Goal: Task Accomplishment & Management: Manage account settings

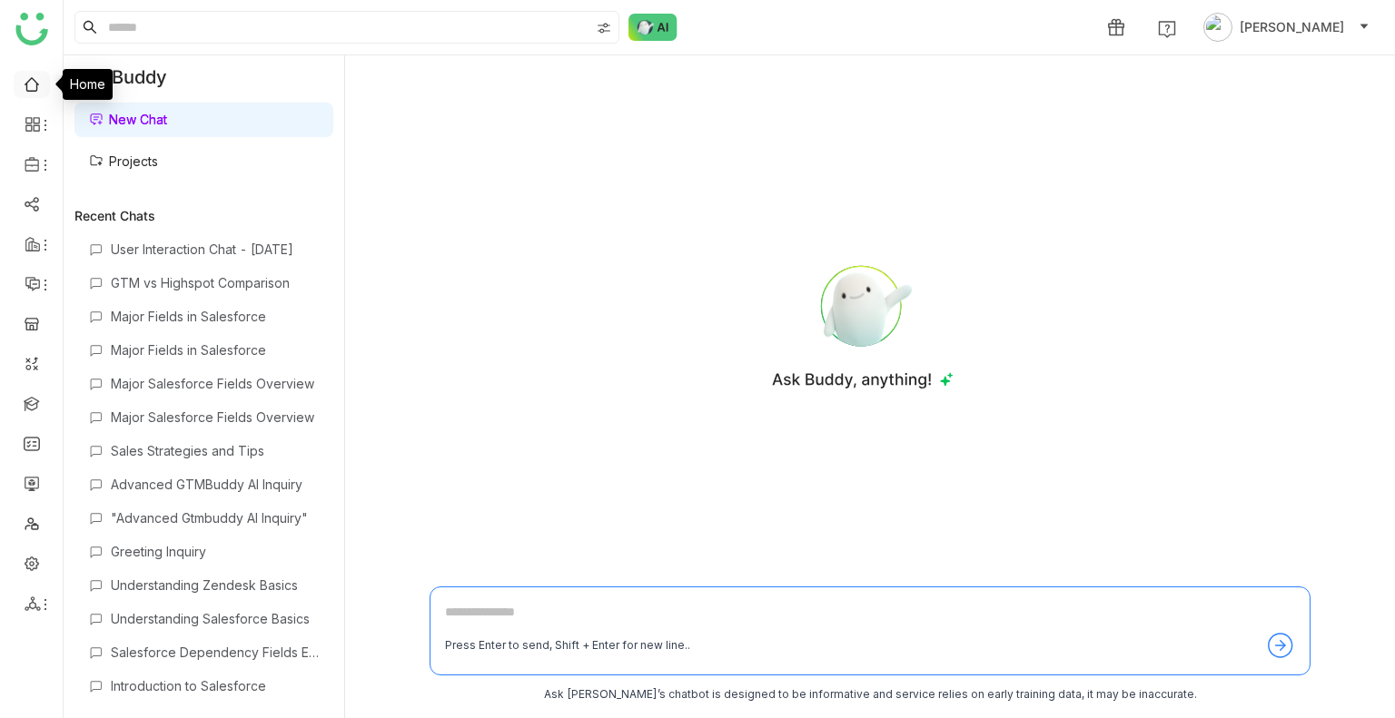
click at [30, 86] on link at bounding box center [32, 82] width 16 height 15
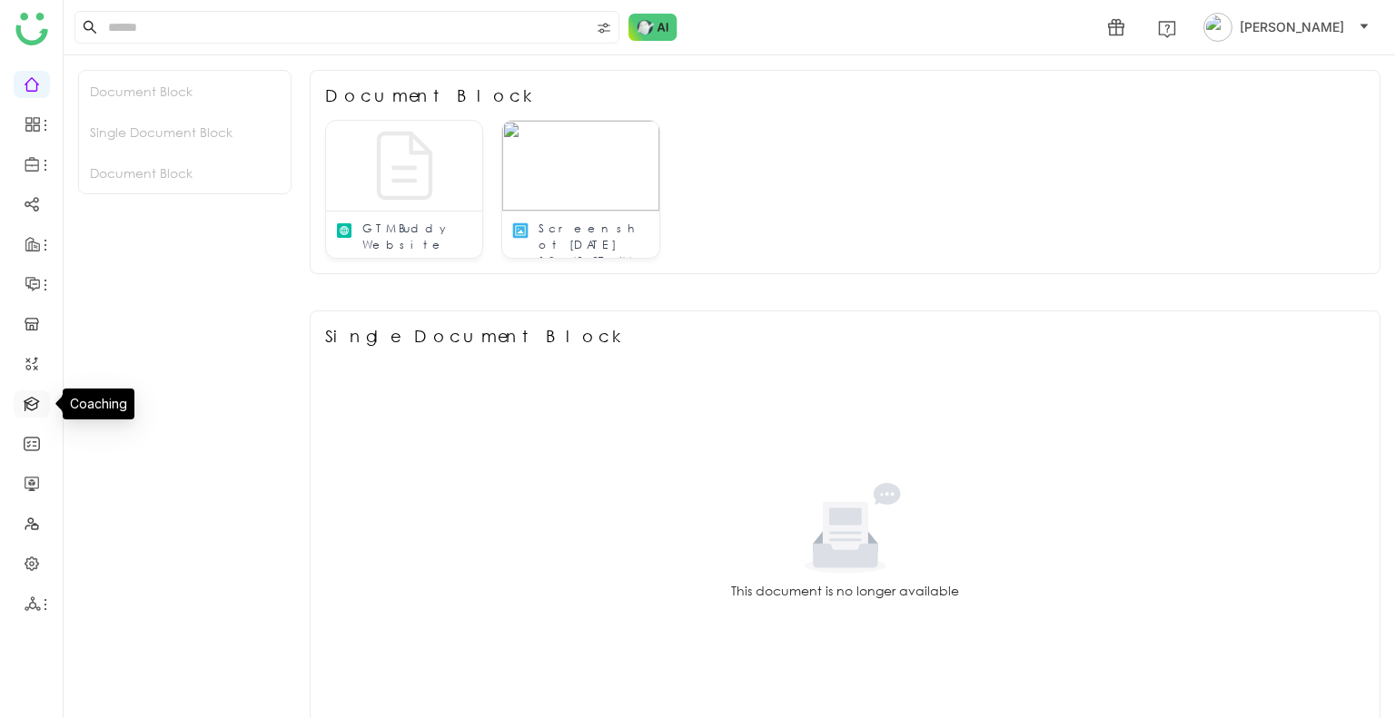
click at [29, 410] on link at bounding box center [32, 402] width 16 height 15
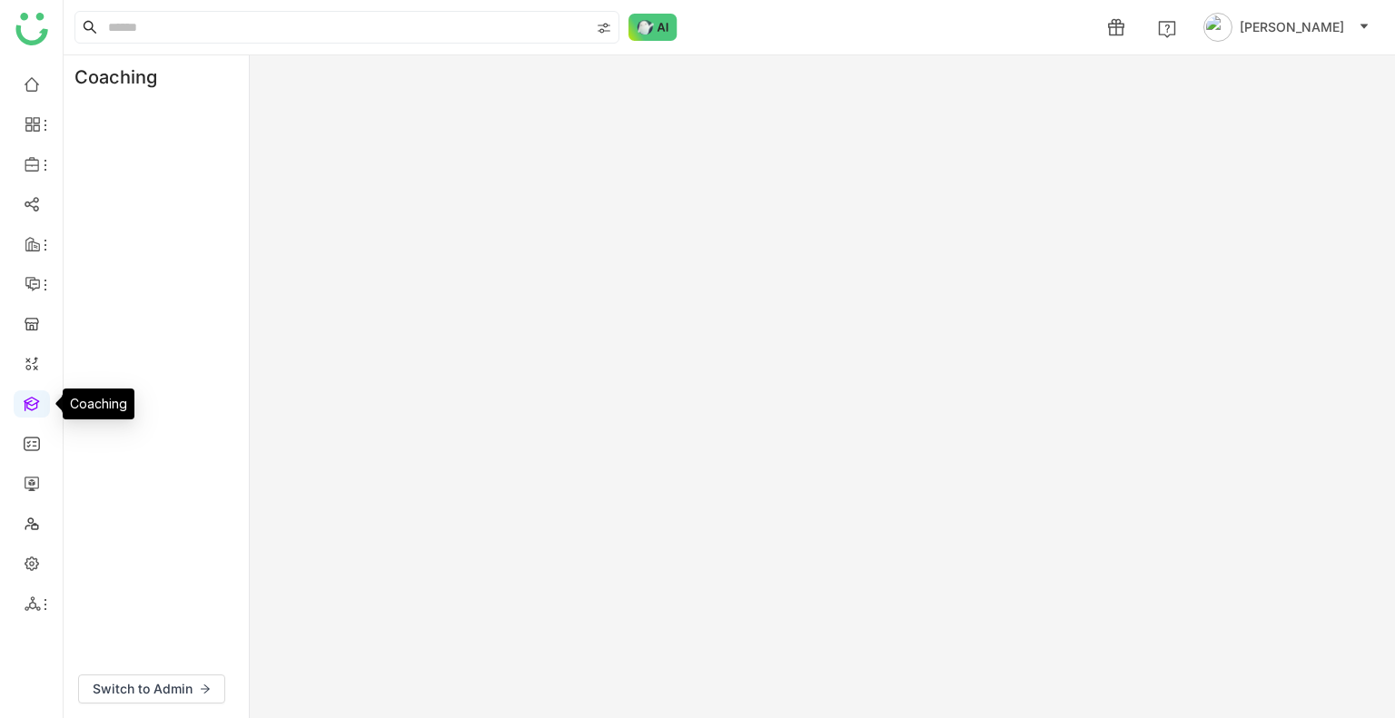
click at [29, 410] on link at bounding box center [32, 402] width 16 height 15
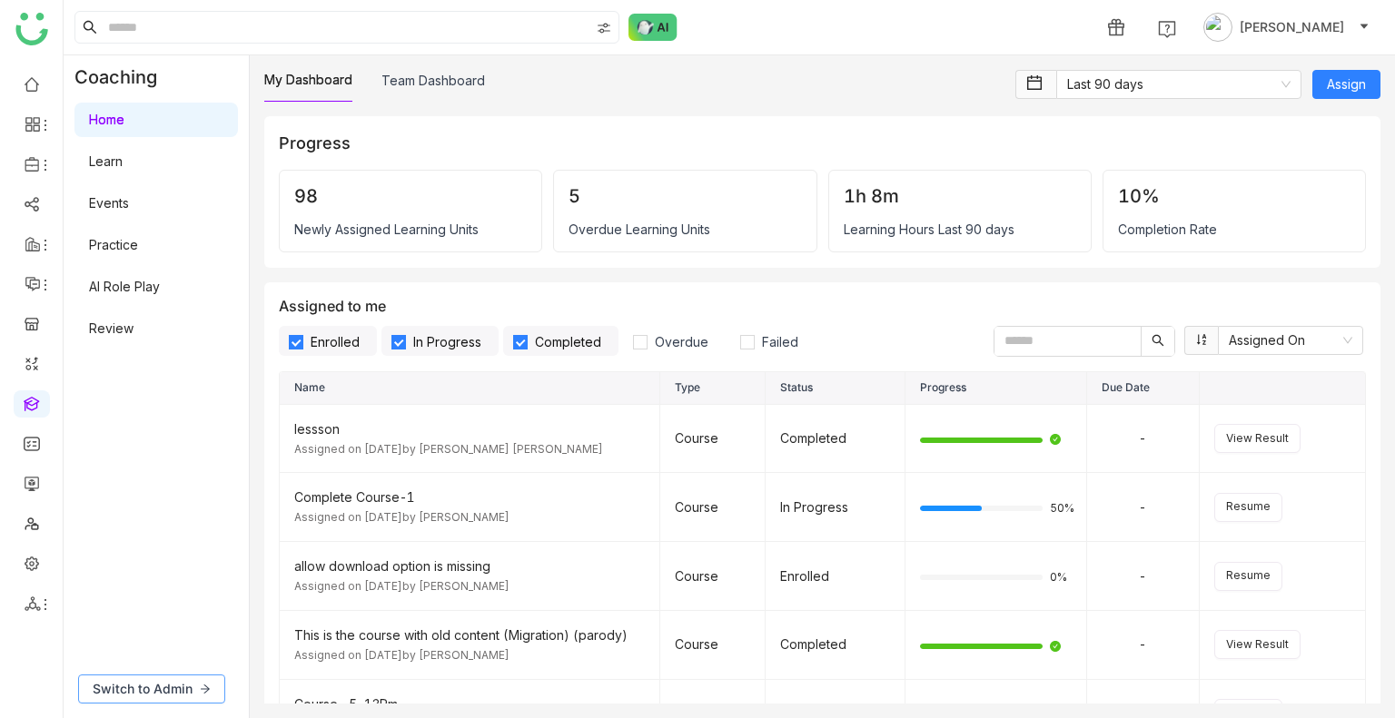
click at [141, 698] on span "Switch to Admin" at bounding box center [143, 689] width 100 height 20
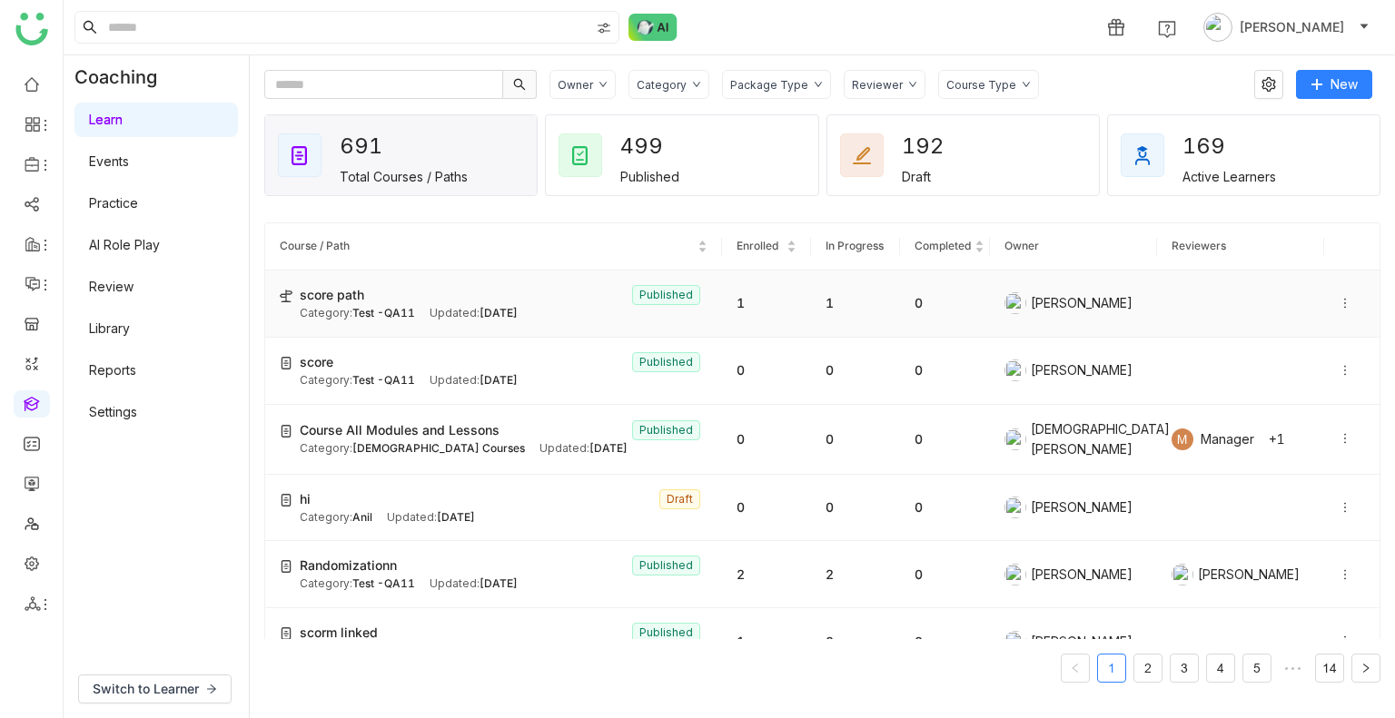
click at [393, 321] on div "Category: Test -QA11" at bounding box center [357, 313] width 115 height 17
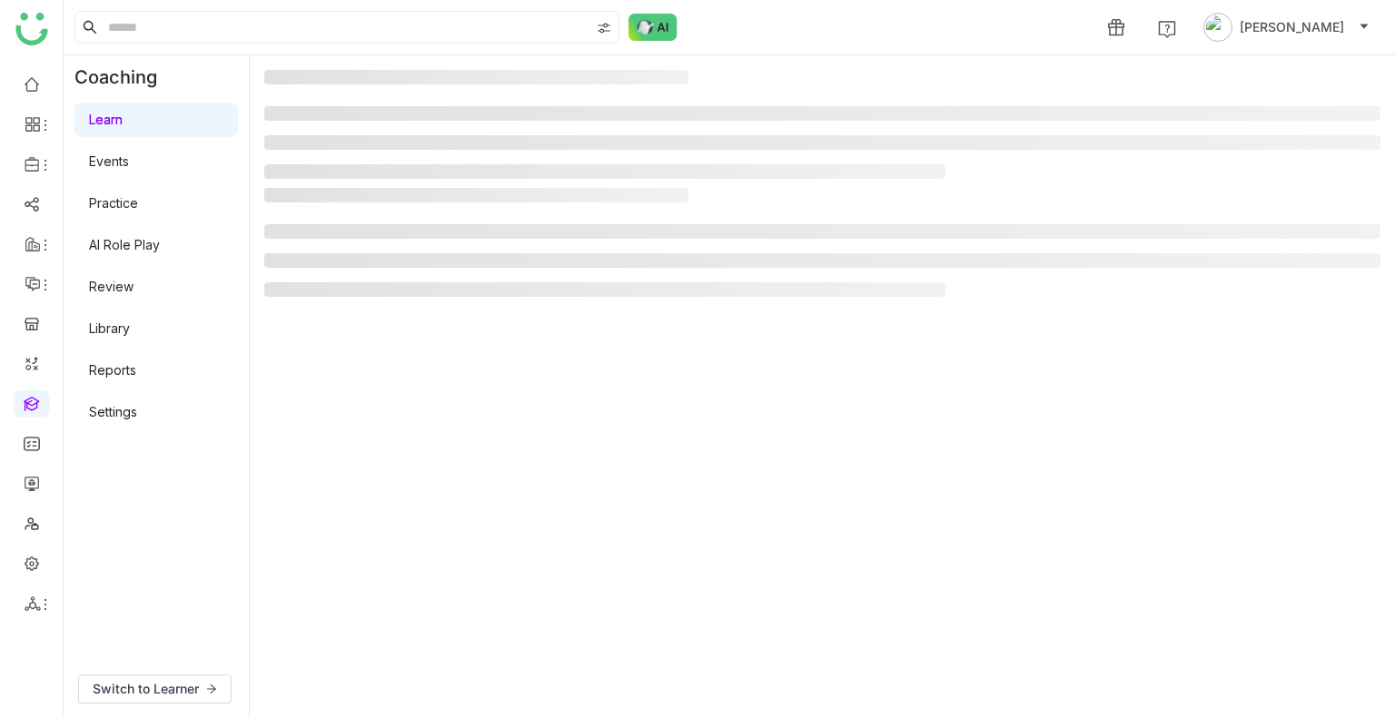
click at [393, 321] on gtmb-manage-path-detail-wrapper at bounding box center [822, 387] width 1116 height 634
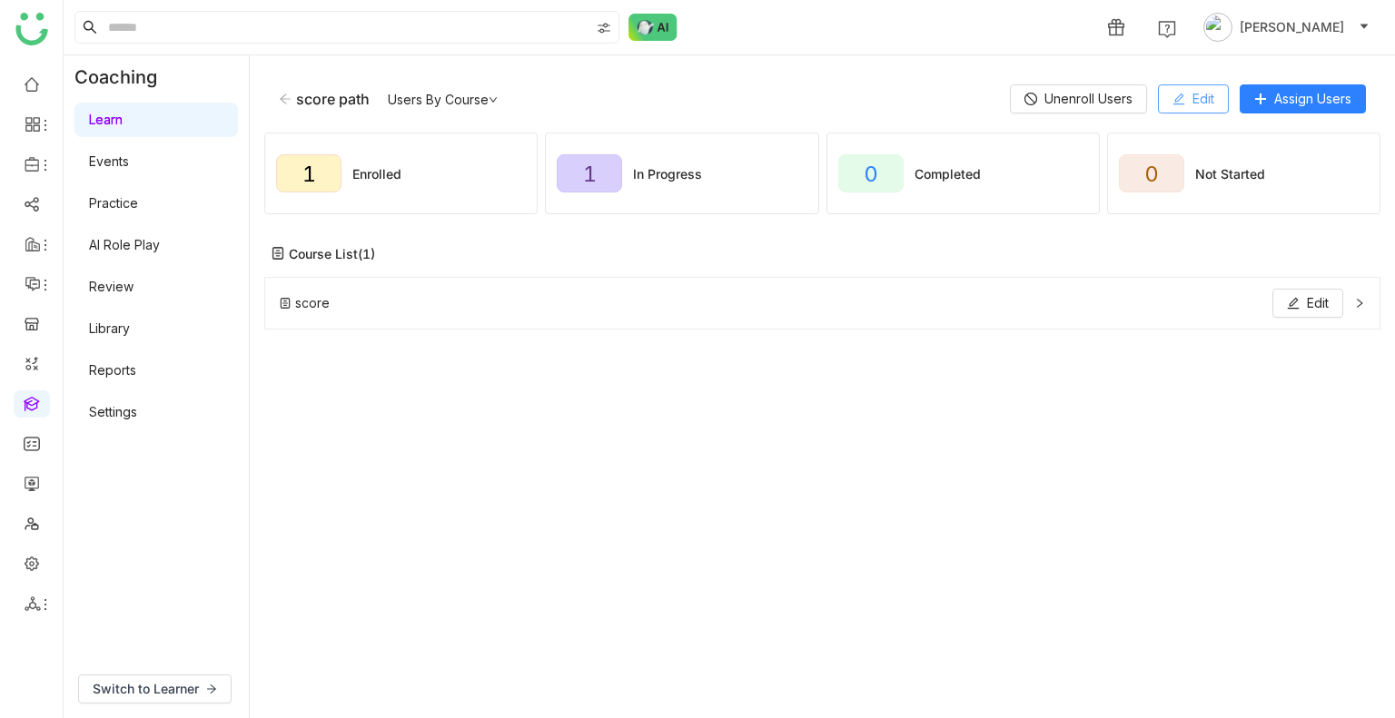
click at [1173, 102] on icon at bounding box center [1179, 99] width 13 height 13
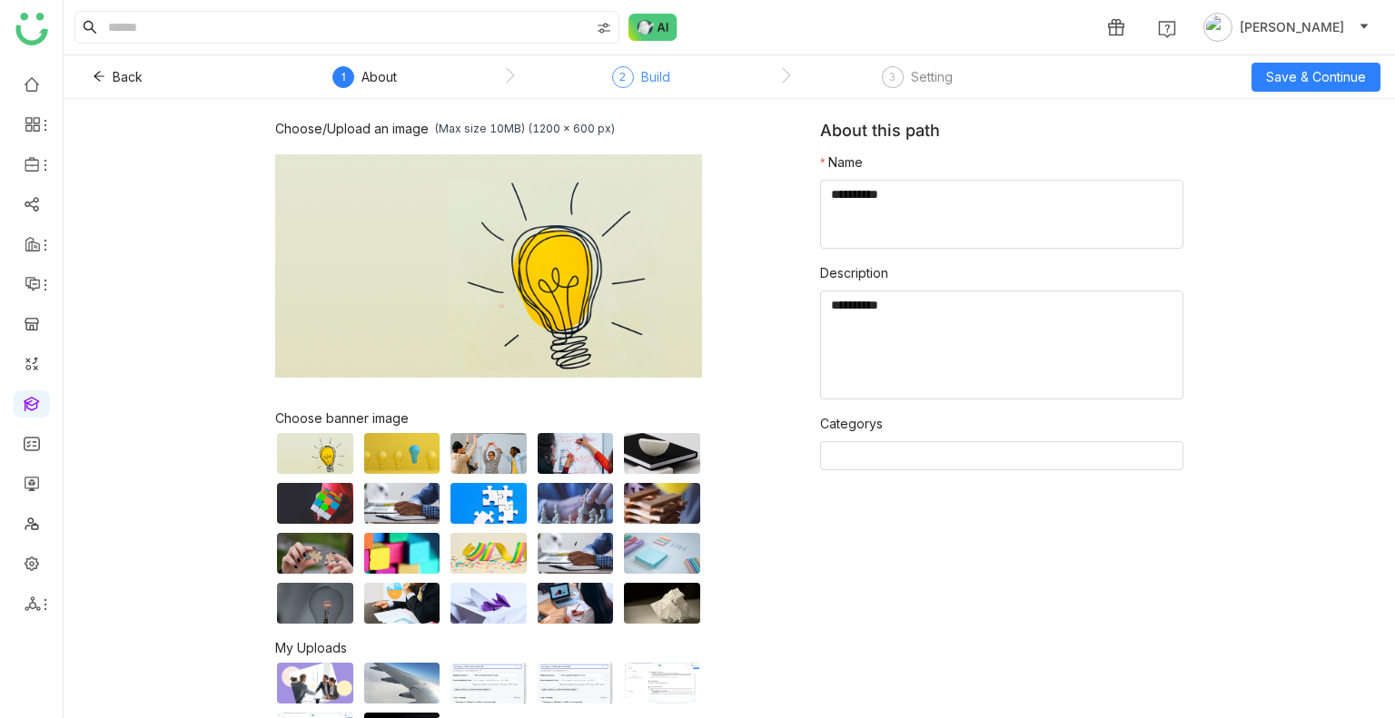
click at [635, 90] on div "2 Build" at bounding box center [641, 82] width 58 height 33
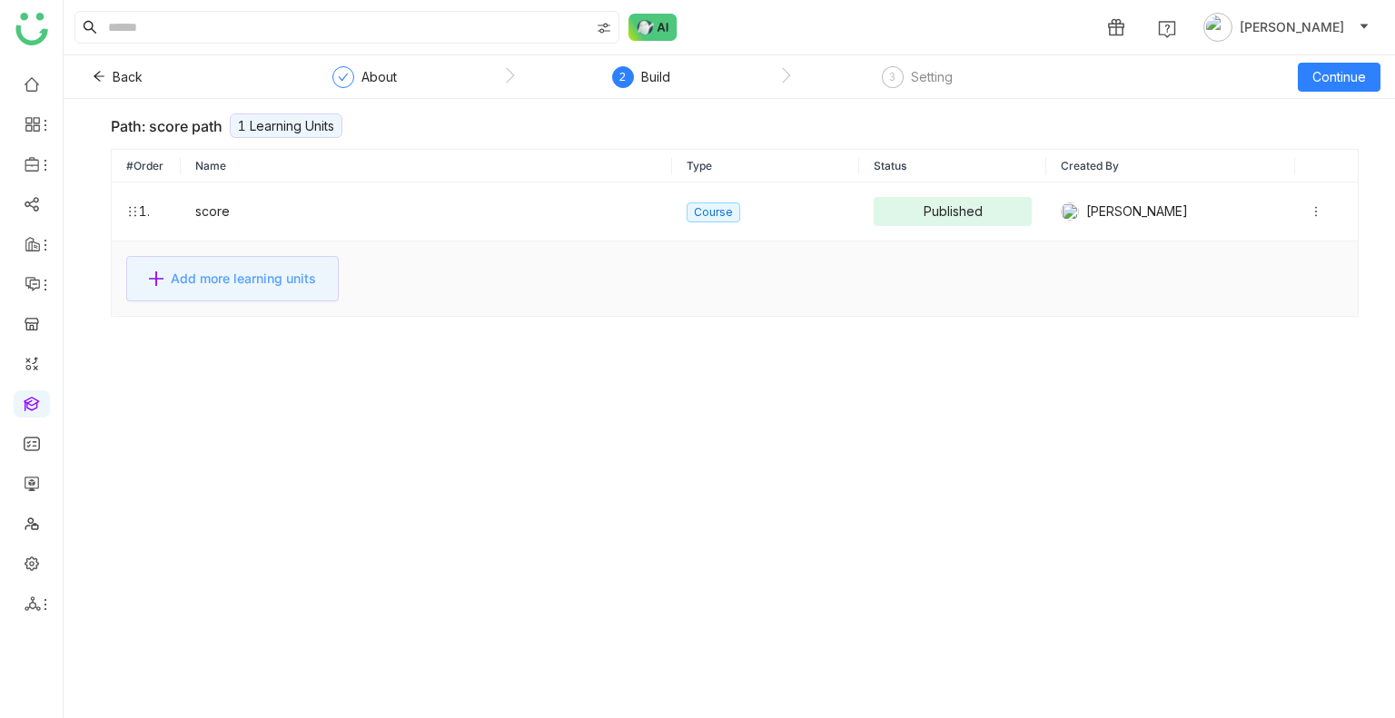
click at [201, 293] on button "Add more learning units" at bounding box center [232, 278] width 213 height 45
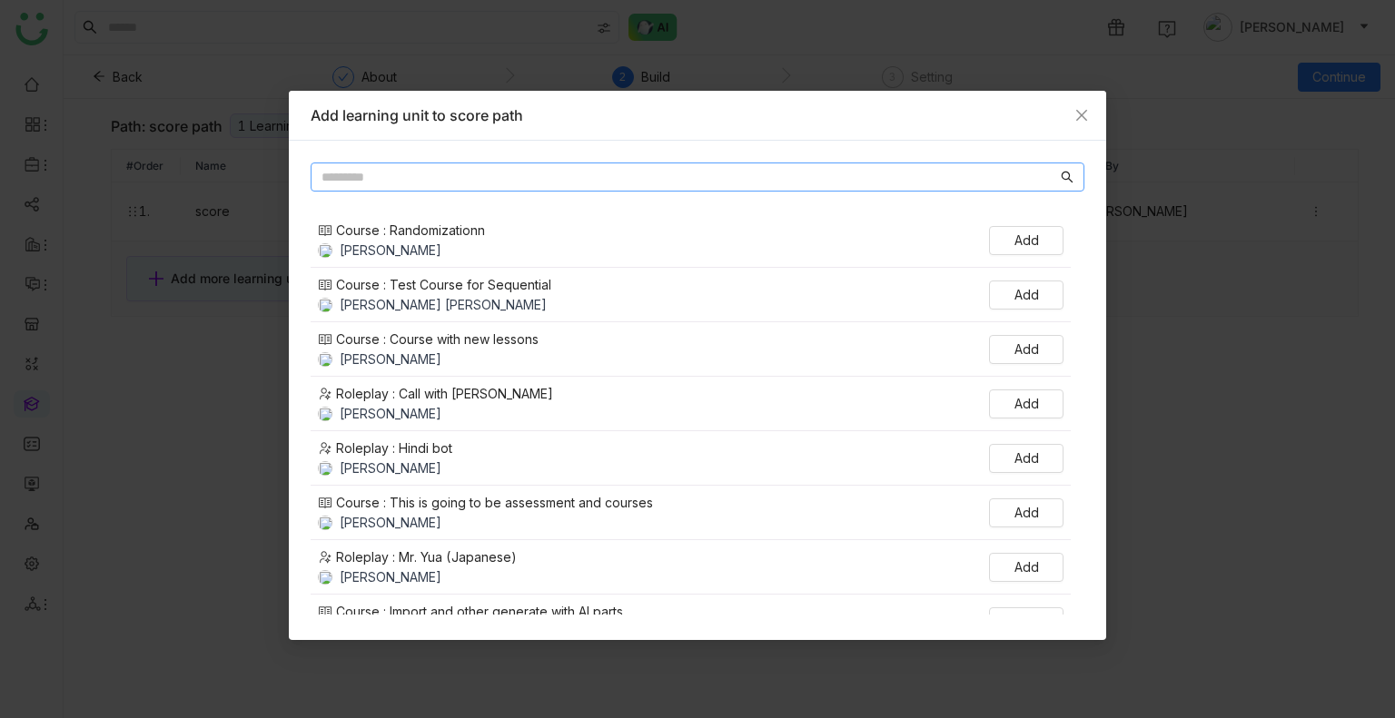
click at [421, 184] on input "text" at bounding box center [690, 177] width 736 height 20
click at [1092, 114] on span "Close" at bounding box center [1081, 115] width 49 height 49
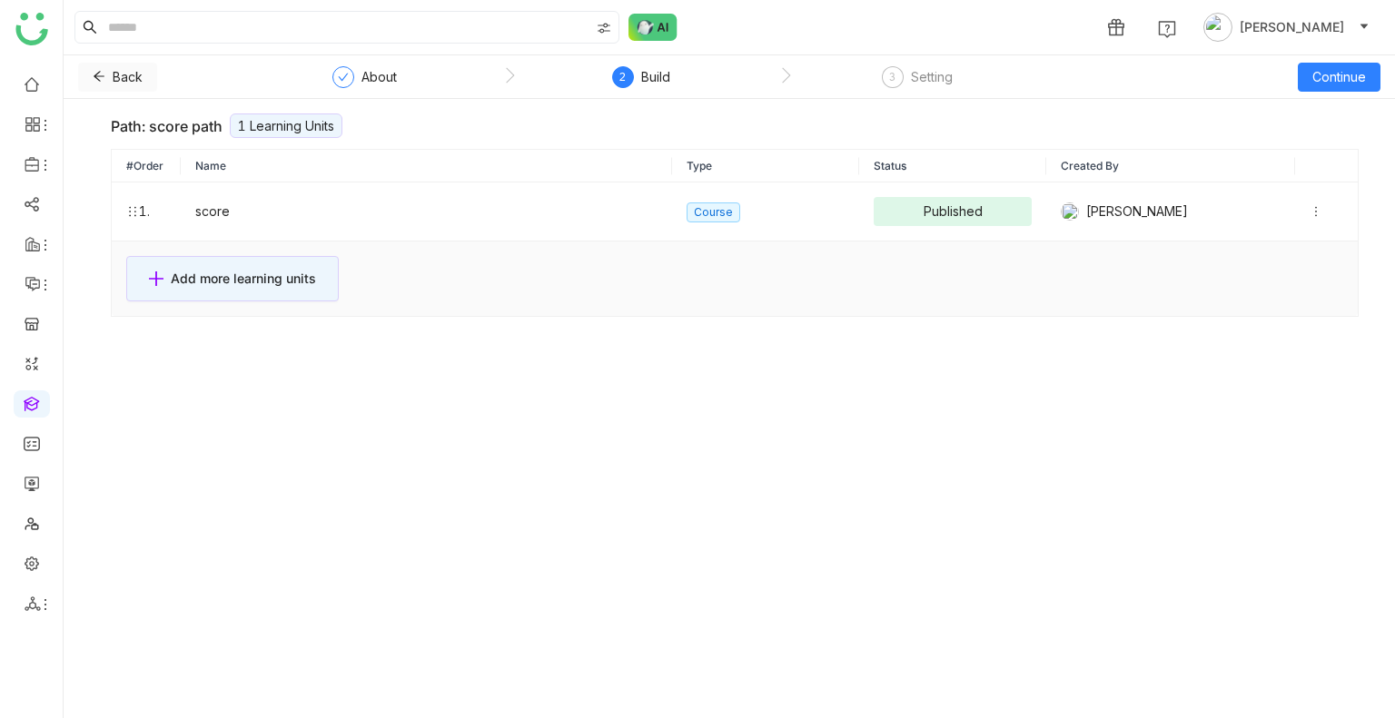
click at [105, 76] on button "Back" at bounding box center [117, 77] width 79 height 29
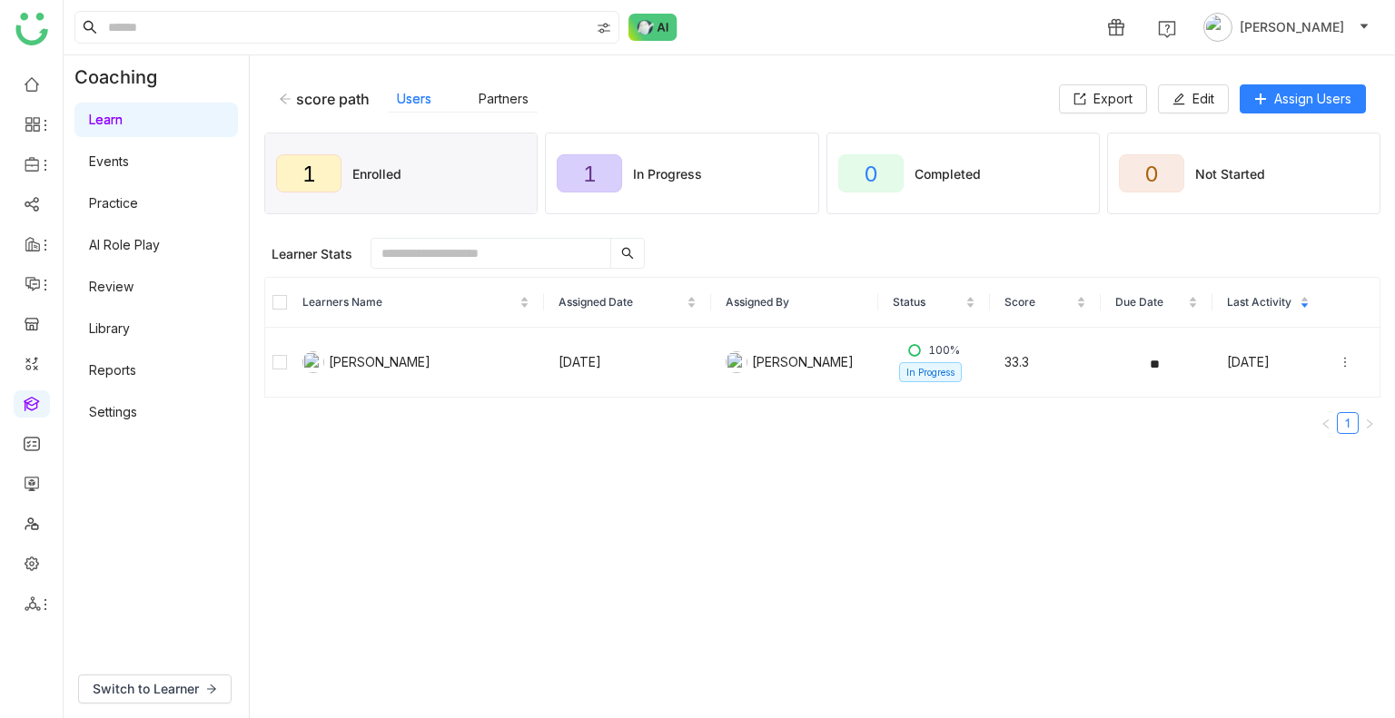
click at [279, 99] on icon at bounding box center [285, 99] width 13 height 13
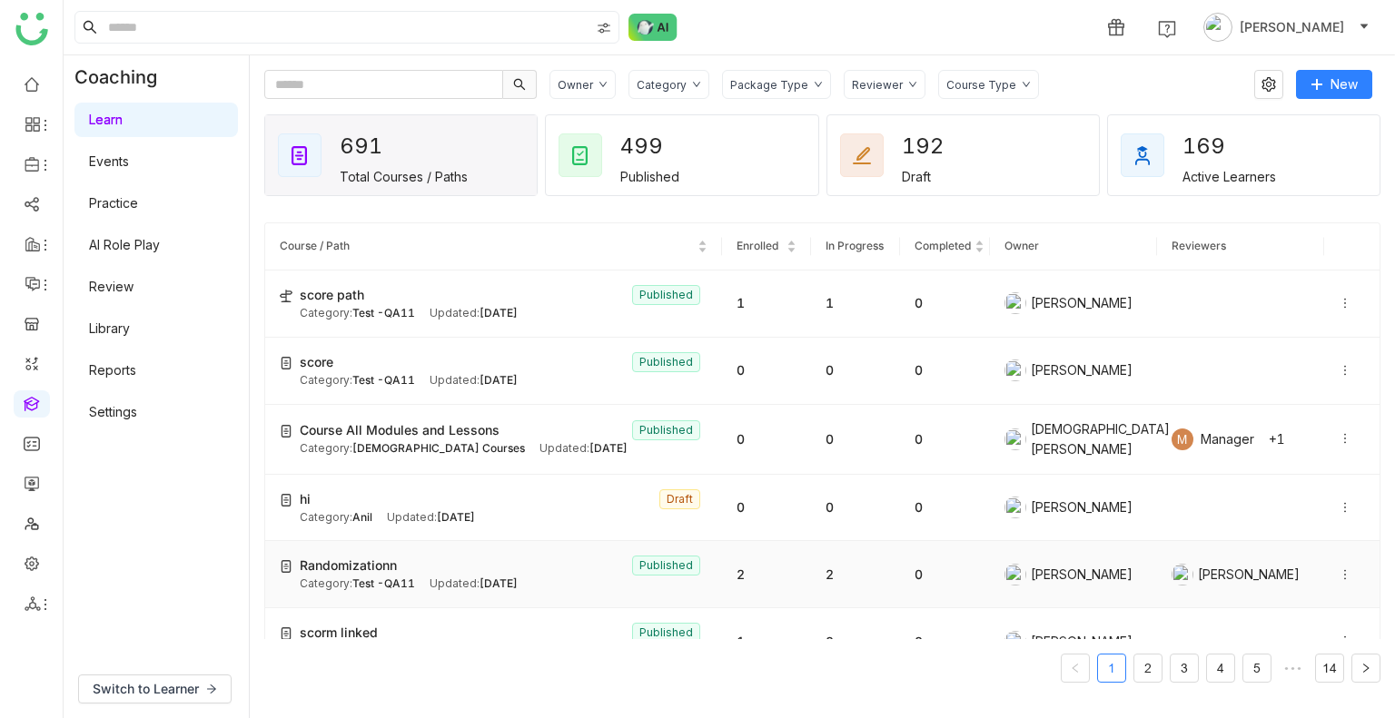
click at [325, 582] on div "Category: Test -QA11" at bounding box center [357, 584] width 115 height 17
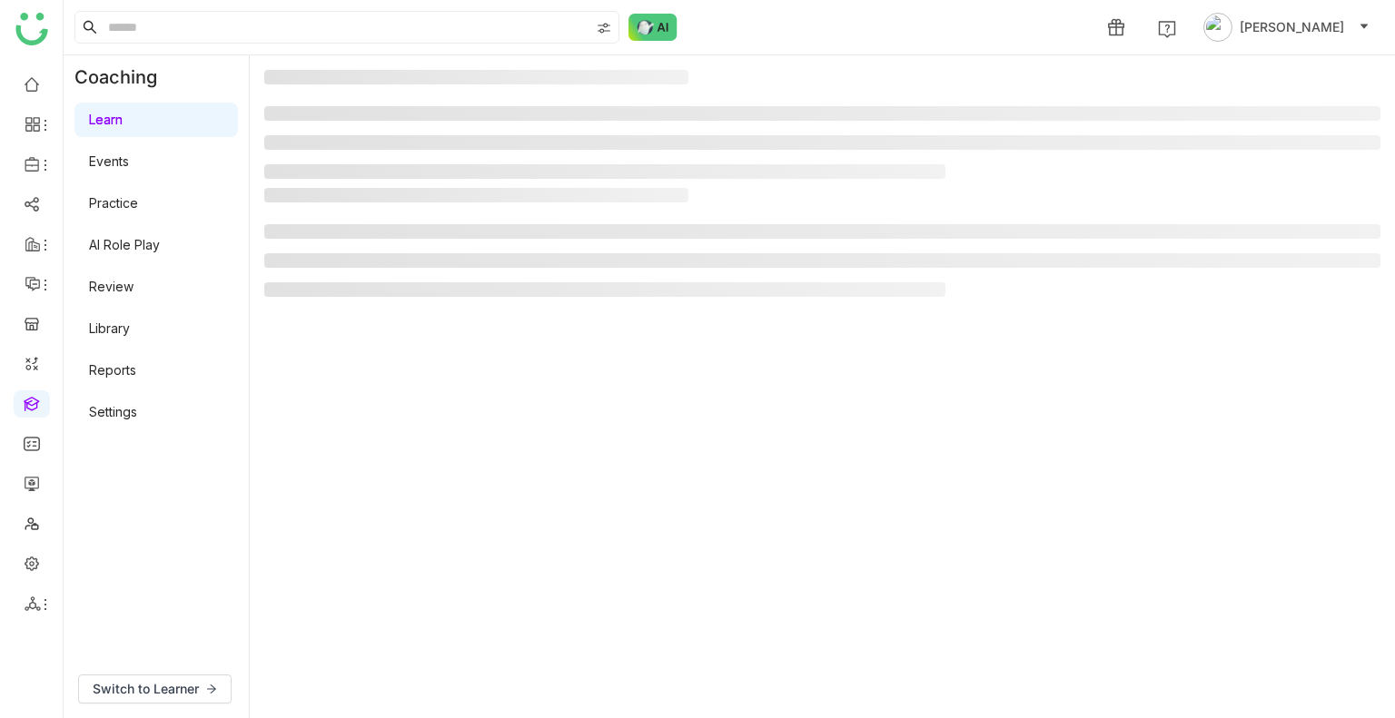
click at [325, 582] on gtmb-manage-detail-wrapper at bounding box center [822, 387] width 1116 height 634
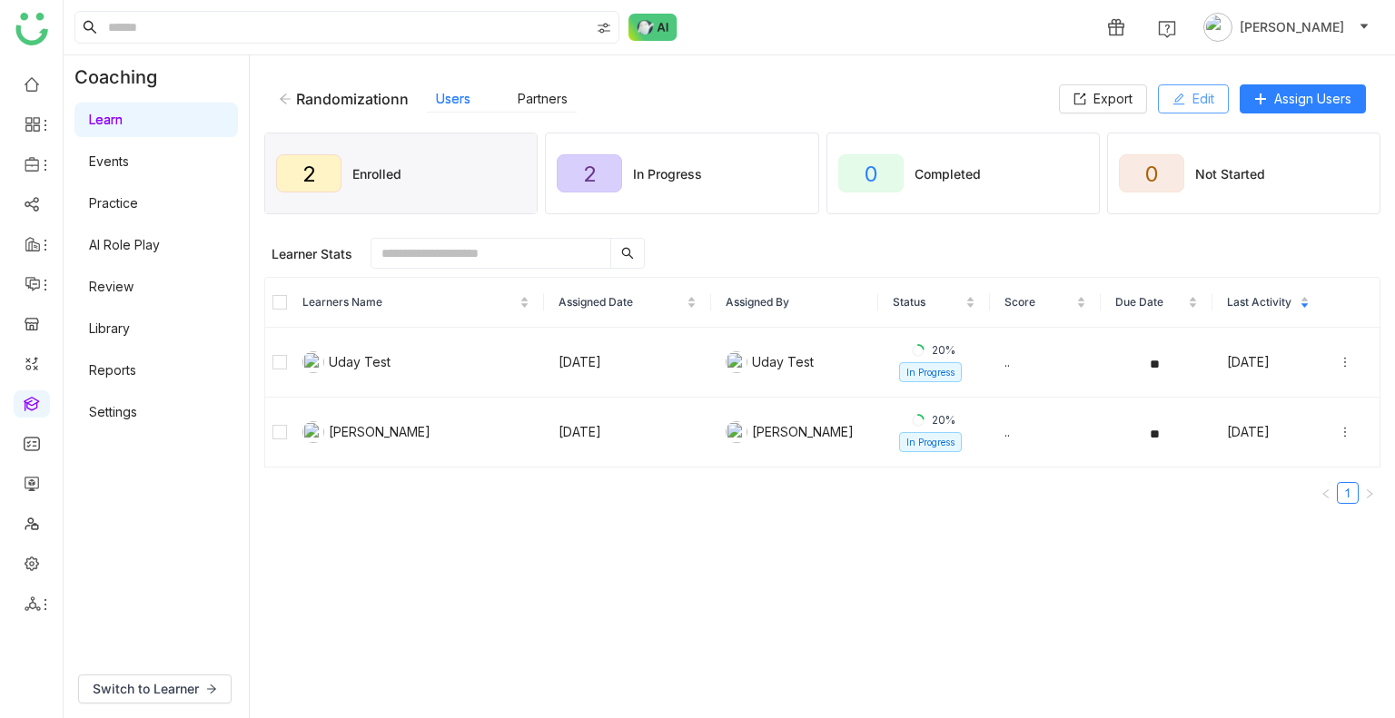
click at [1183, 94] on button "Edit" at bounding box center [1193, 98] width 71 height 29
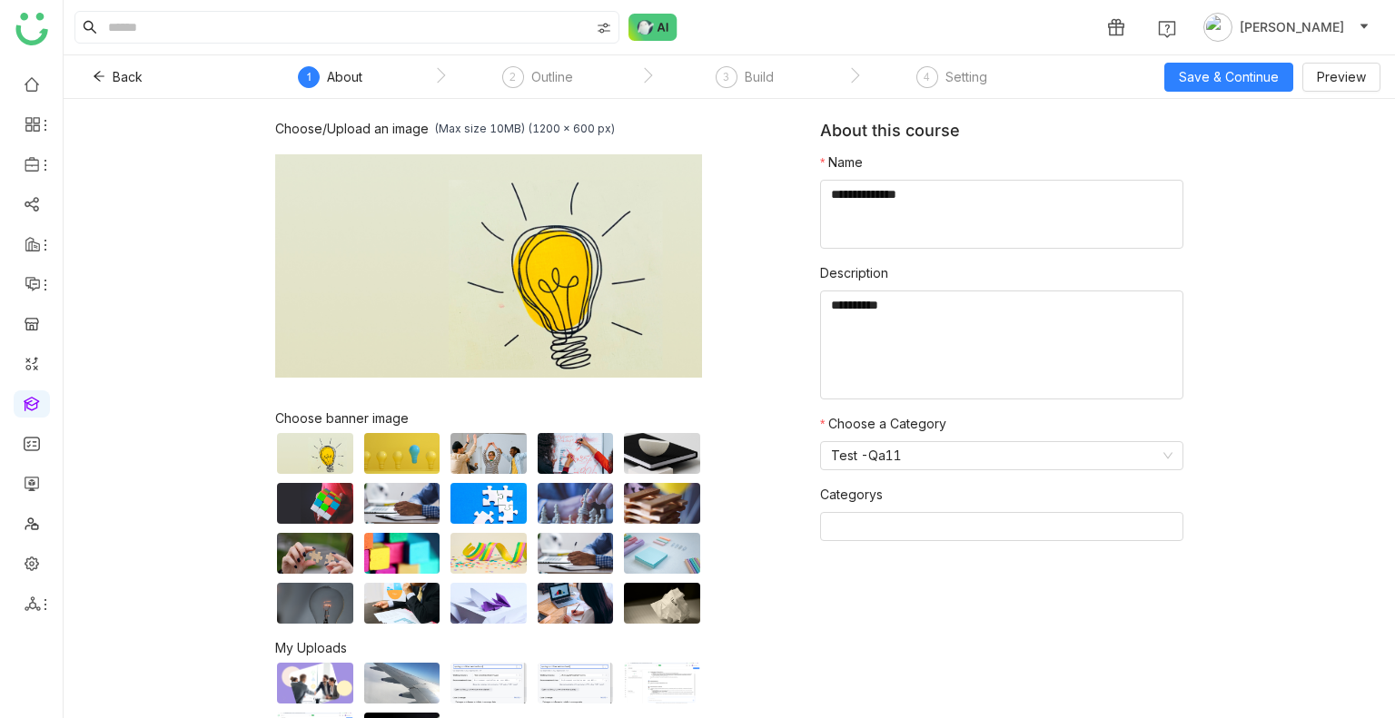
click at [760, 53] on div "1 Uday Bhanu" at bounding box center [729, 27] width 1331 height 54
click at [759, 57] on nz-steps "1 About 2 Outline 3 Build 4 Setting" at bounding box center [646, 77] width 817 height 44
click at [756, 90] on div "3 Build" at bounding box center [745, 82] width 58 height 33
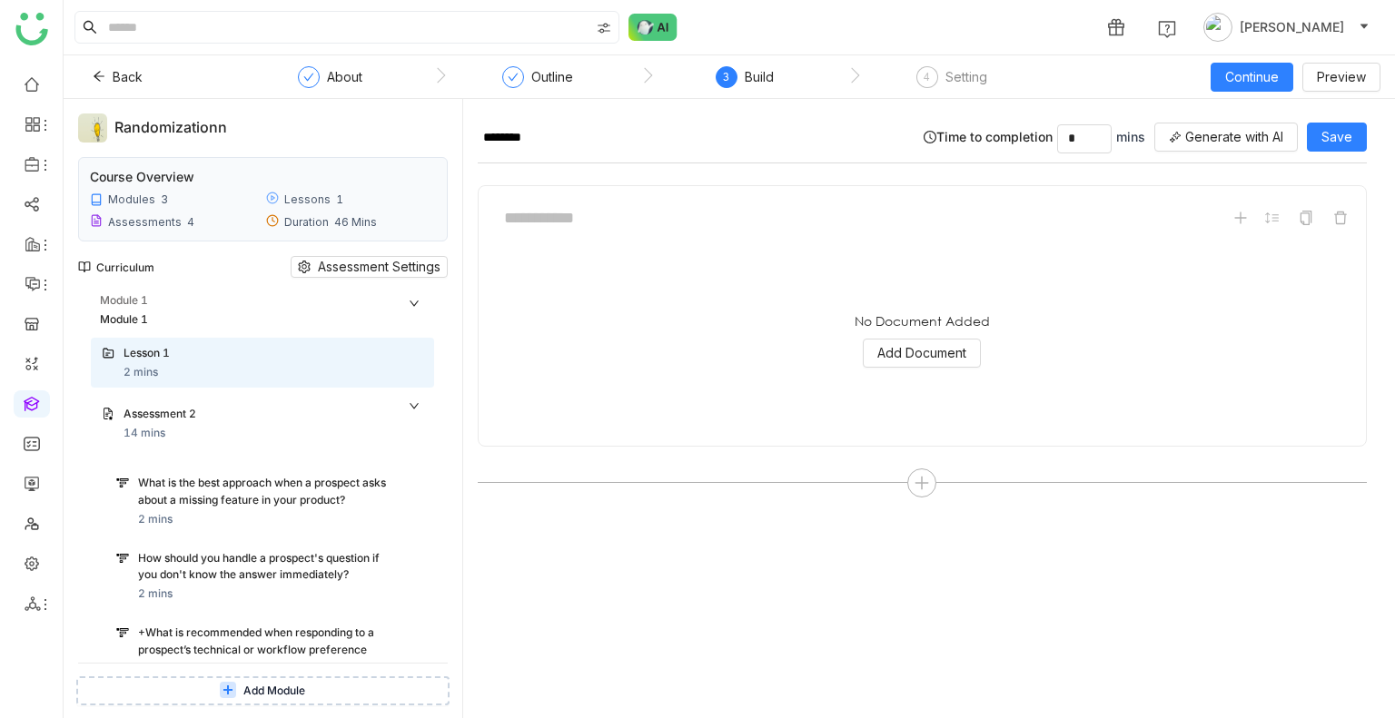
click at [411, 301] on icon at bounding box center [414, 303] width 11 height 11
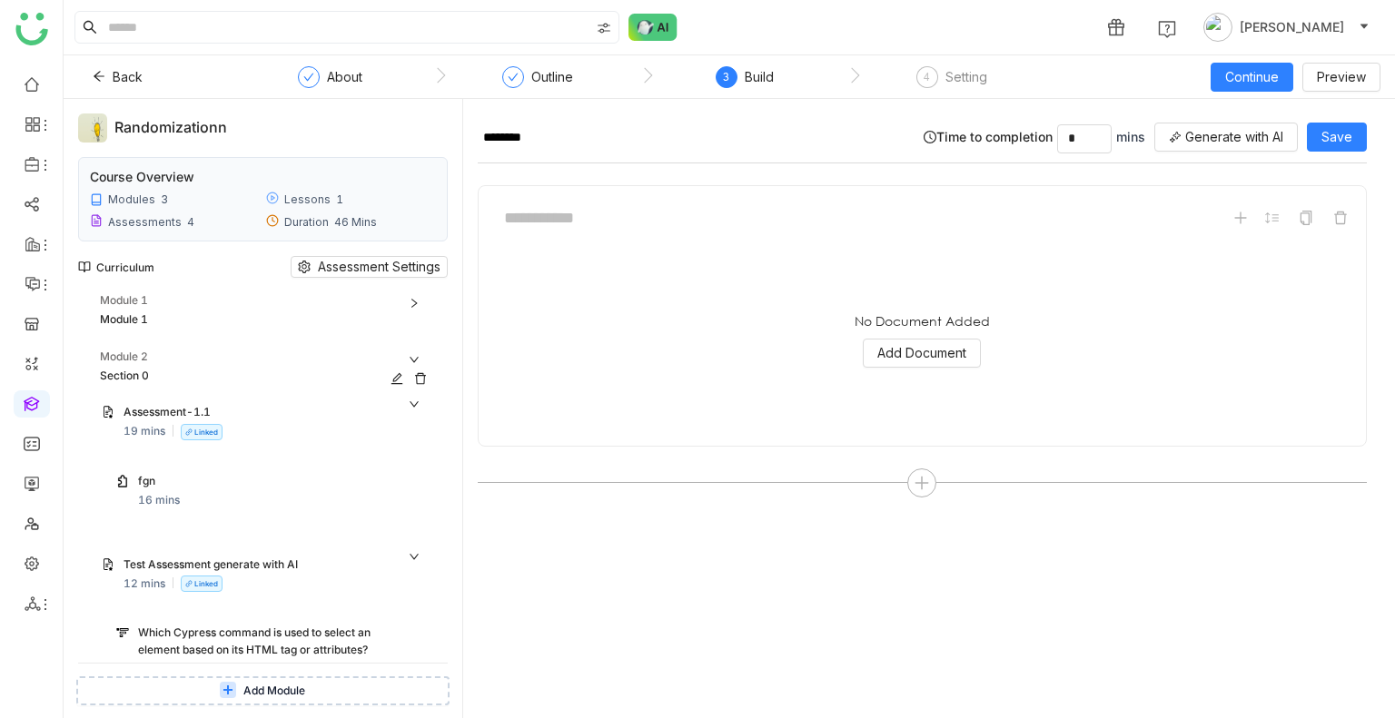
click at [409, 349] on div "Module 2" at bounding box center [267, 358] width 334 height 19
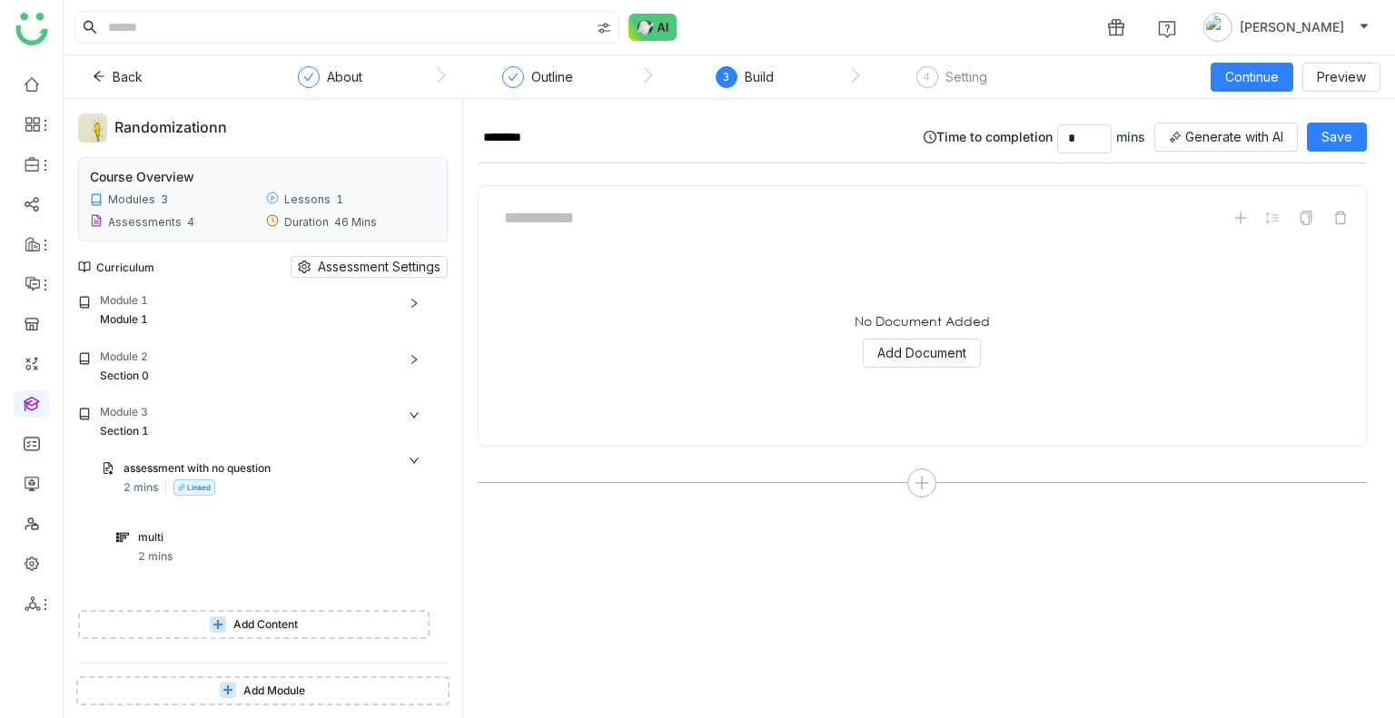
click at [412, 410] on icon at bounding box center [414, 415] width 11 height 11
click at [417, 432] on icon at bounding box center [420, 434] width 13 height 13
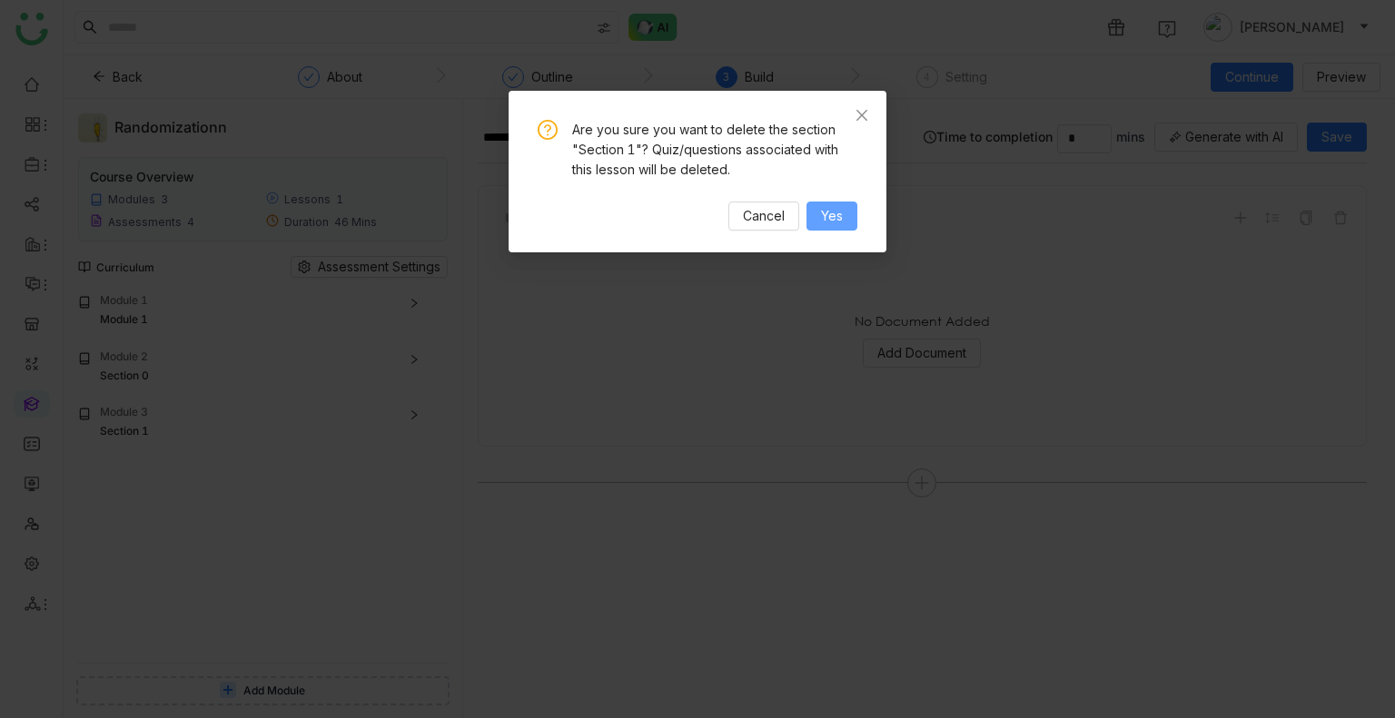
click at [836, 203] on button "Yes" at bounding box center [832, 216] width 51 height 29
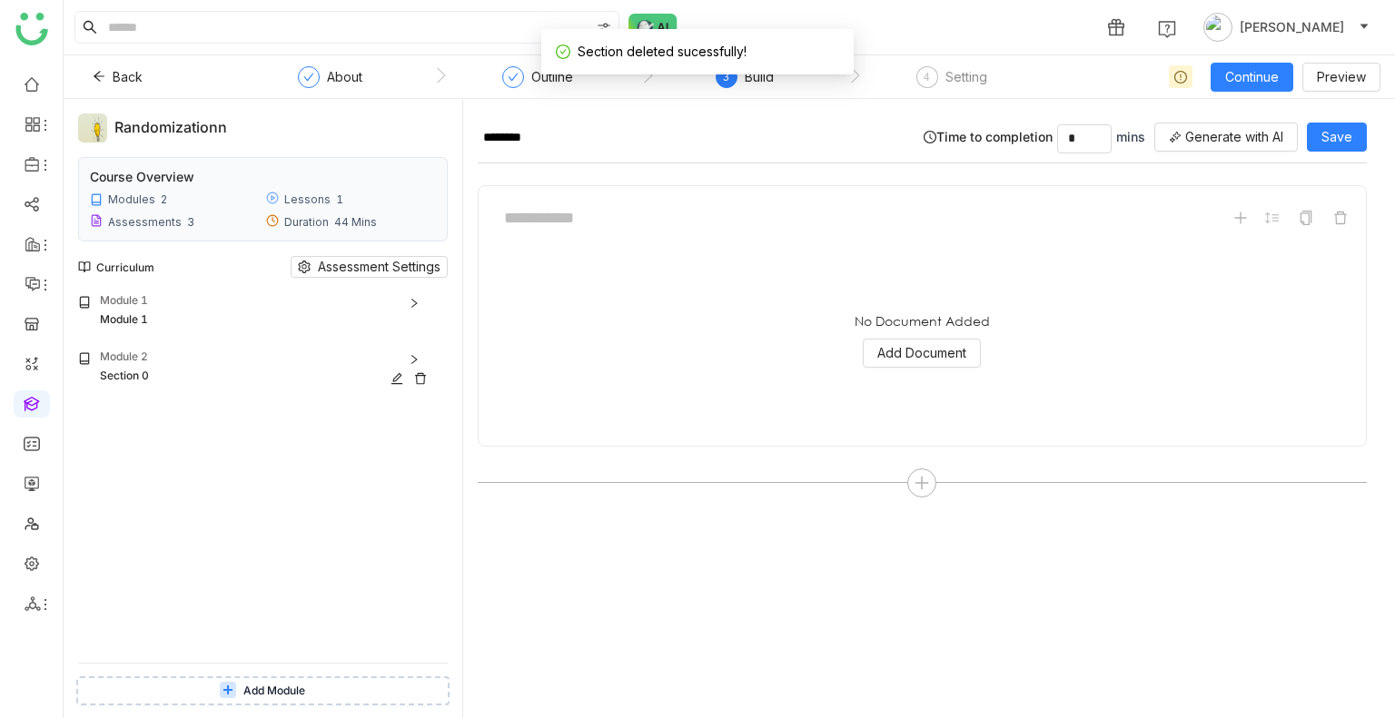
click at [138, 384] on div "Section 0" at bounding box center [267, 377] width 334 height 19
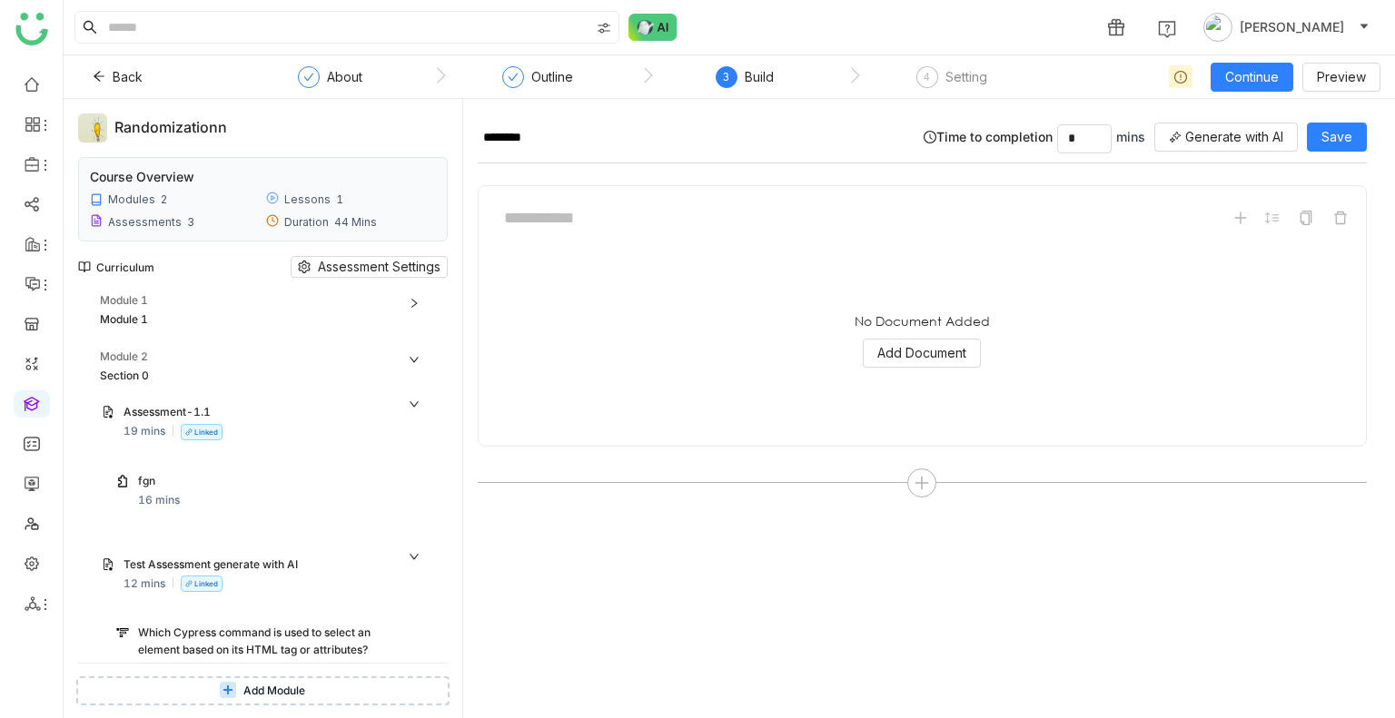
click at [167, 490] on div "fgn" at bounding box center [263, 481] width 251 height 17
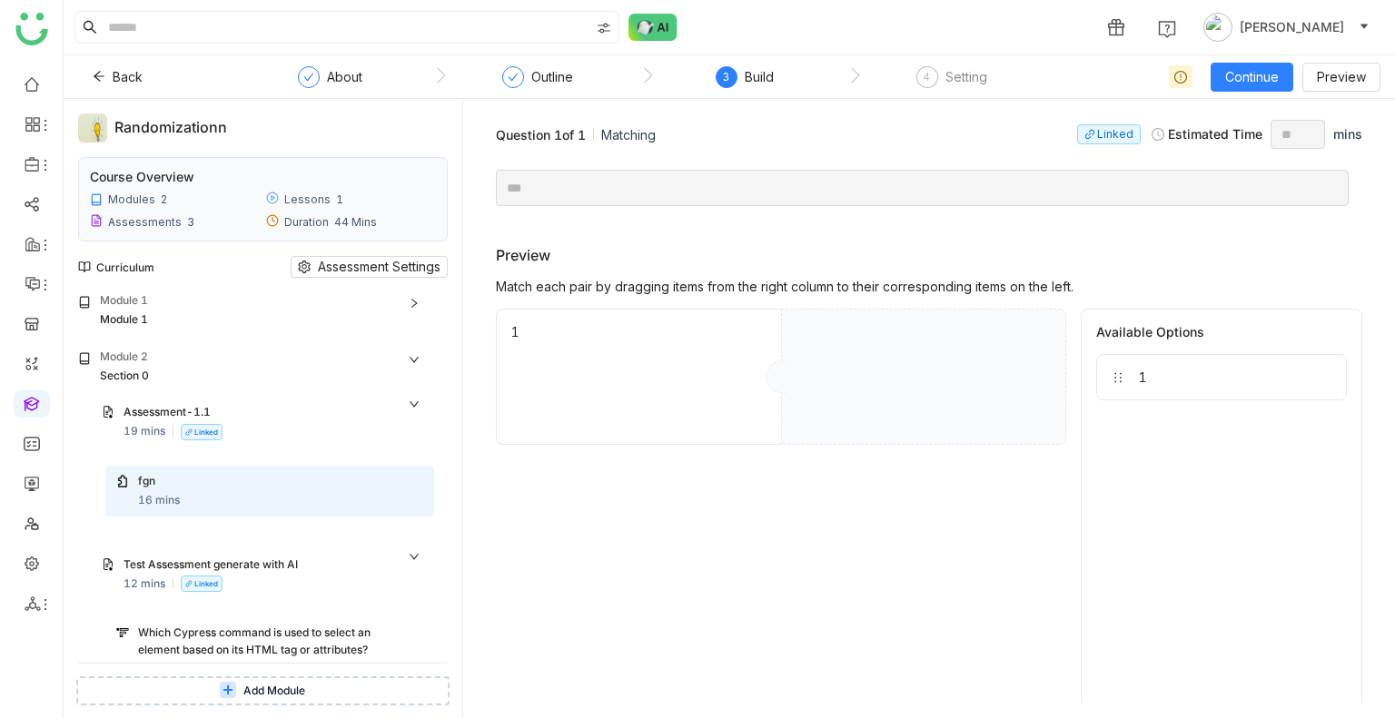
click at [1142, 377] on div "1" at bounding box center [1221, 377] width 251 height 46
drag, startPoint x: 1142, startPoint y: 377, endPoint x: 1110, endPoint y: 515, distance: 141.7
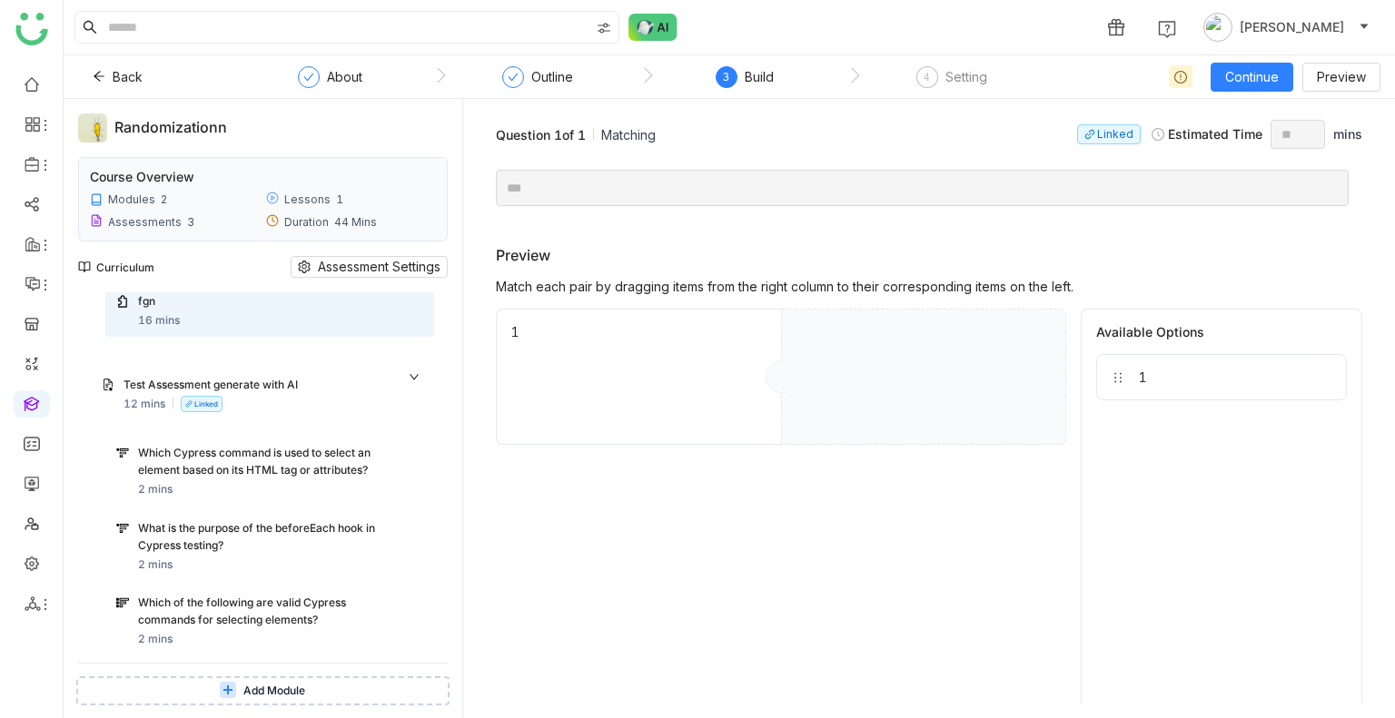
scroll to position [185, 0]
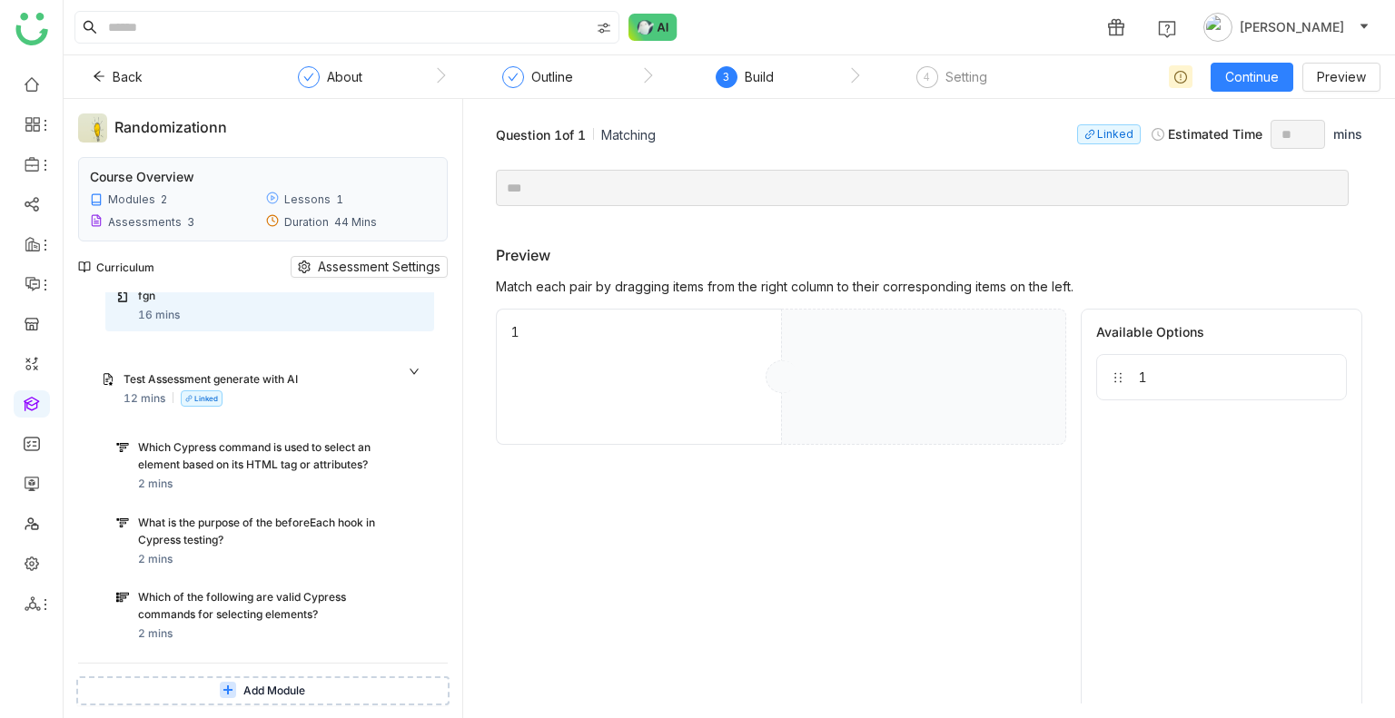
click at [217, 476] on div "Which Cypress command is used to select an element based on its HTML tag or att…" at bounding box center [280, 467] width 285 height 54
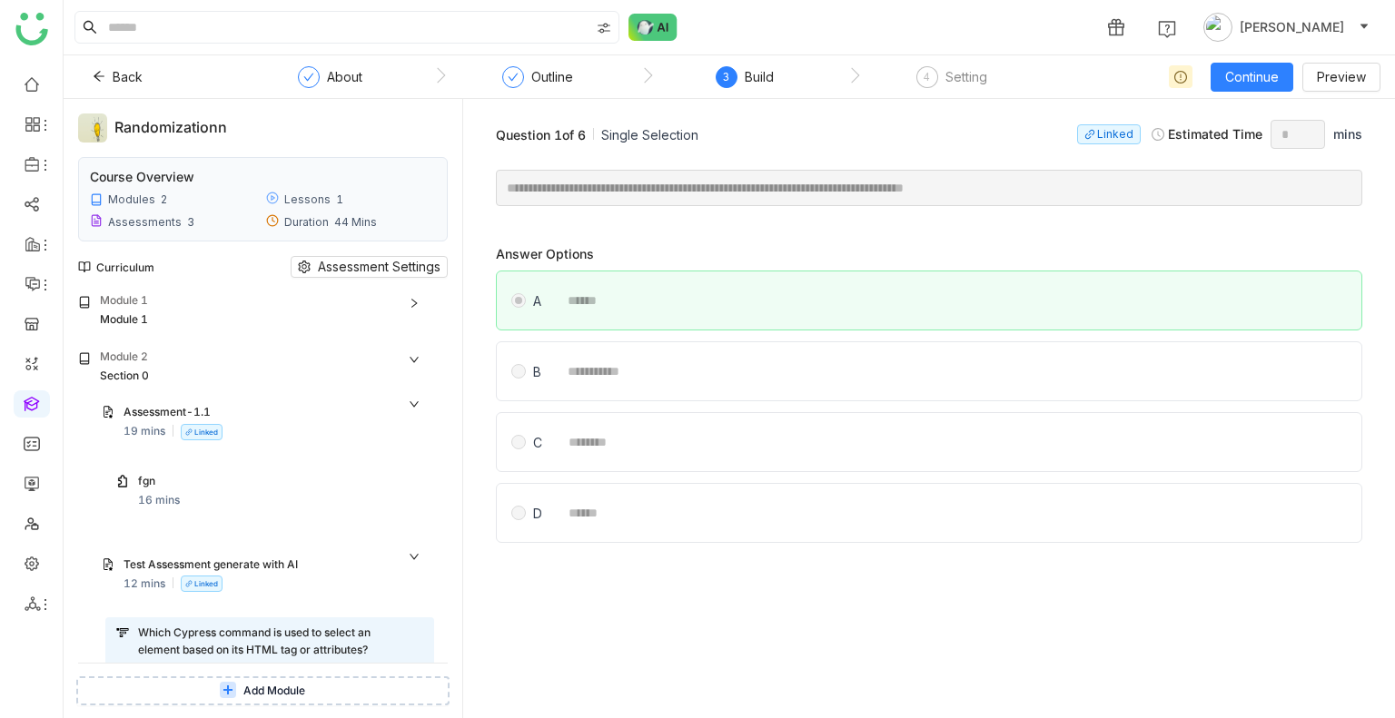
click at [377, 278] on div "Curriculum Assessment Settings" at bounding box center [263, 267] width 370 height 51
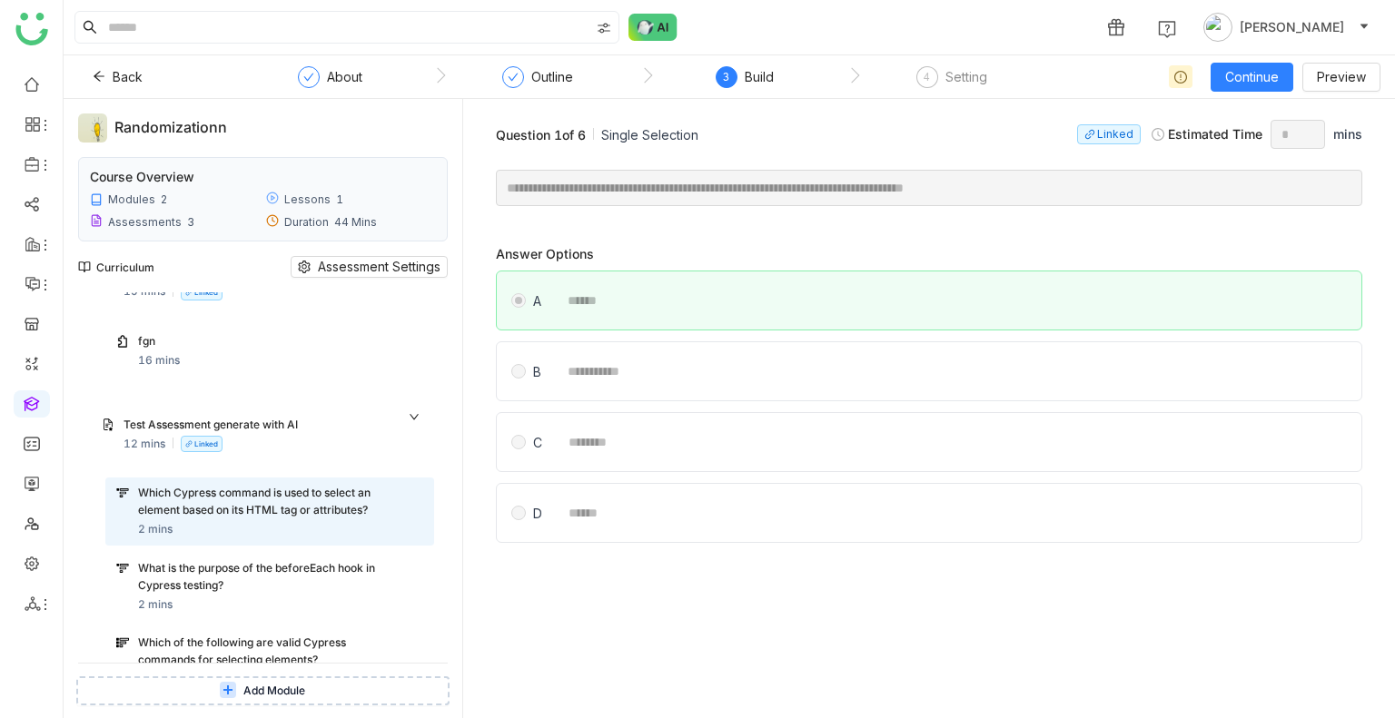
scroll to position [134, 0]
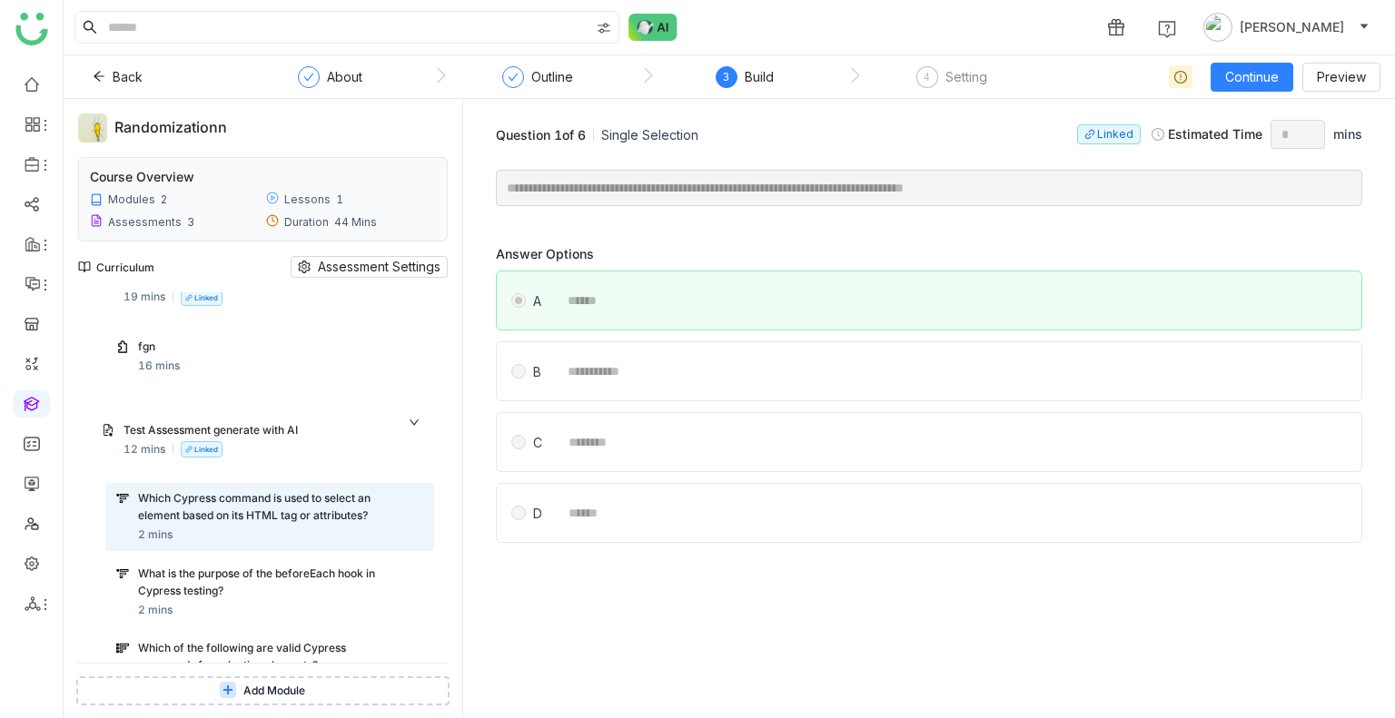
click at [296, 513] on div "Which Cypress command is used to select an element based on its HTML tag or att…" at bounding box center [263, 507] width 251 height 35
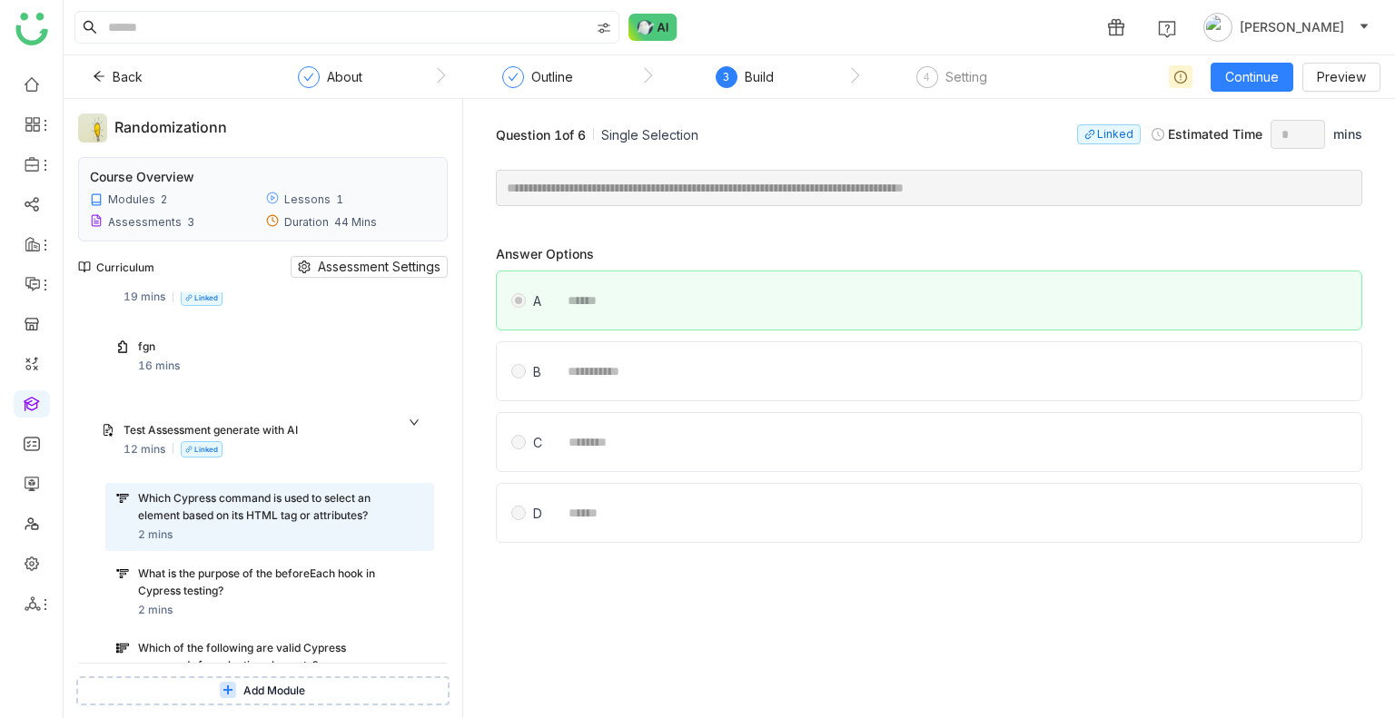
click at [296, 513] on div "Which Cypress command is used to select an element based on its HTML tag or att…" at bounding box center [263, 507] width 251 height 35
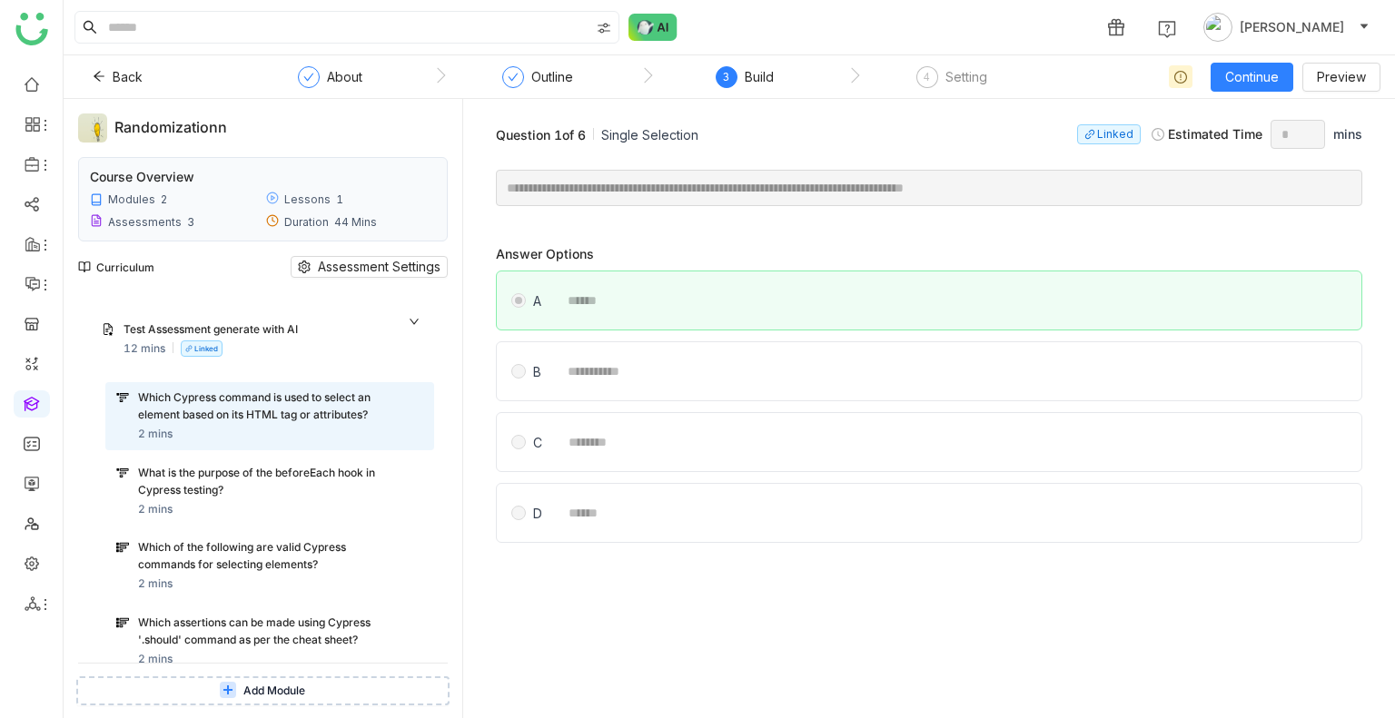
scroll to position [239, 0]
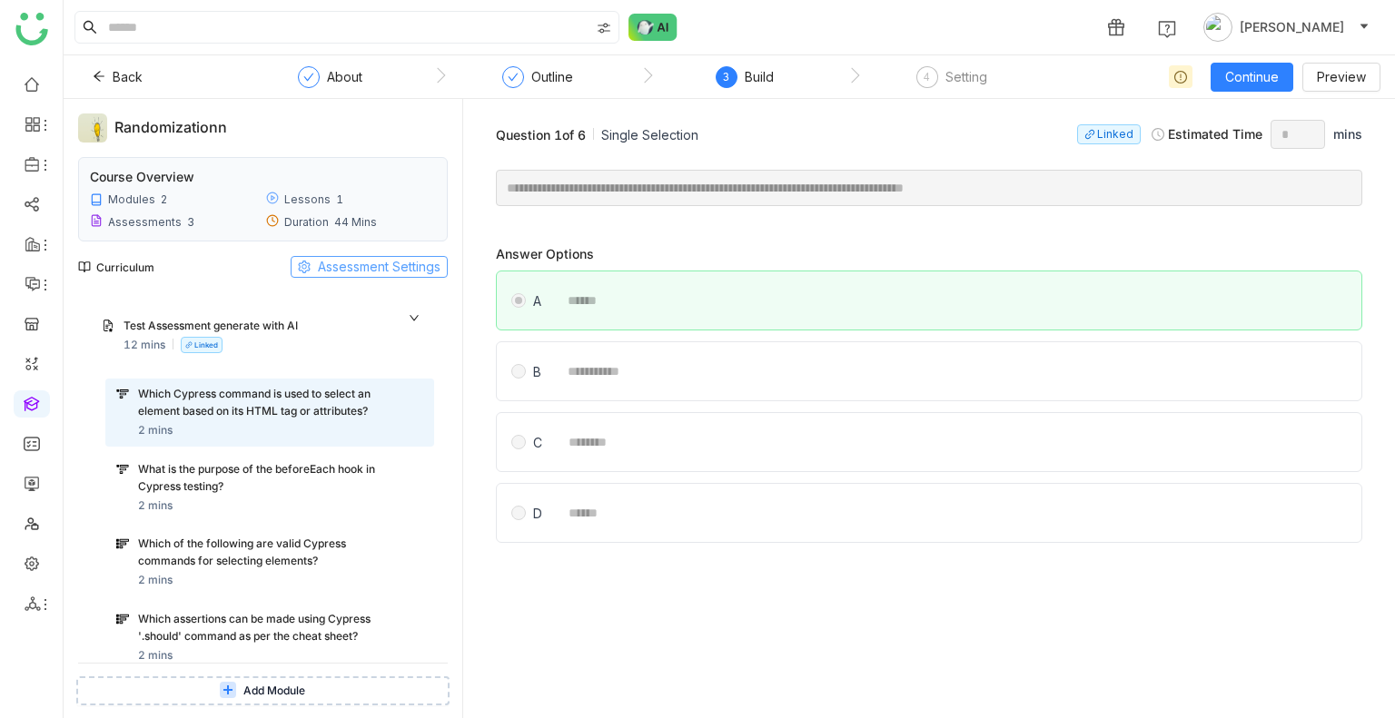
click at [332, 257] on span "Assessment Settings" at bounding box center [379, 267] width 123 height 20
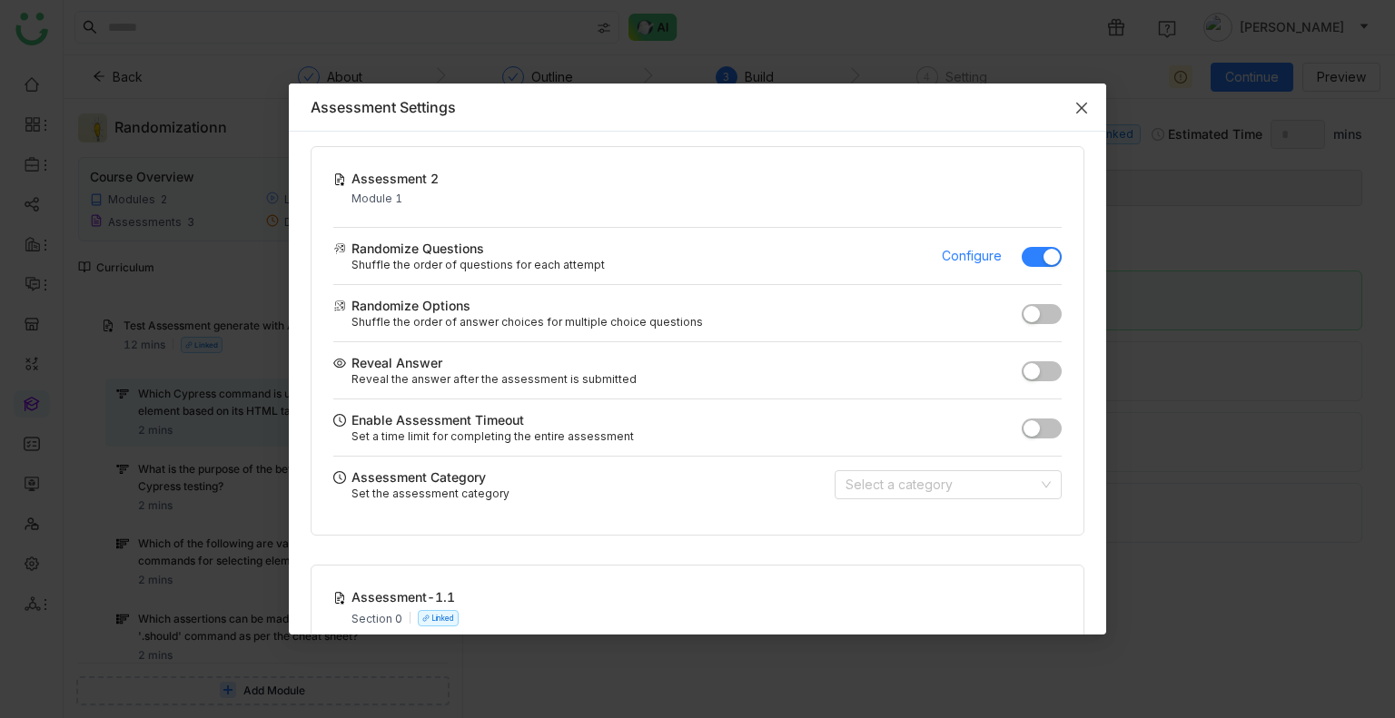
click at [1081, 110] on icon "Close" at bounding box center [1081, 108] width 15 height 15
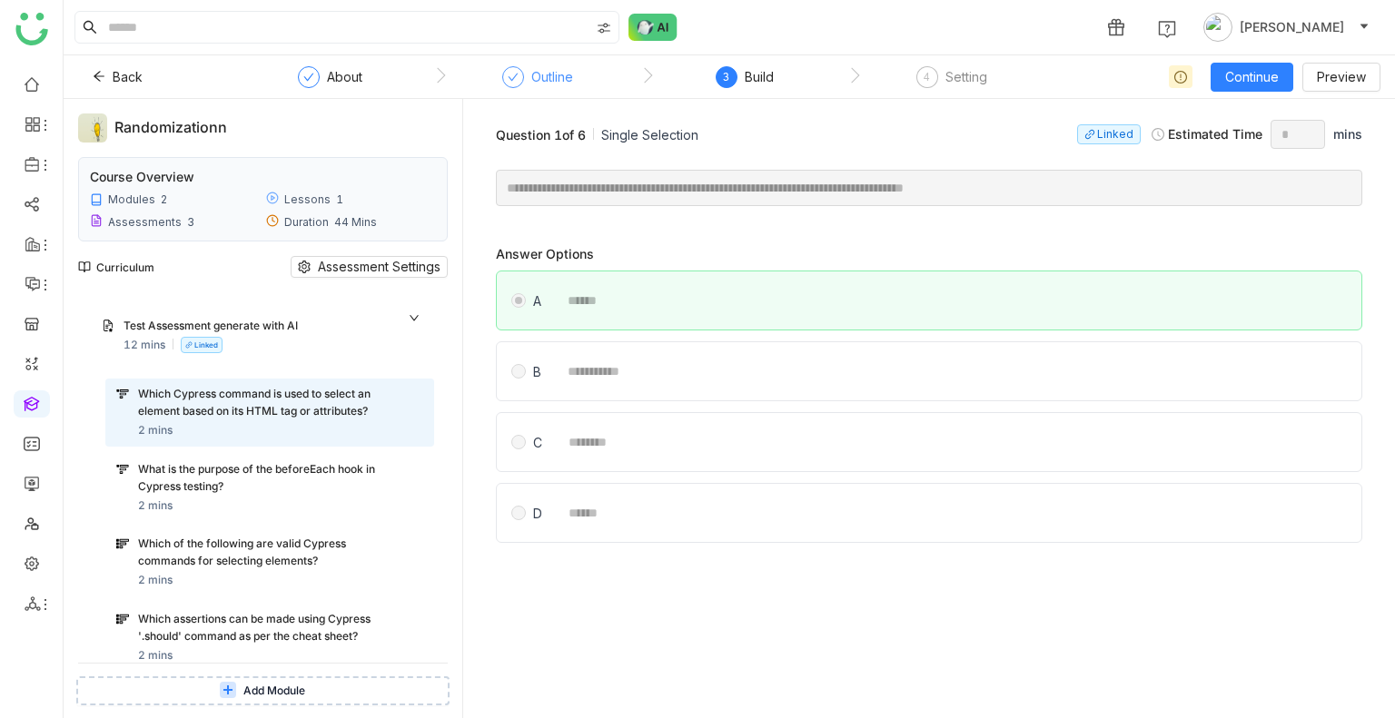
click at [553, 73] on div "Outline" at bounding box center [552, 77] width 42 height 22
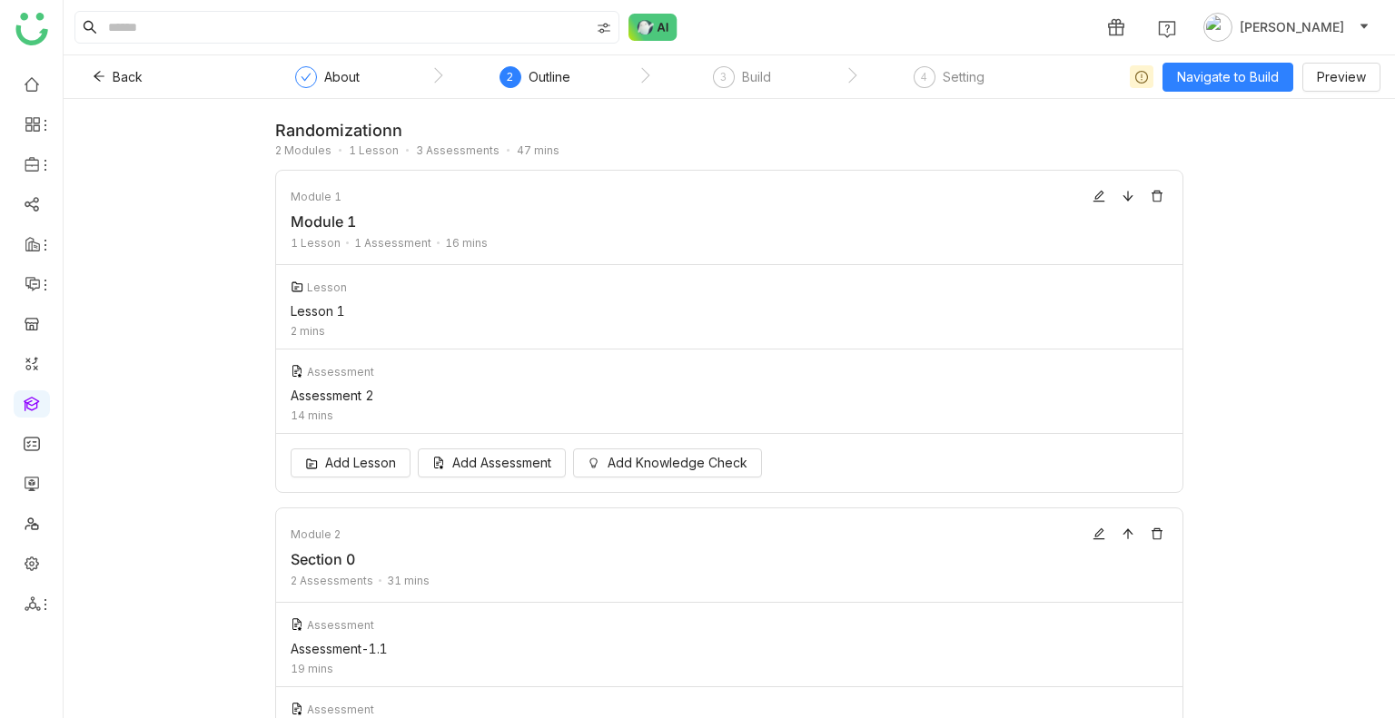
scroll to position [184, 0]
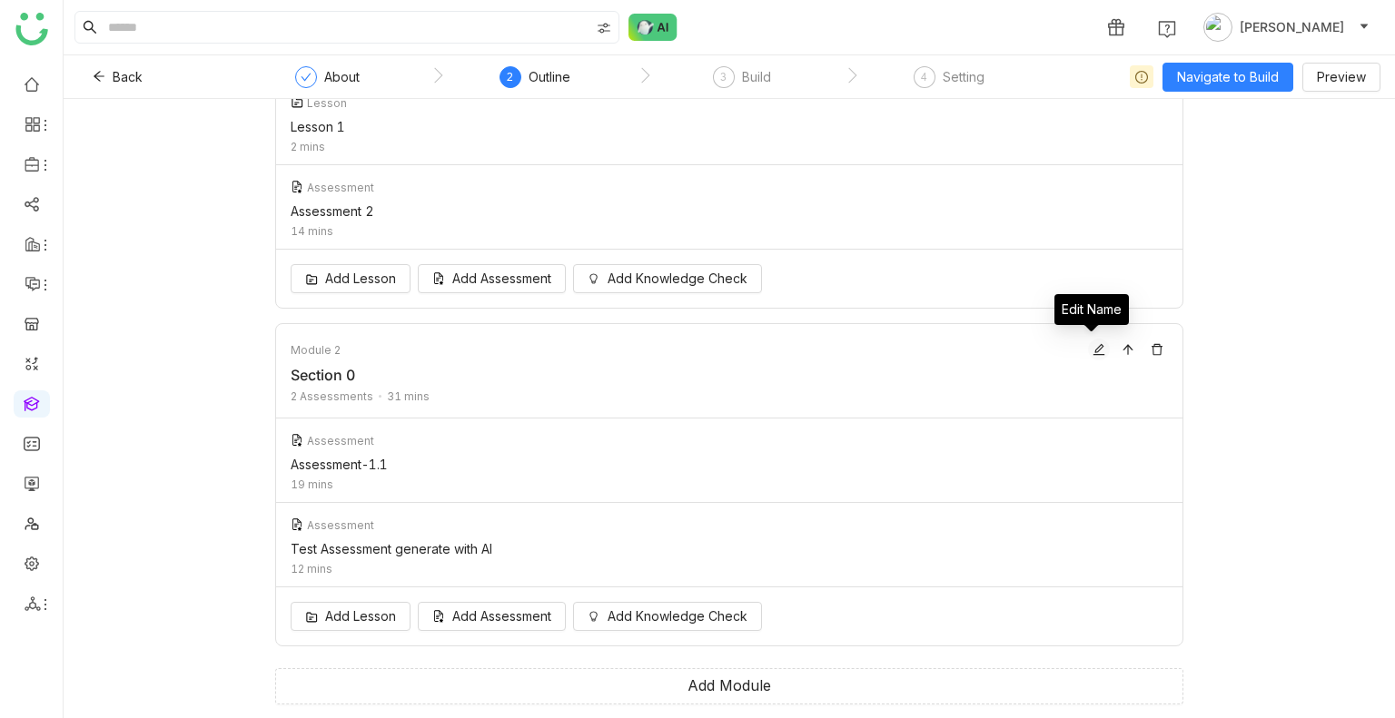
click at [1093, 351] on icon at bounding box center [1099, 349] width 13 height 13
click at [392, 475] on div "Assessment Assessment-1.1 19 mins" at bounding box center [729, 461] width 906 height 84
click at [352, 466] on div "Assessment-1.1" at bounding box center [724, 464] width 866 height 15
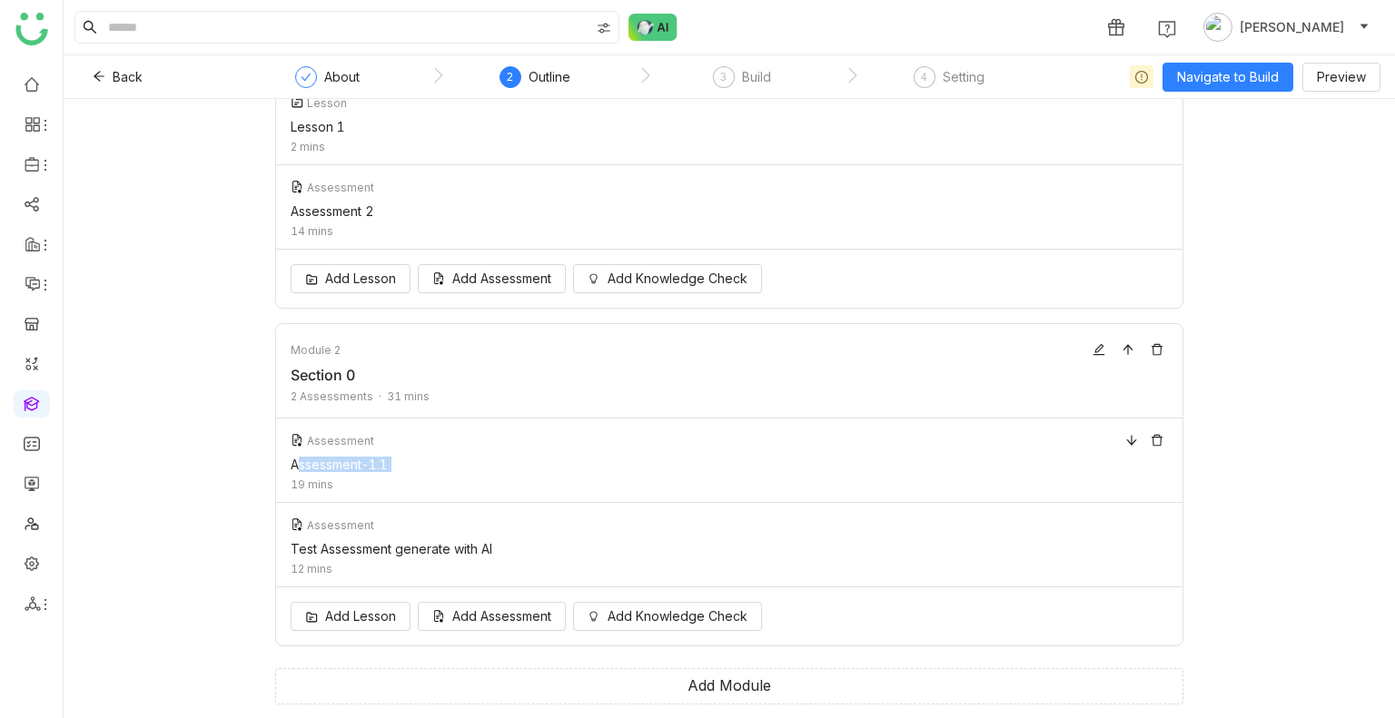
click at [352, 466] on div "Assessment-1.1" at bounding box center [724, 464] width 866 height 15
click at [1093, 355] on icon at bounding box center [1099, 349] width 13 height 13
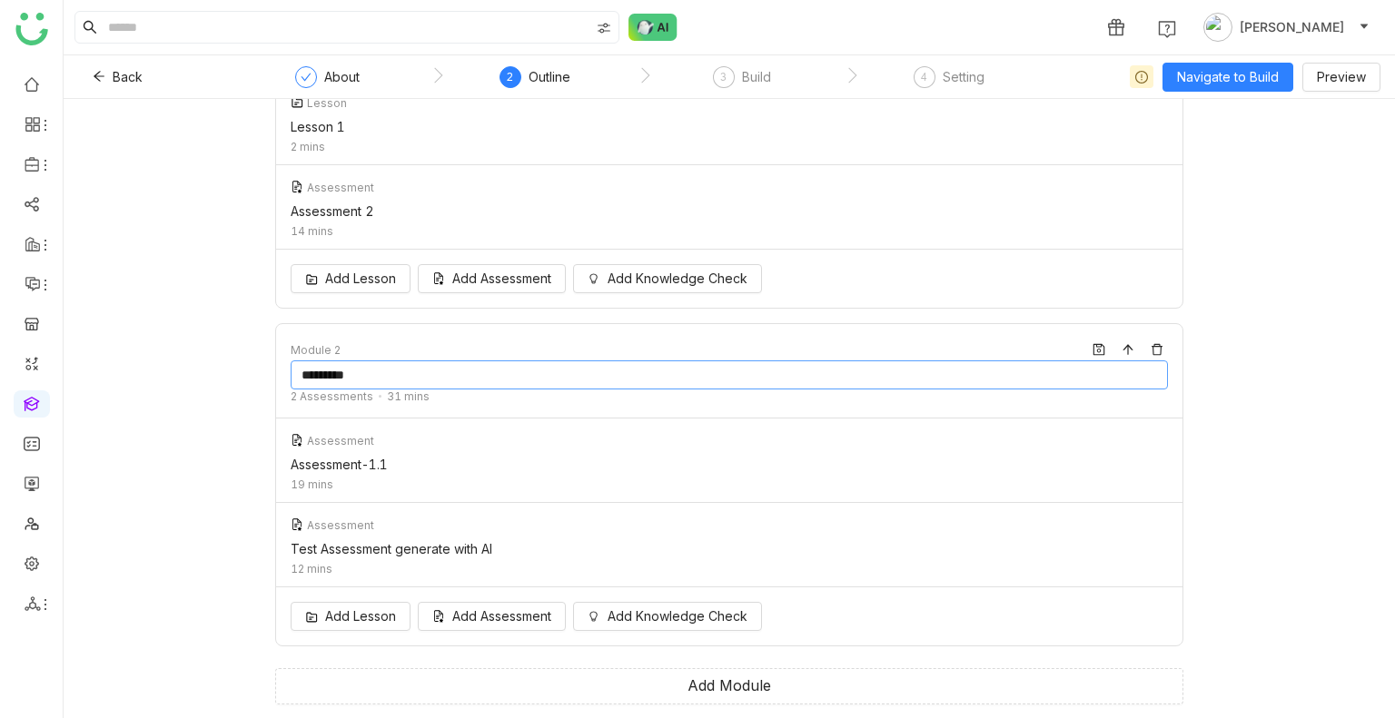
click at [428, 388] on input "*********" at bounding box center [729, 375] width 877 height 29
type input "**********"
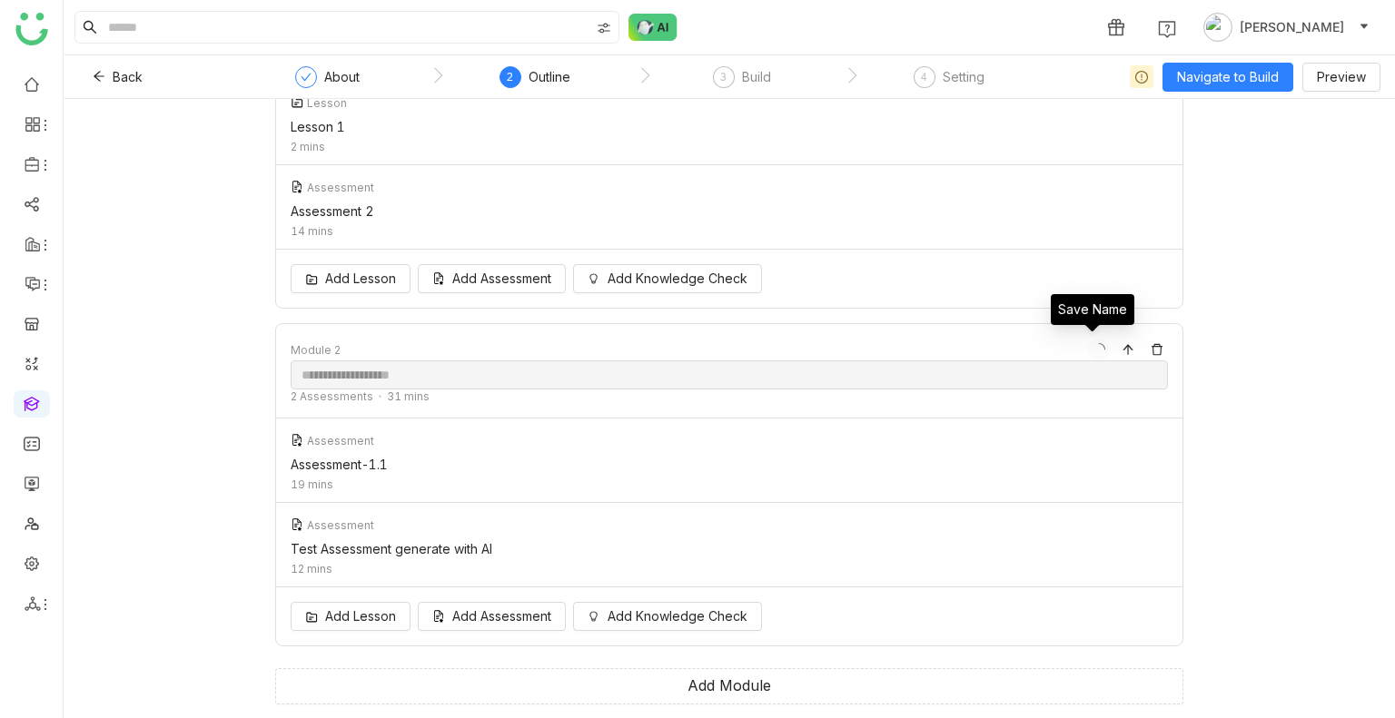
click at [1090, 349] on button at bounding box center [1099, 350] width 22 height 22
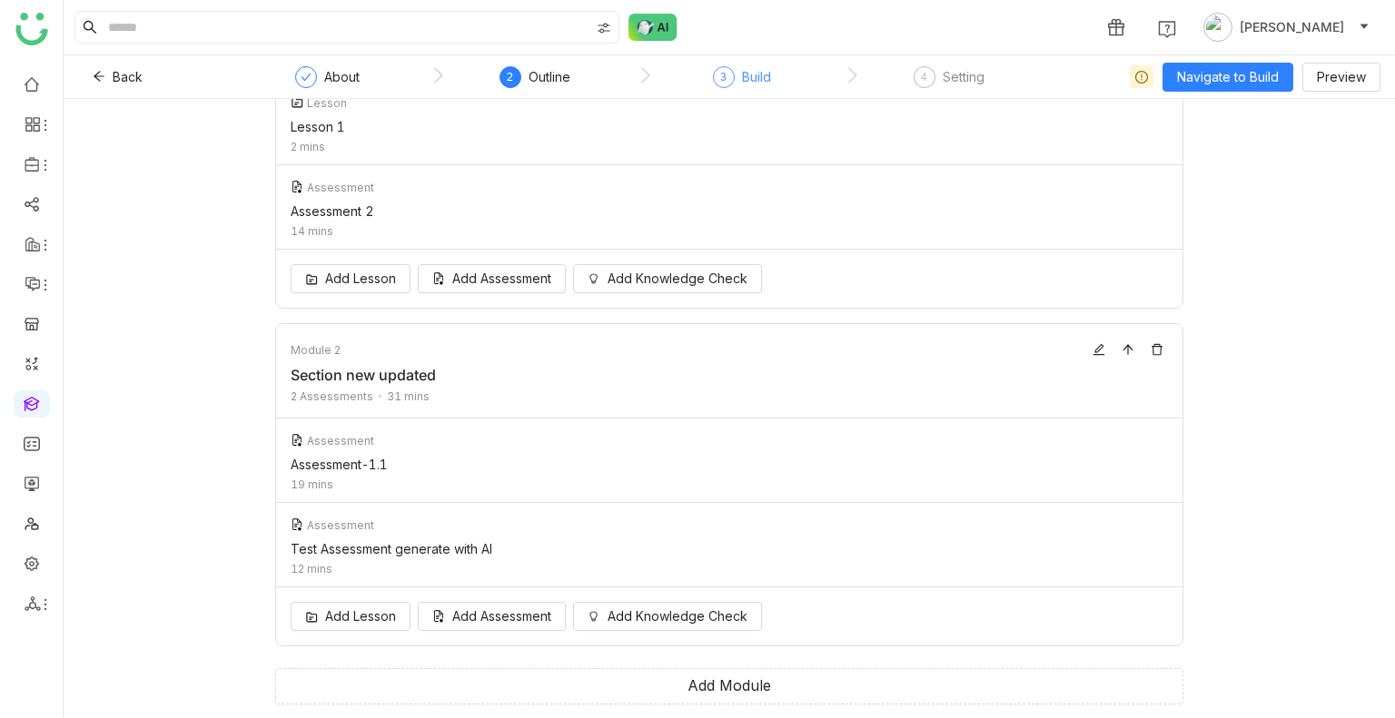
click at [721, 75] on span "3" at bounding box center [723, 77] width 6 height 14
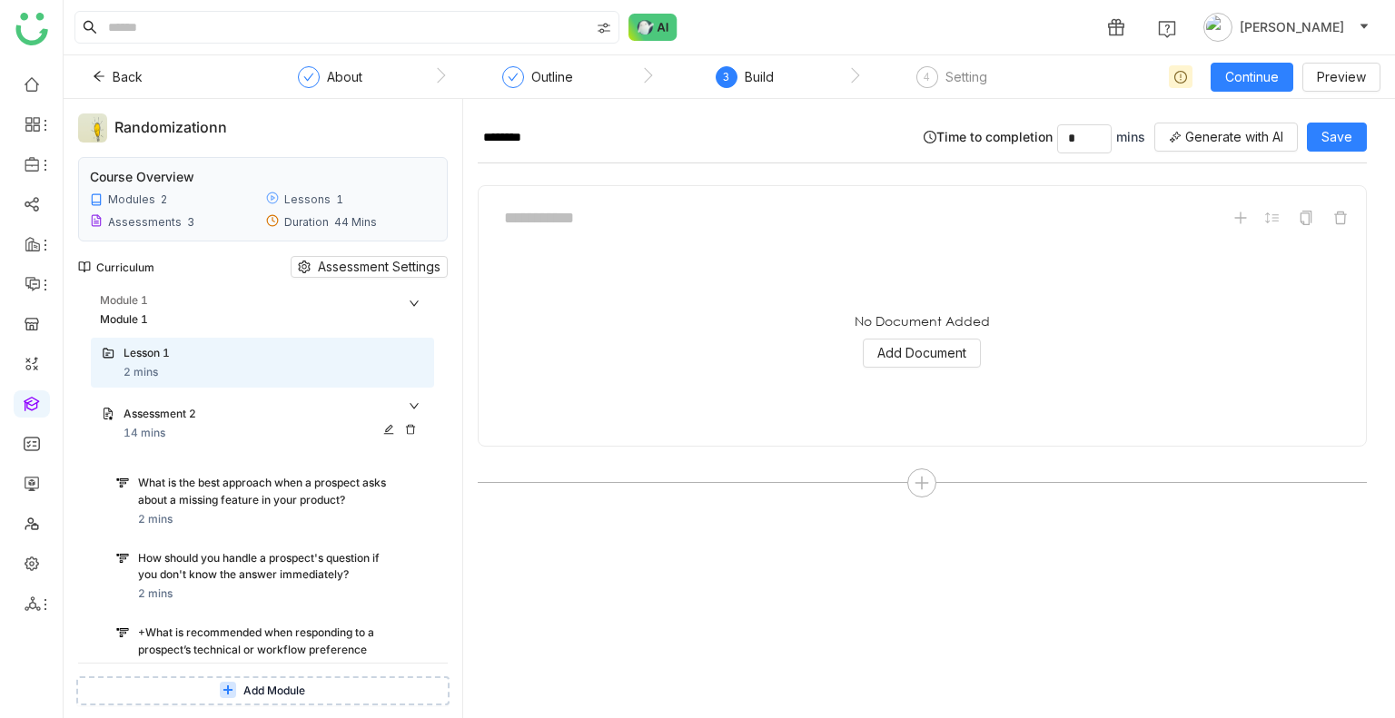
click at [414, 398] on div "Assessment 2 14 mins" at bounding box center [262, 424] width 343 height 58
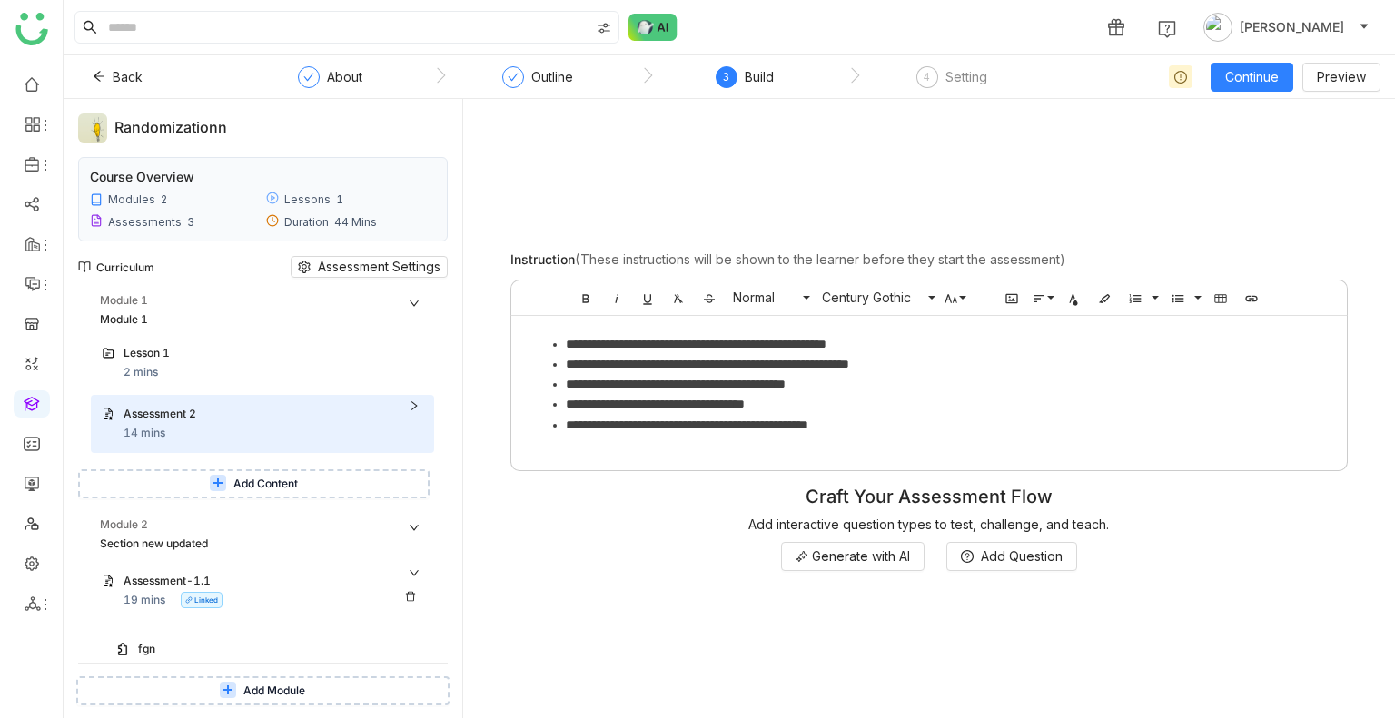
click at [209, 577] on div "Assessment-1.1" at bounding box center [255, 581] width 263 height 17
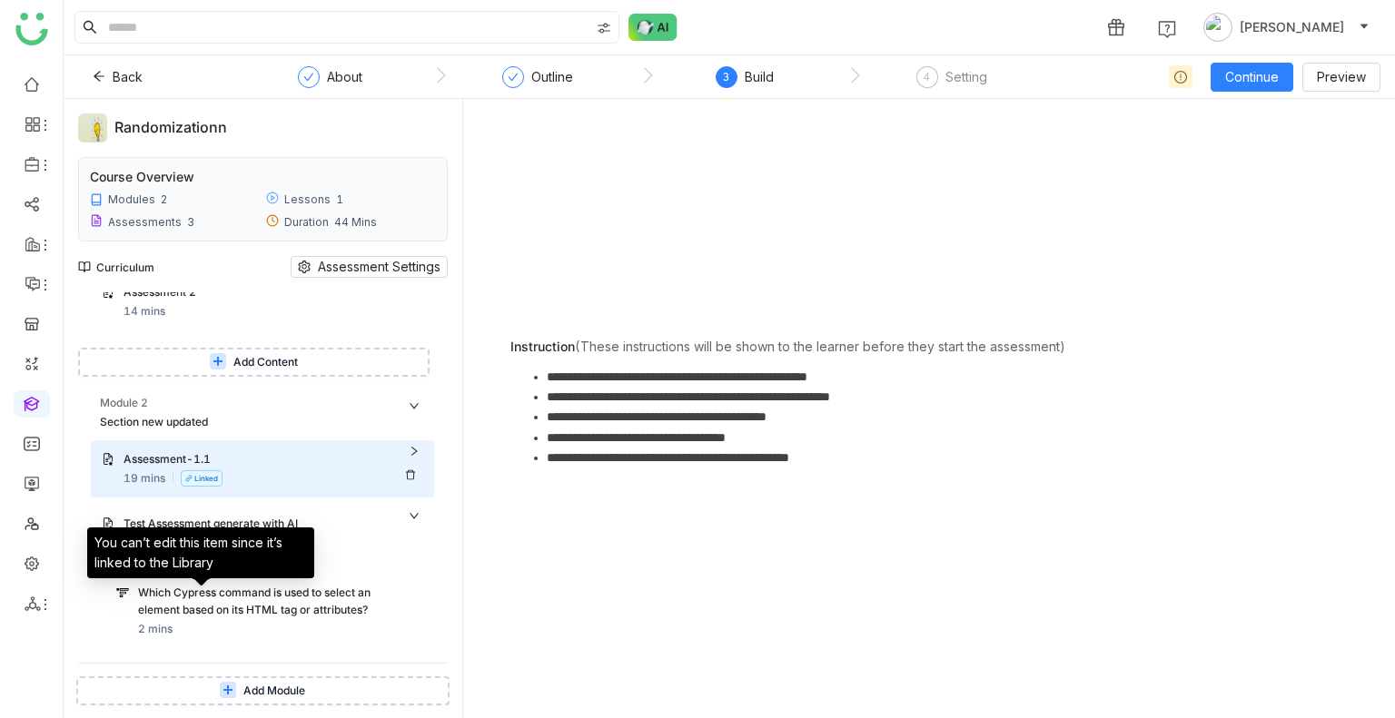
scroll to position [124, 0]
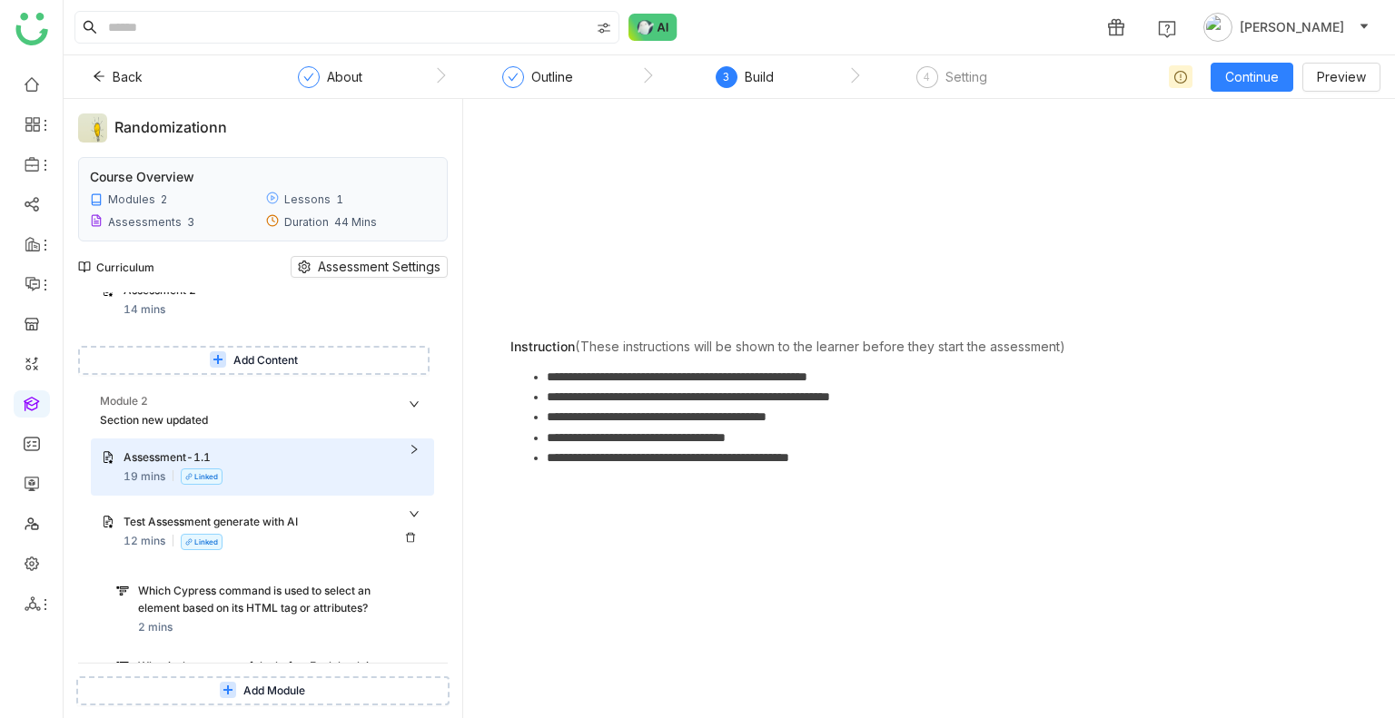
click at [224, 518] on div "Test Assessment generate with AI" at bounding box center [255, 522] width 263 height 17
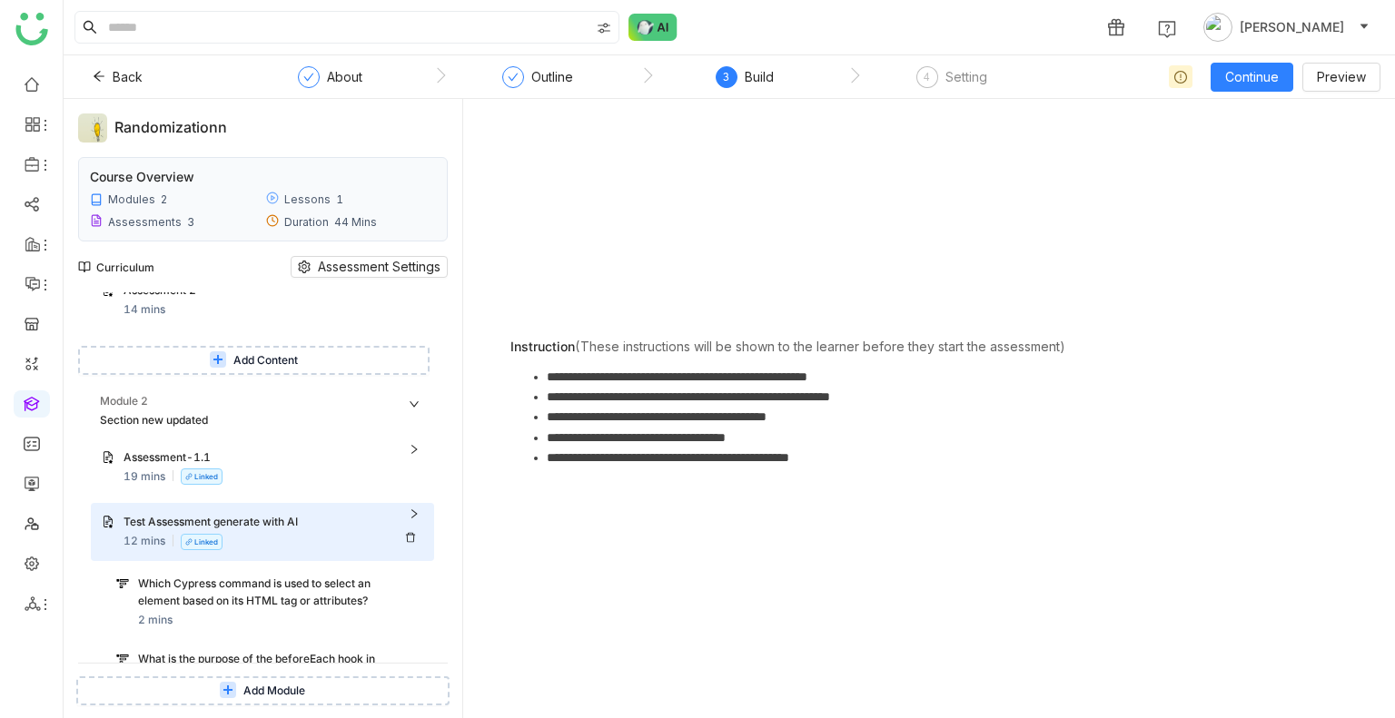
scroll to position [66, 0]
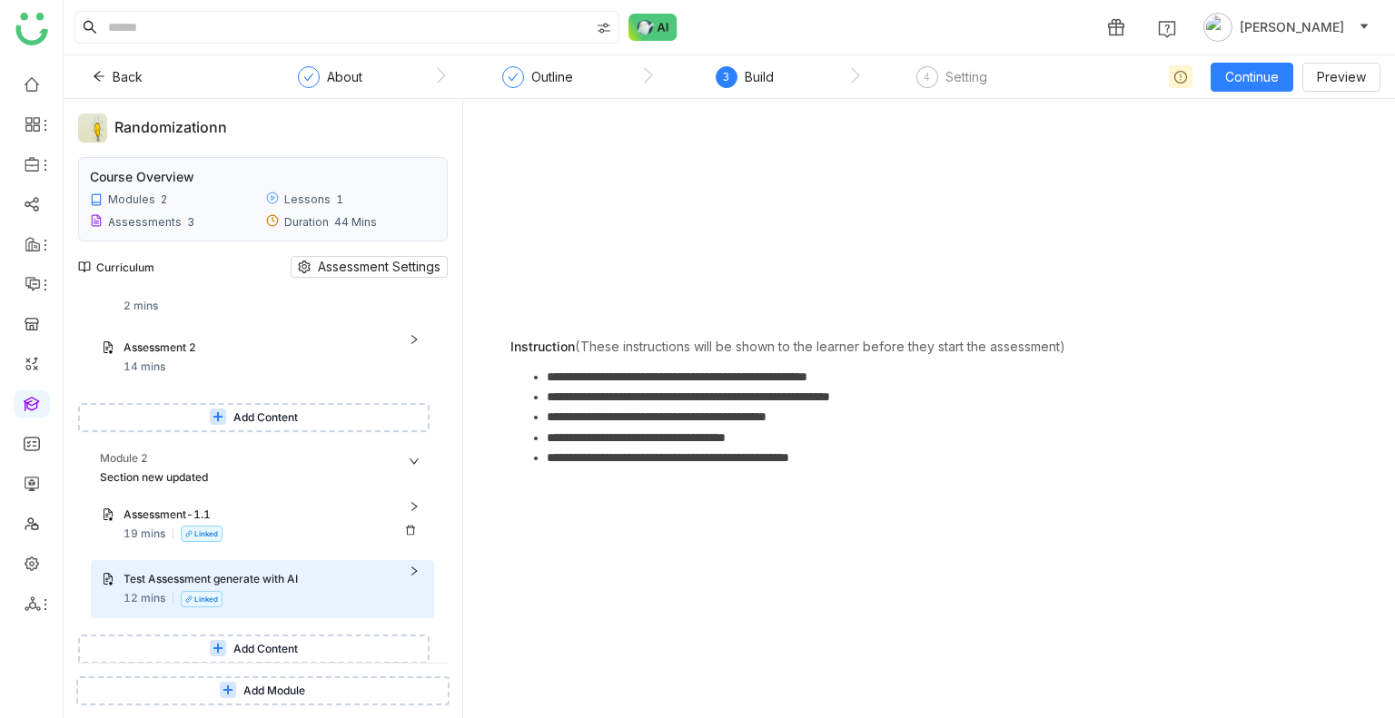
click at [142, 518] on div "Assessment-1.1" at bounding box center [255, 515] width 263 height 17
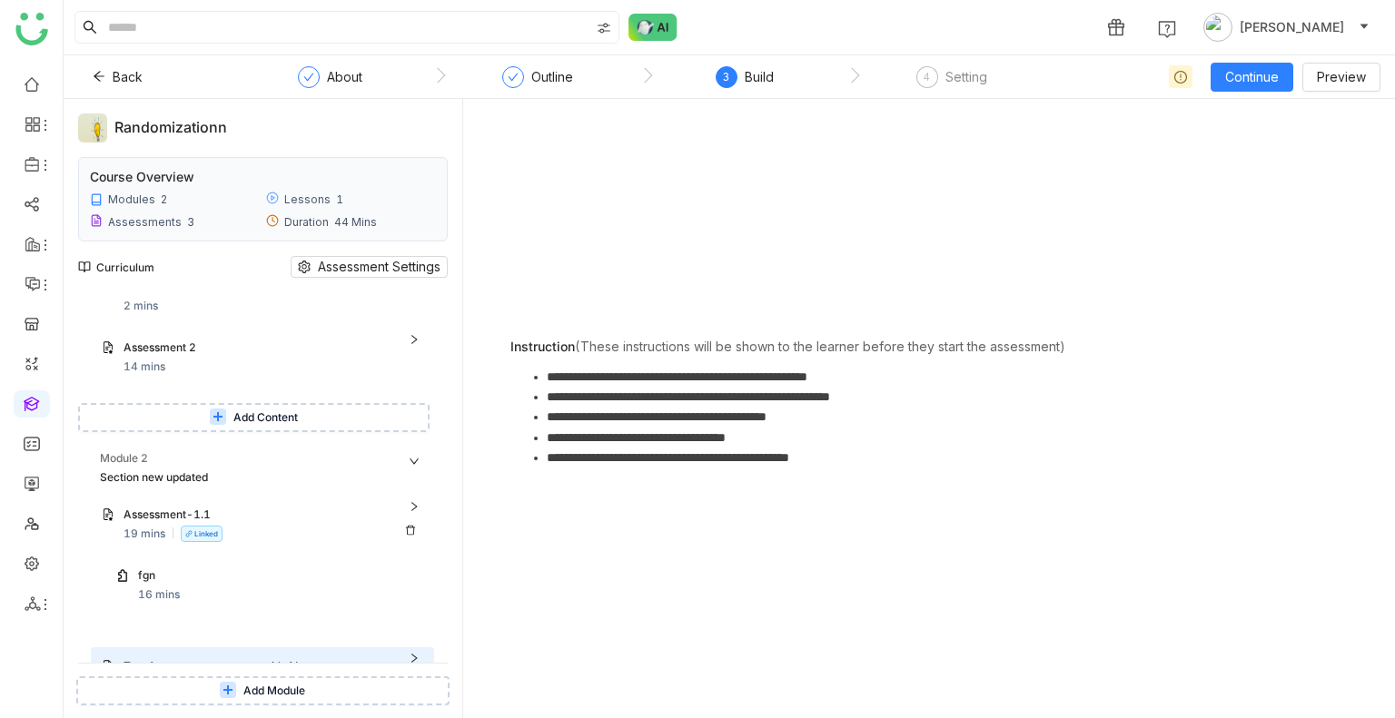
scroll to position [124, 0]
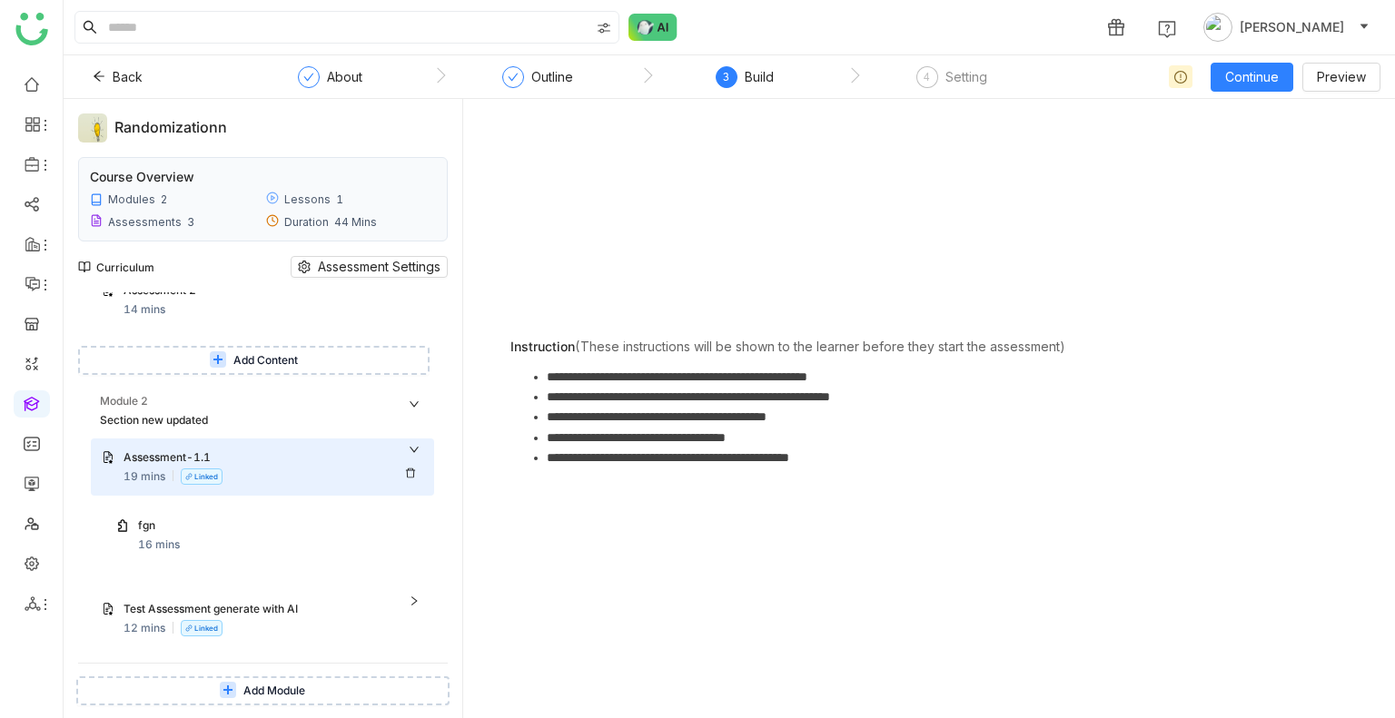
click at [409, 450] on div "Assessment-1.1" at bounding box center [274, 459] width 300 height 19
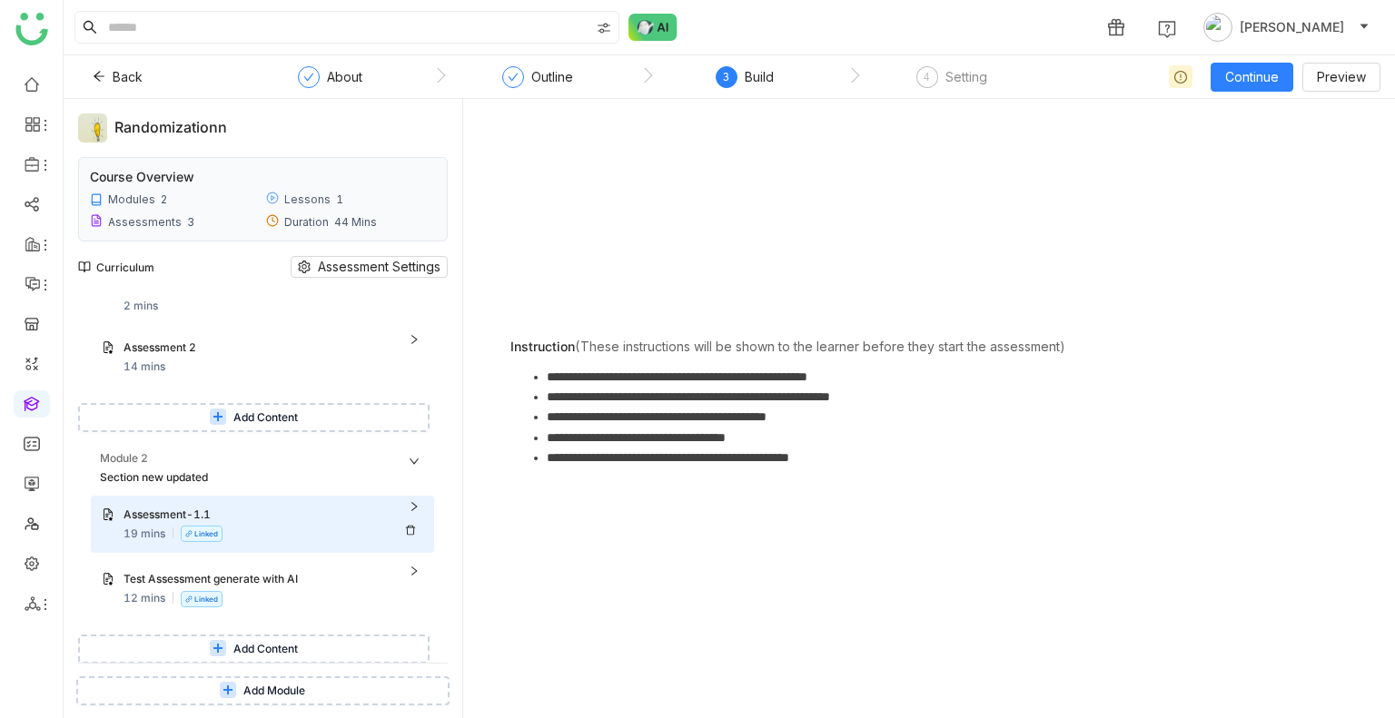
click at [409, 450] on div "Module 2" at bounding box center [267, 459] width 334 height 19
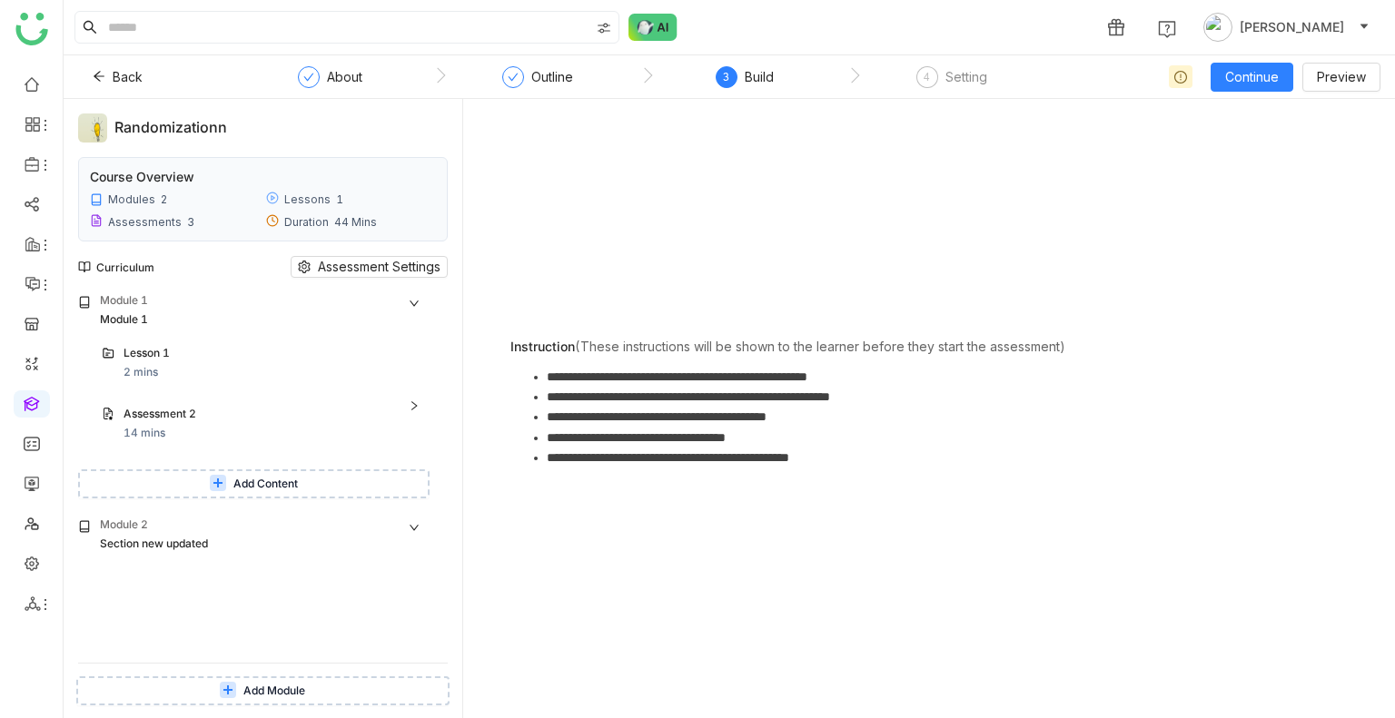
scroll to position [0, 0]
click at [412, 524] on icon at bounding box center [413, 527] width 5 height 9
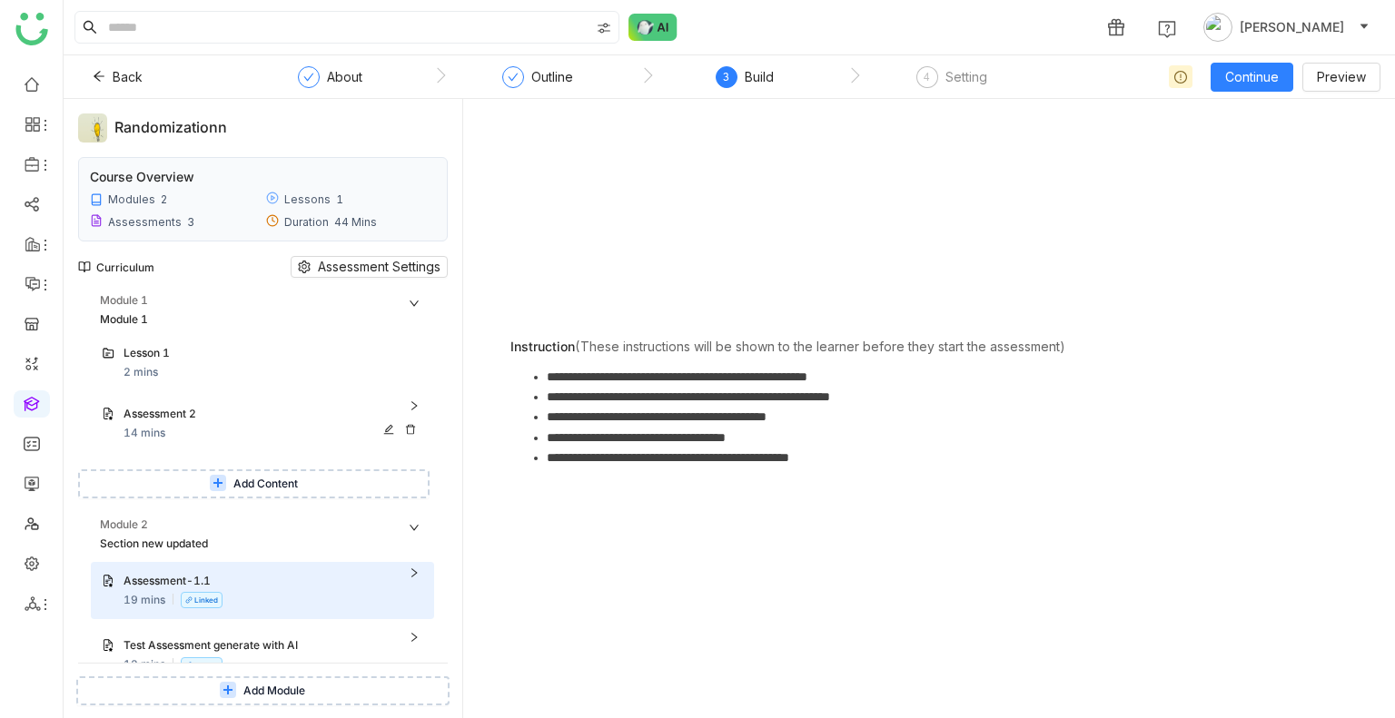
scroll to position [66, 0]
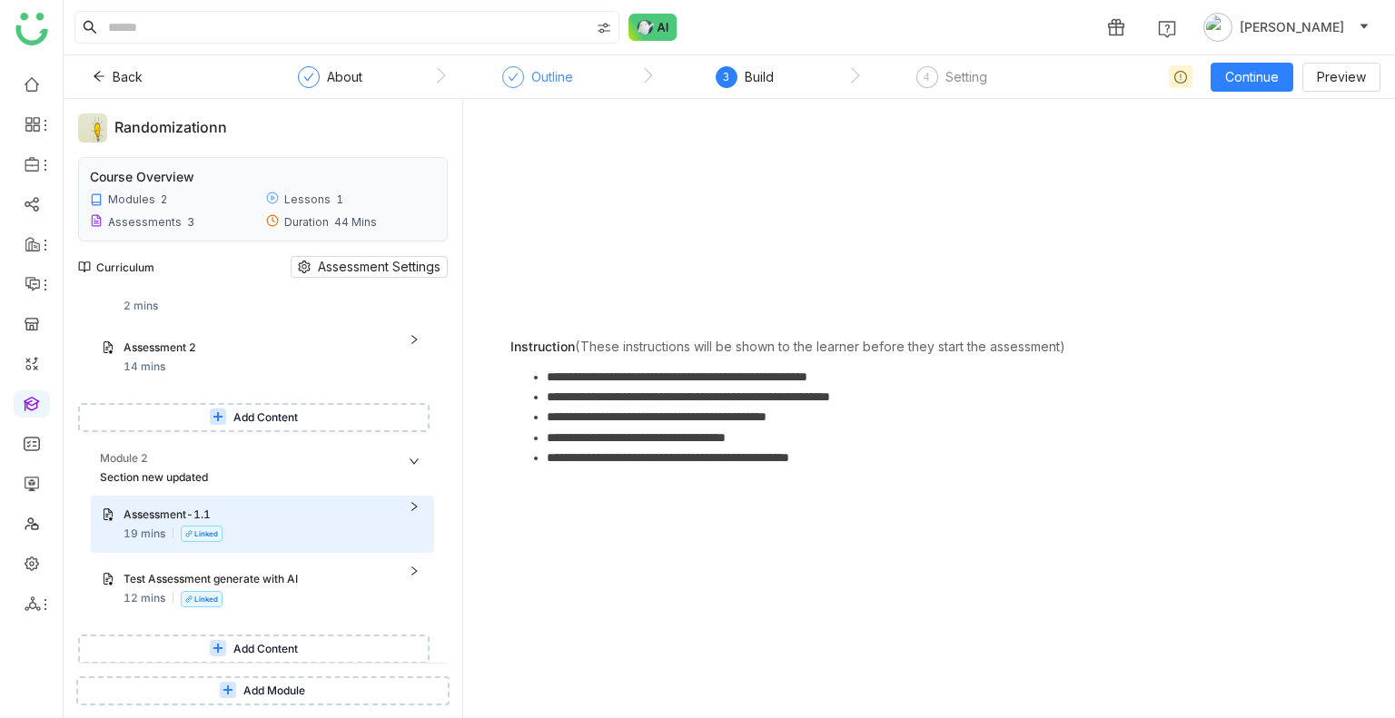
click at [503, 78] on div at bounding box center [513, 77] width 22 height 22
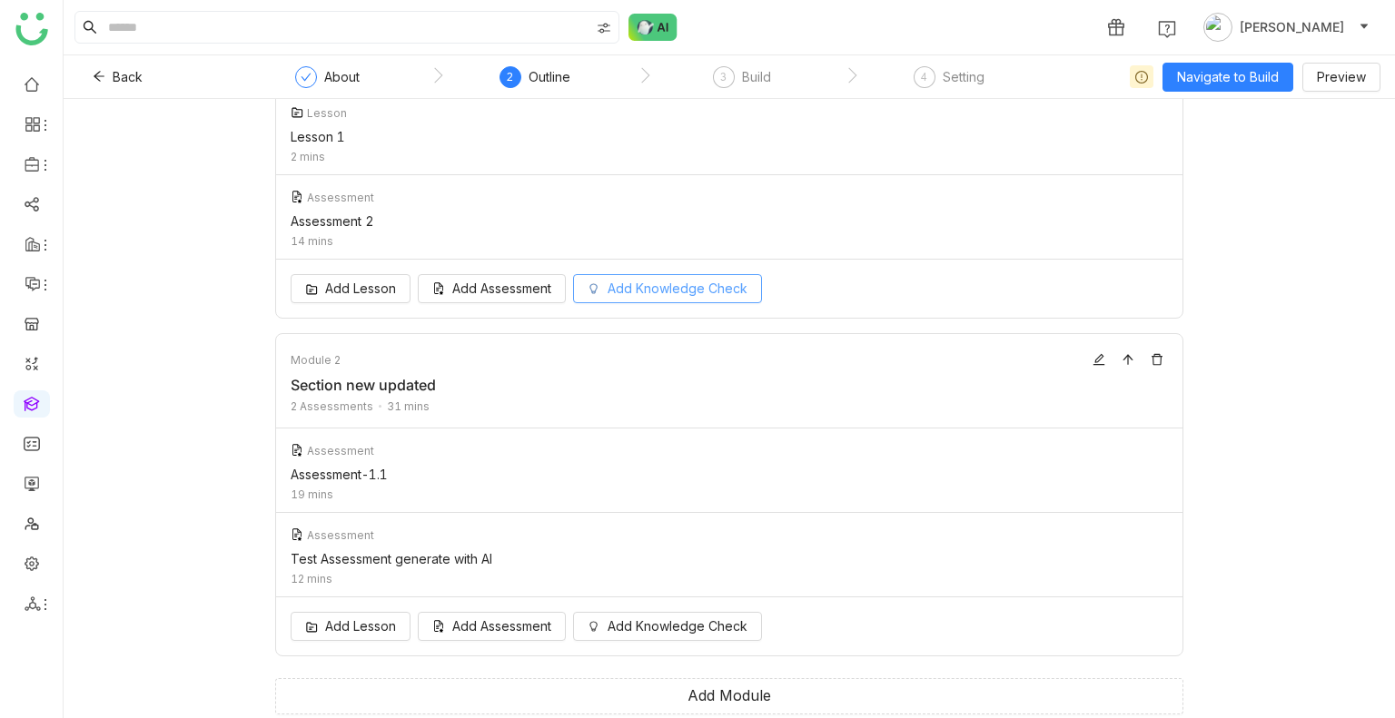
scroll to position [181, 0]
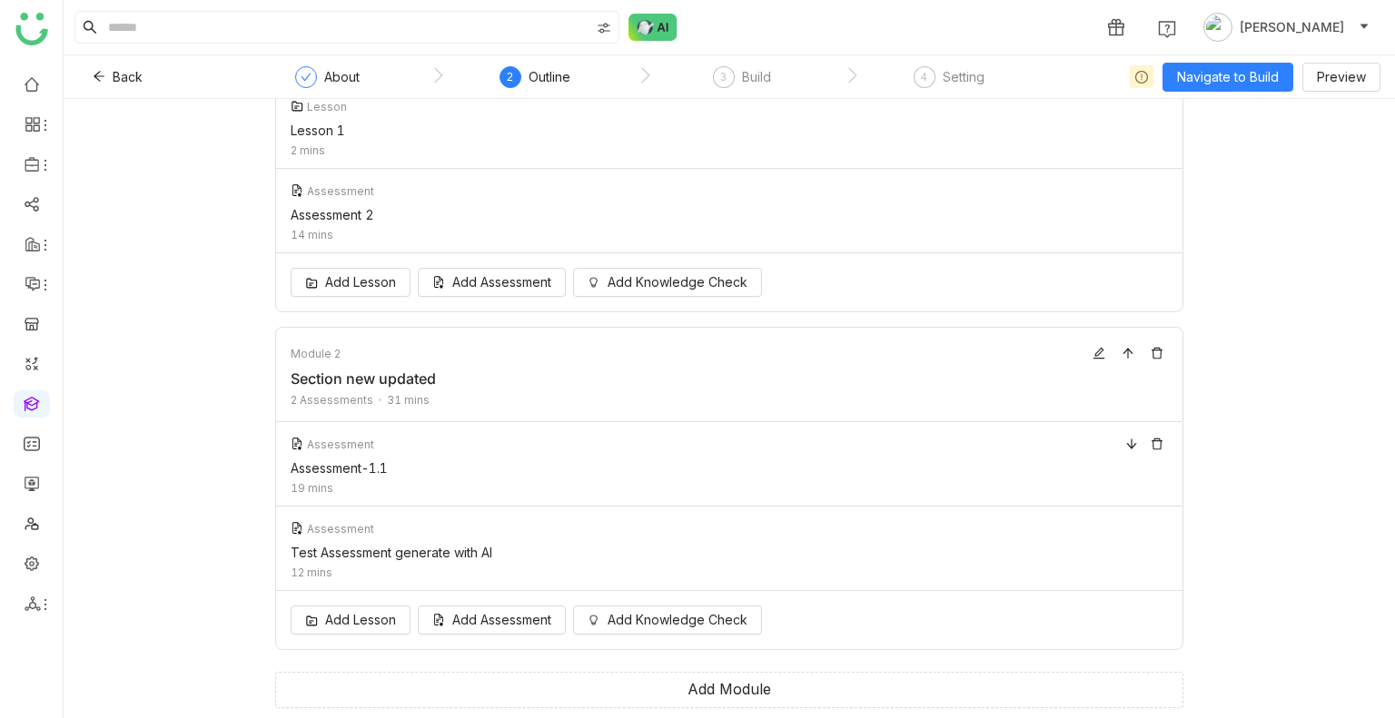
click at [327, 475] on div "Assessment Assessment-1.1 19 mins" at bounding box center [729, 464] width 906 height 84
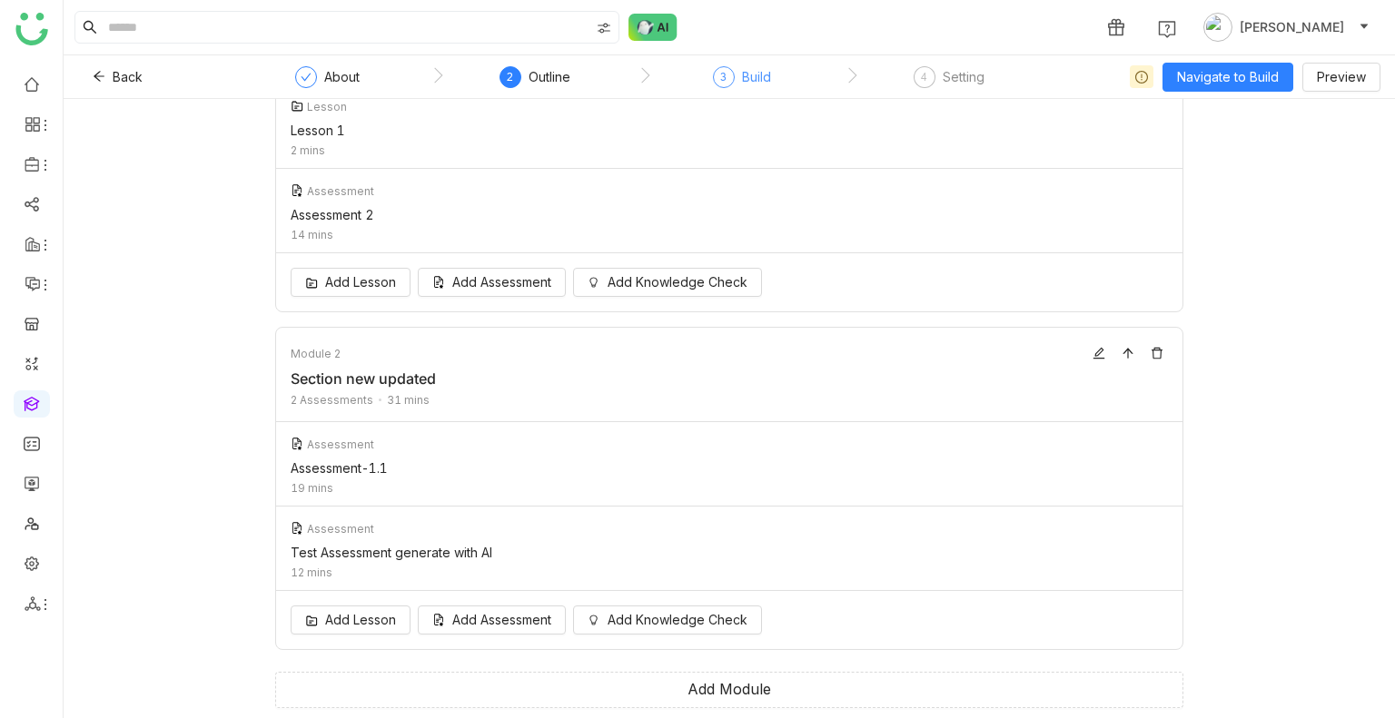
click at [731, 76] on div "3" at bounding box center [724, 77] width 22 height 22
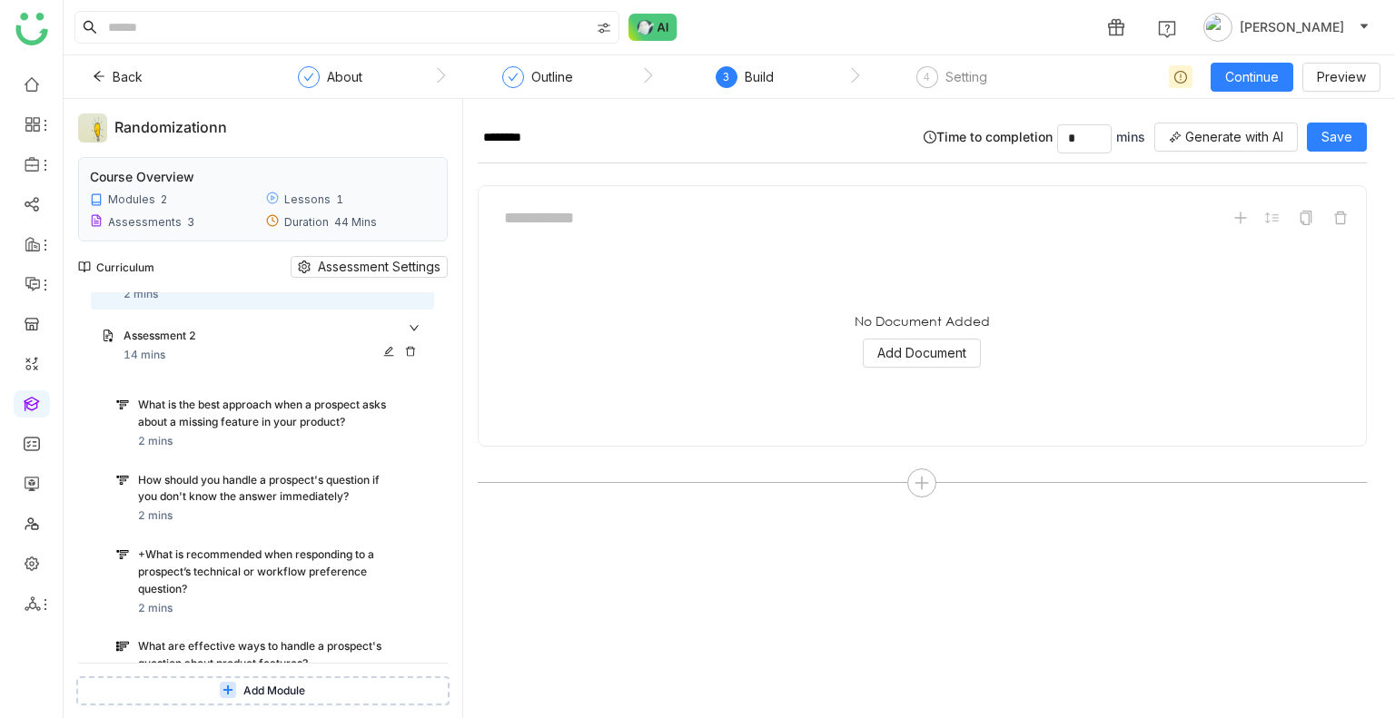
scroll to position [100, 0]
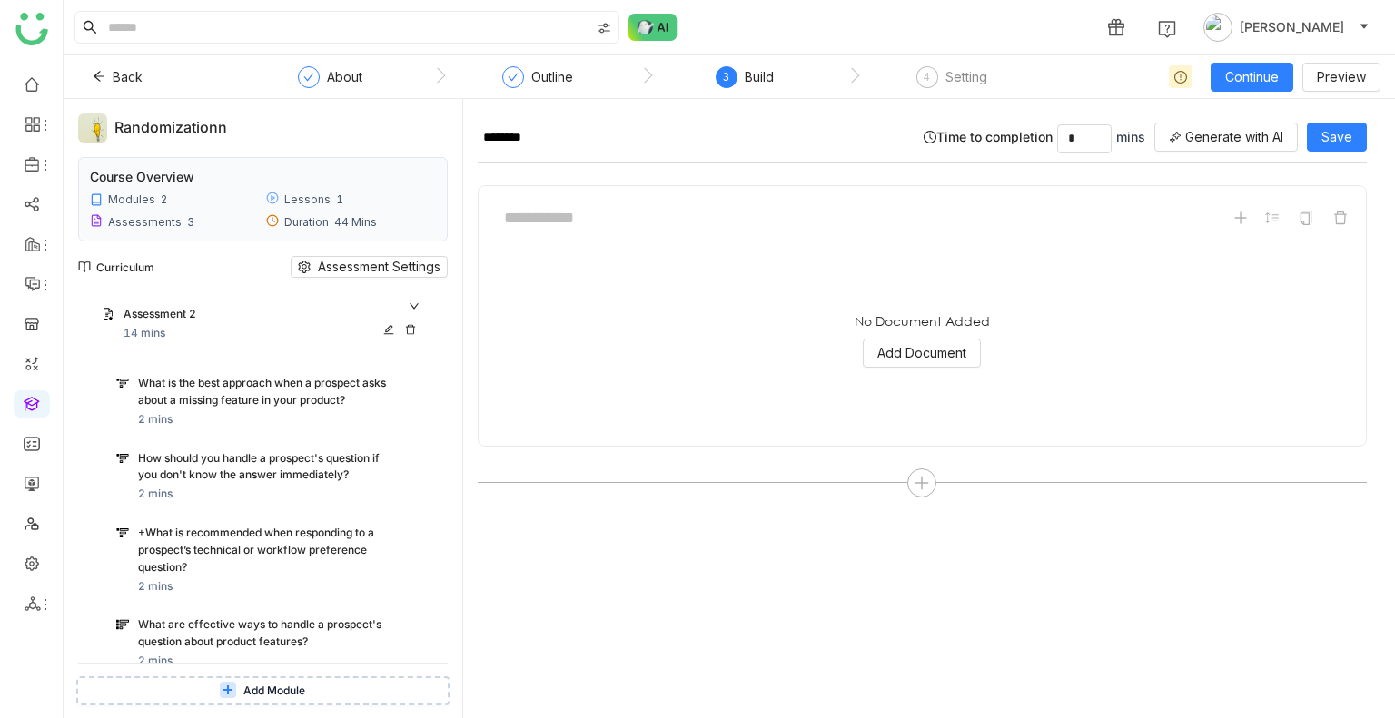
click at [231, 409] on div "What is the best approach when a prospect asks about a missing feature in your …" at bounding box center [280, 393] width 285 height 36
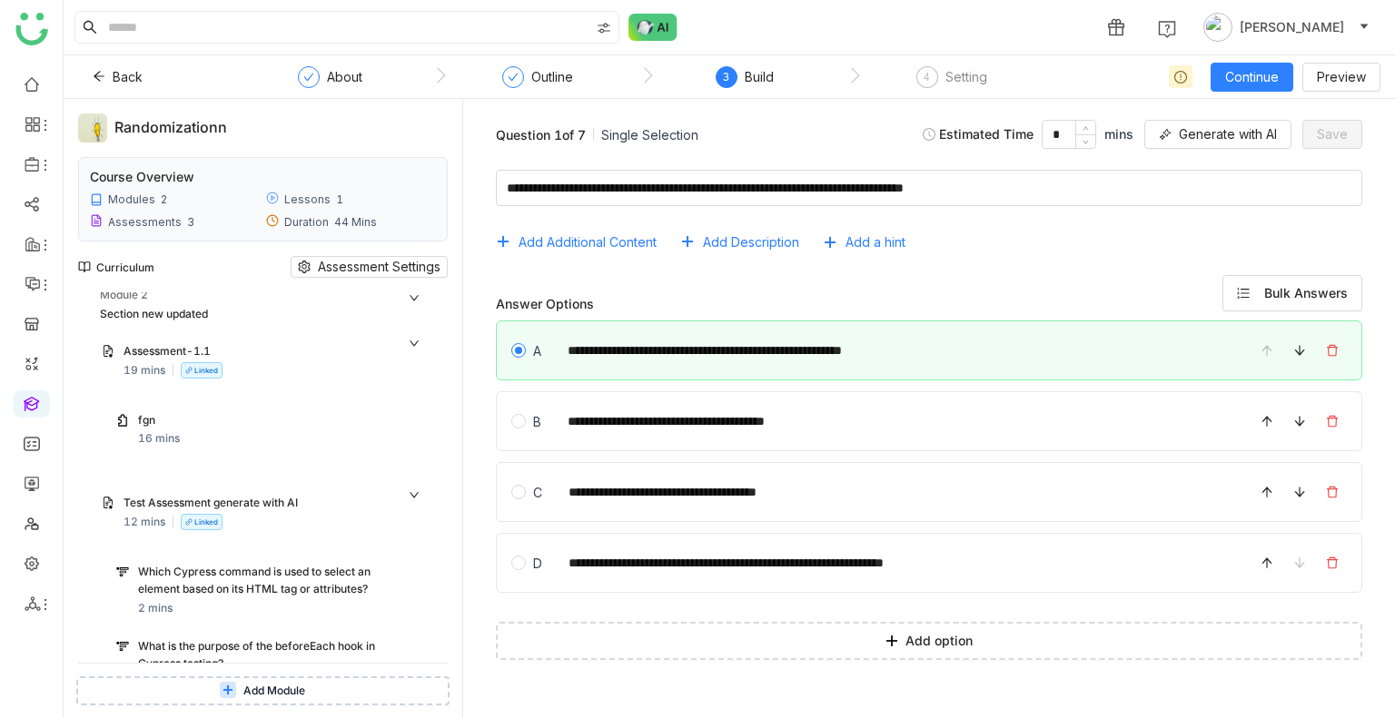
scroll to position [865, 0]
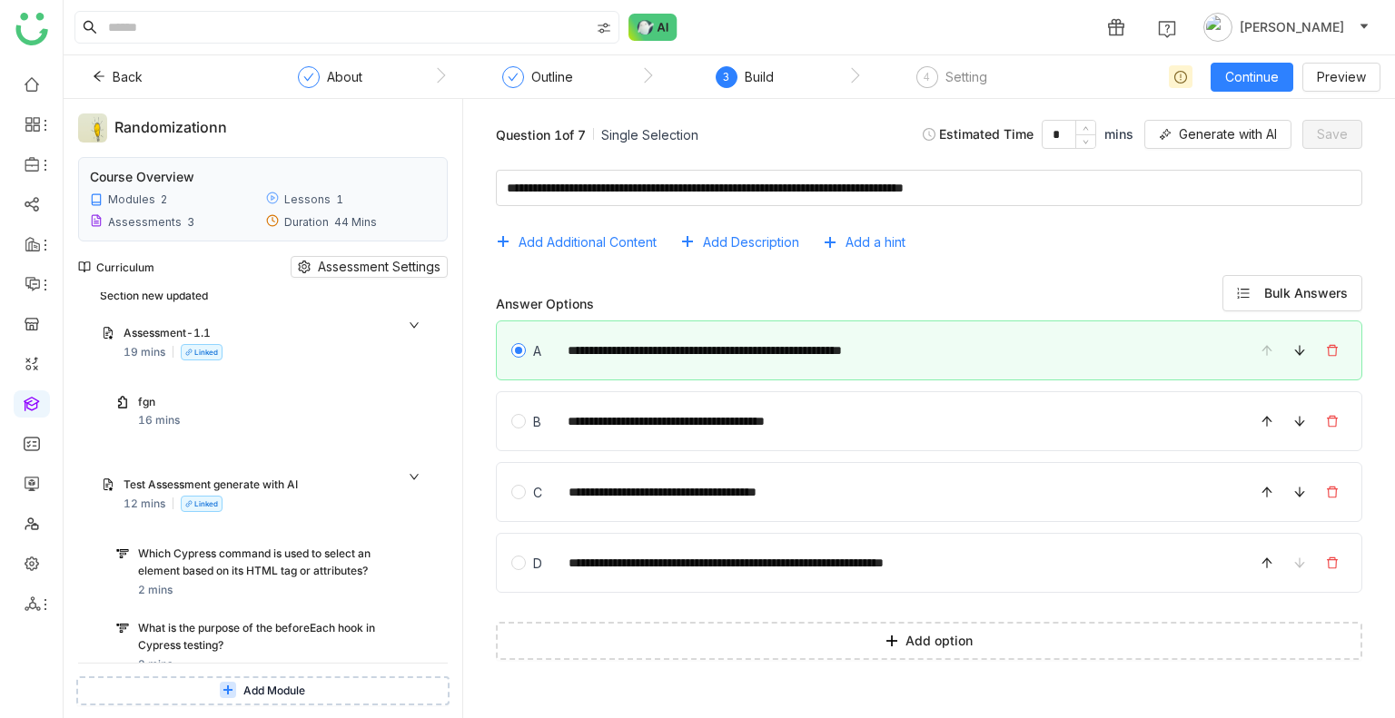
click at [147, 412] on div "16 mins" at bounding box center [159, 420] width 42 height 17
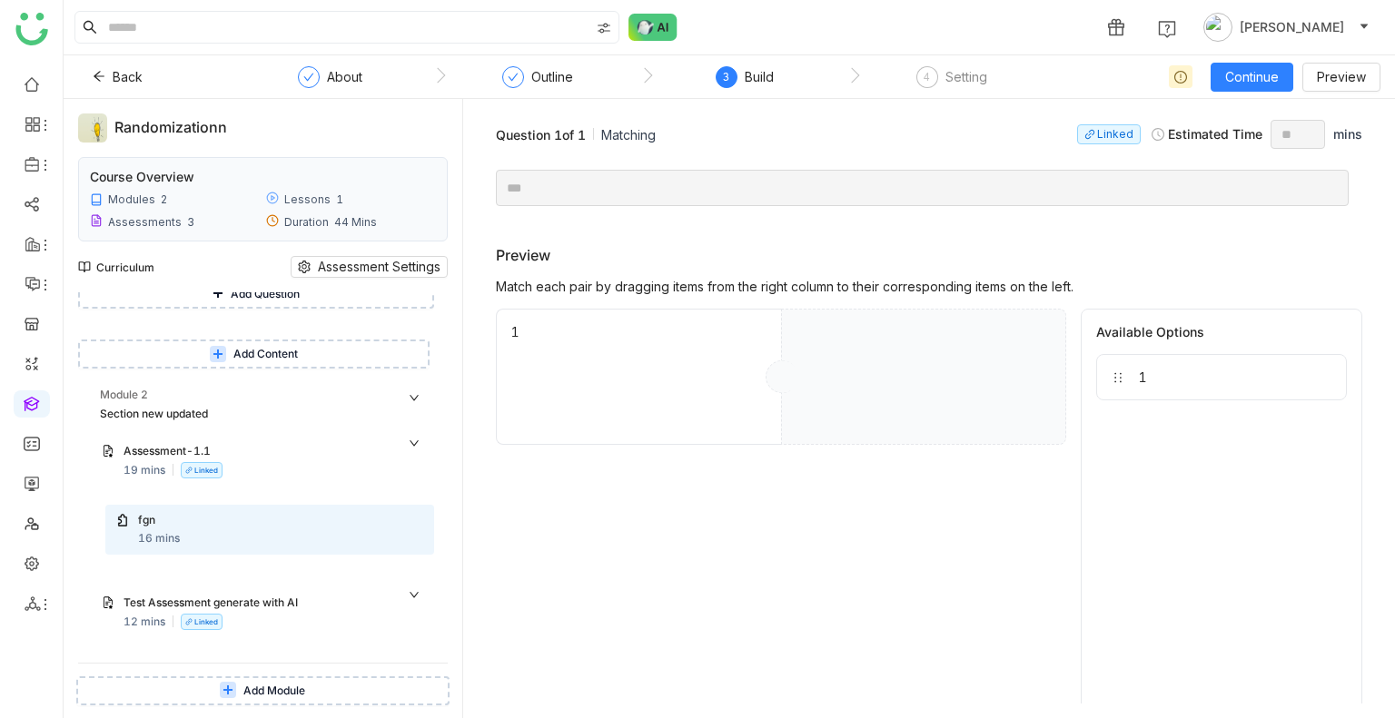
scroll to position [729, 0]
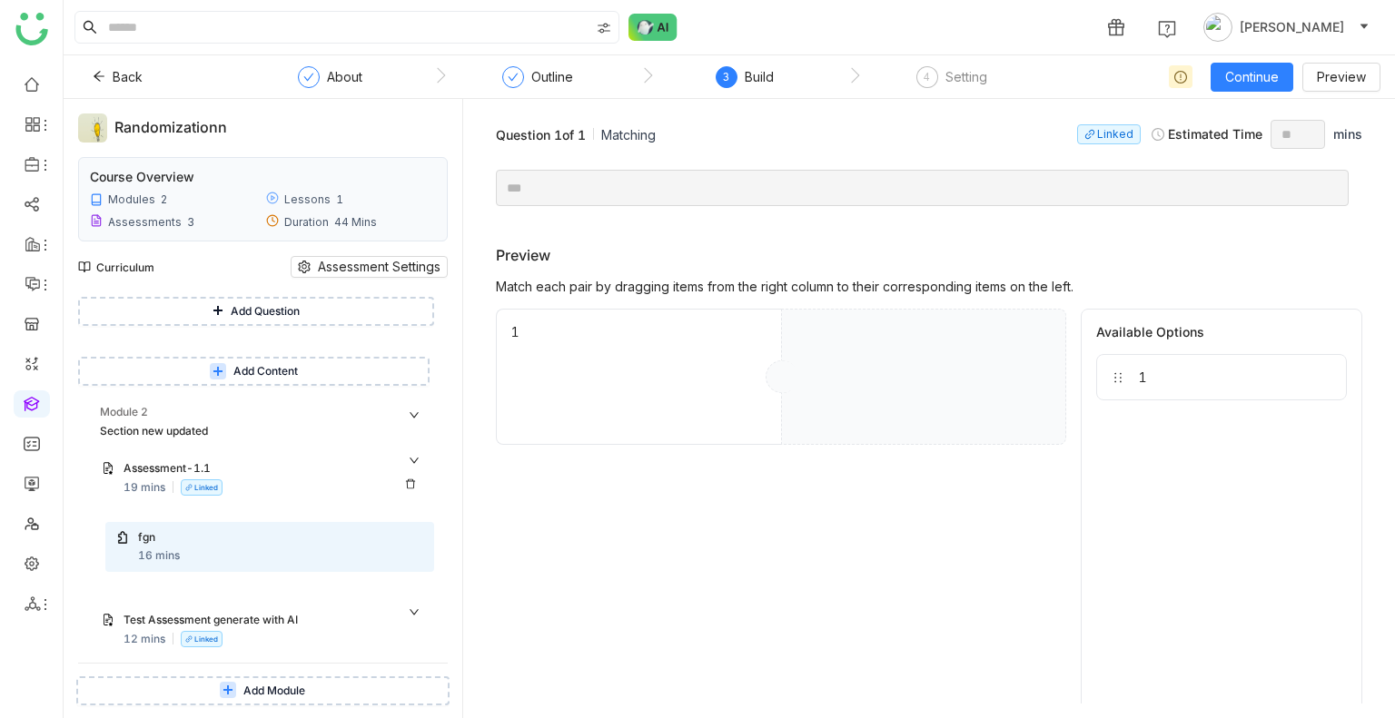
click at [143, 476] on div "Assessment-1.1" at bounding box center [255, 468] width 263 height 17
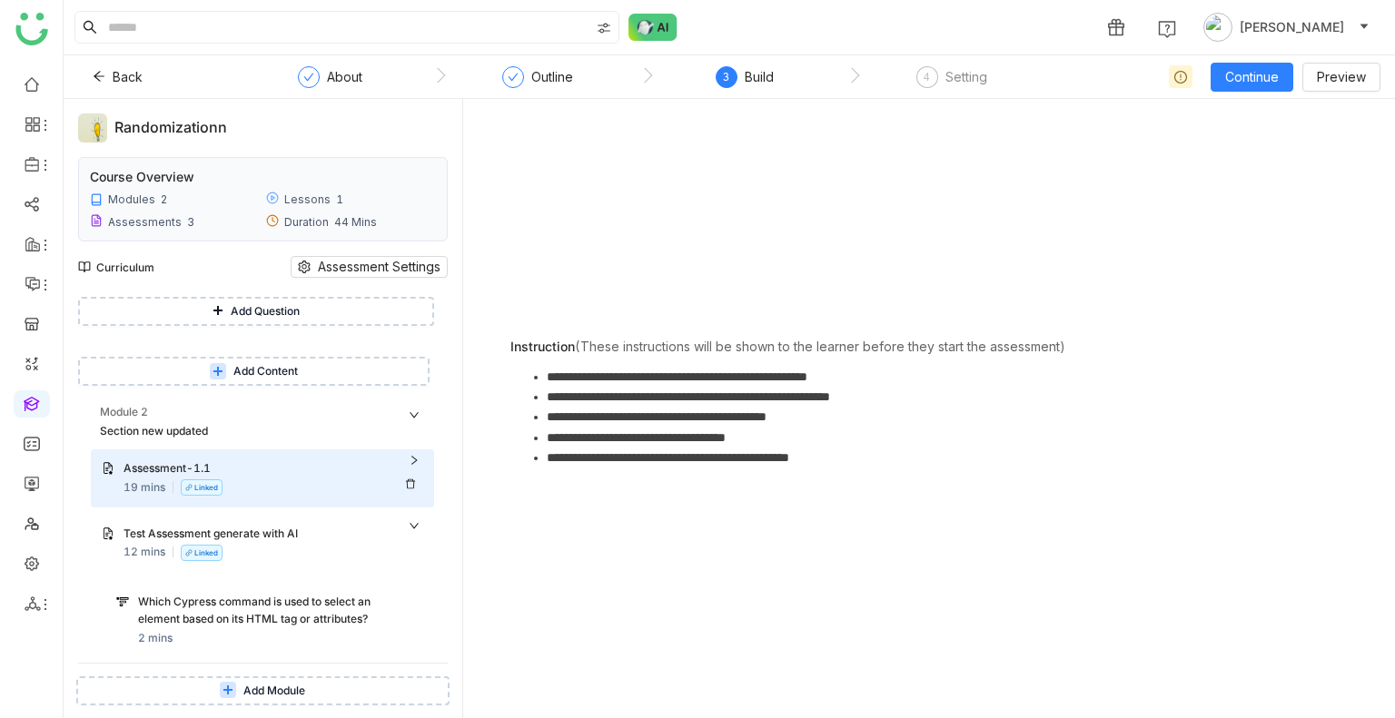
click at [143, 476] on div "Assessment-1.1" at bounding box center [255, 468] width 263 height 17
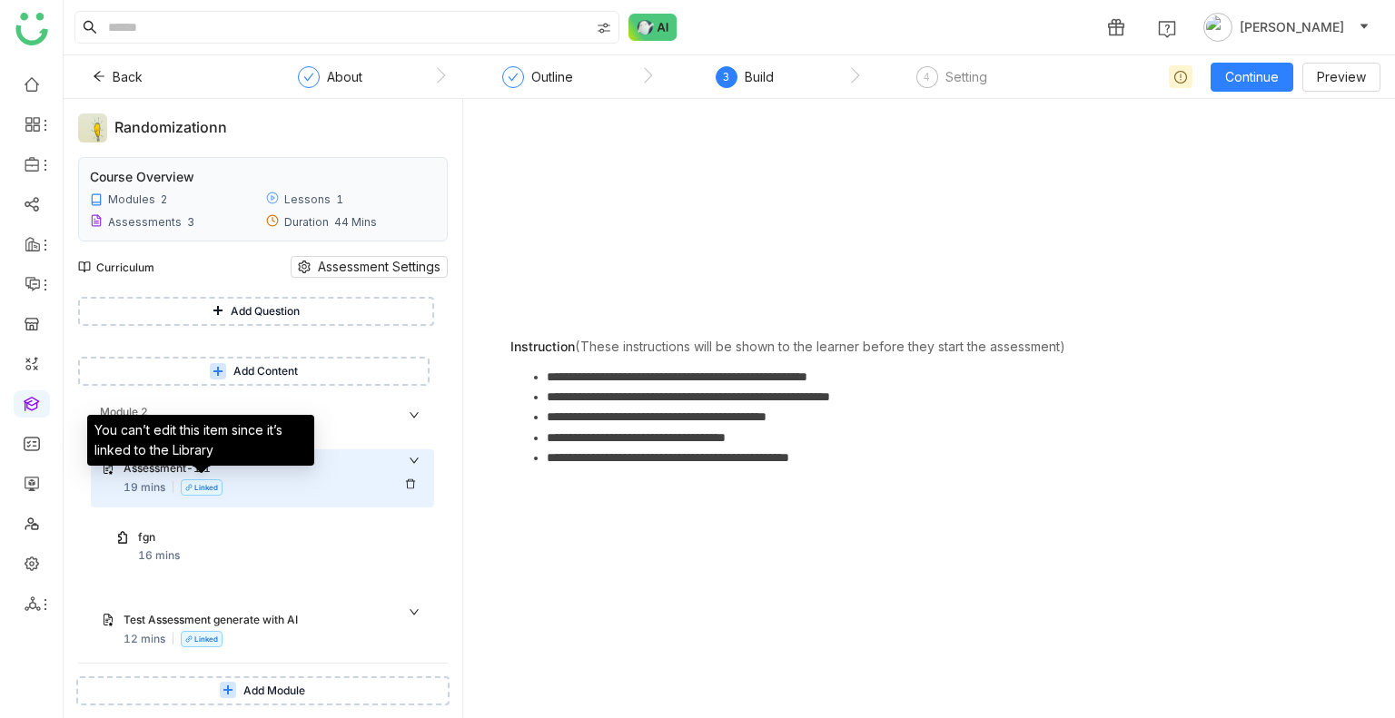
click at [196, 491] on nz-tag "Linked" at bounding box center [202, 488] width 42 height 16
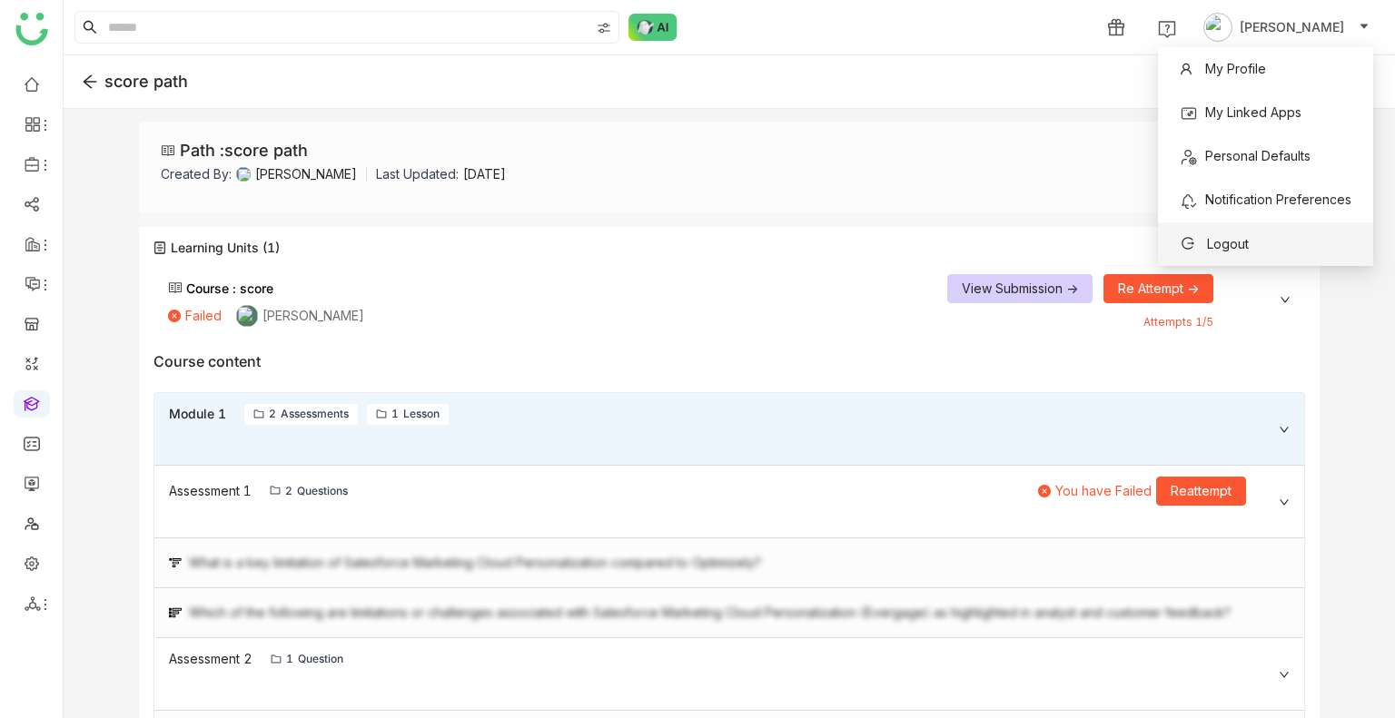
click at [1246, 252] on span "Logout" at bounding box center [1214, 244] width 69 height 20
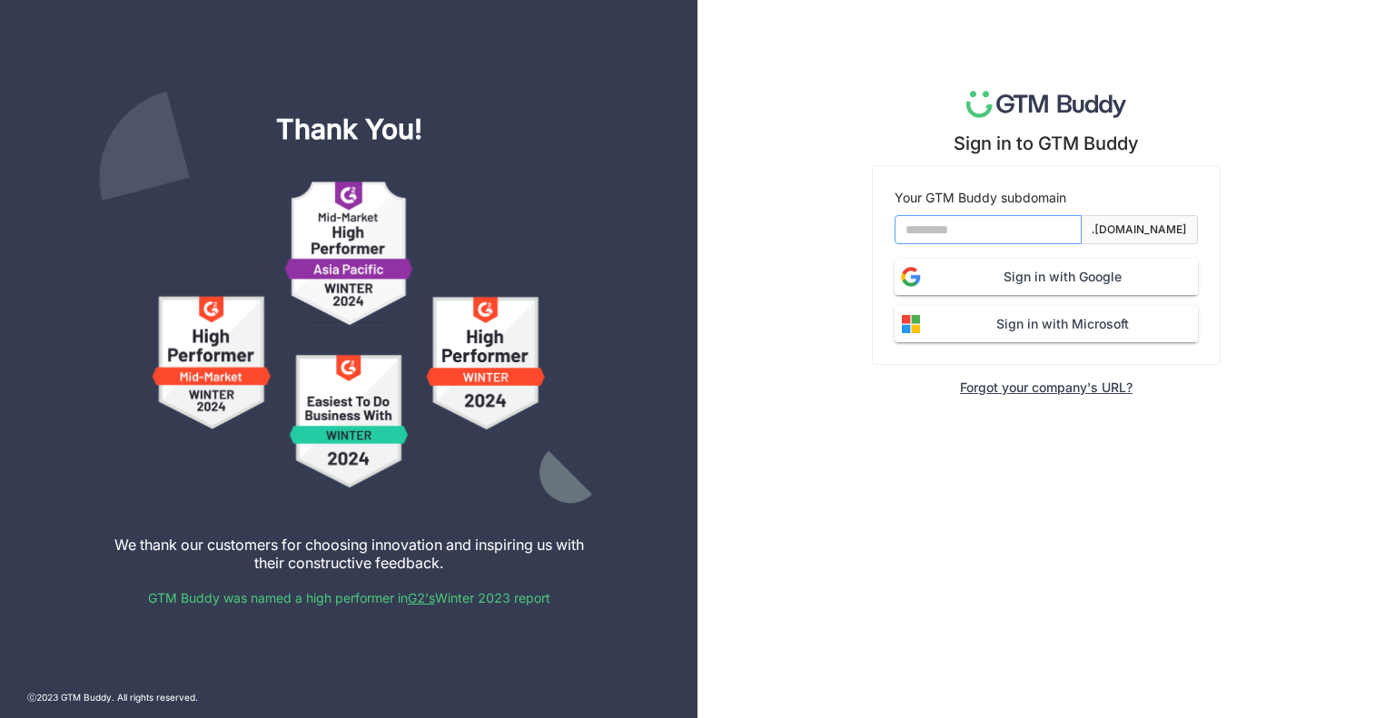
click at [971, 236] on input at bounding box center [988, 229] width 187 height 29
type input "*******"
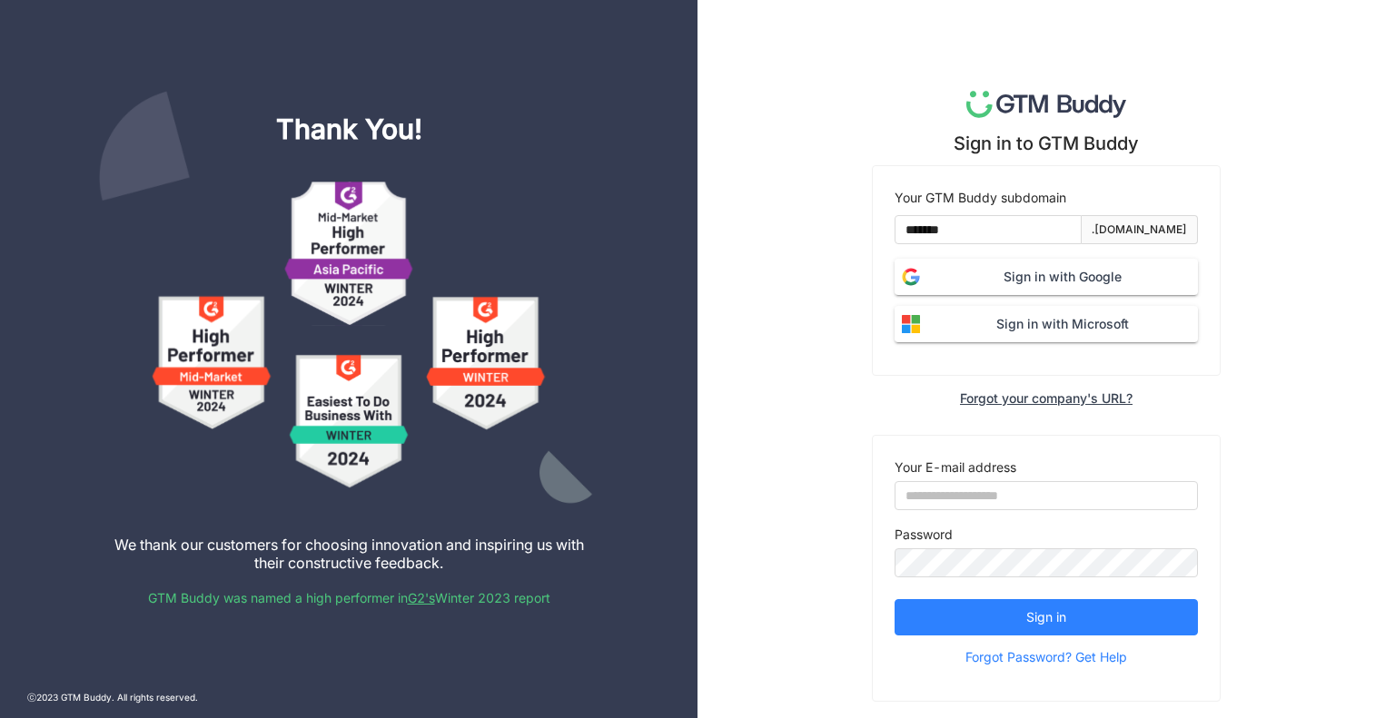
click at [951, 269] on span "Sign in with Google" at bounding box center [1062, 277] width 271 height 20
type input "**********"
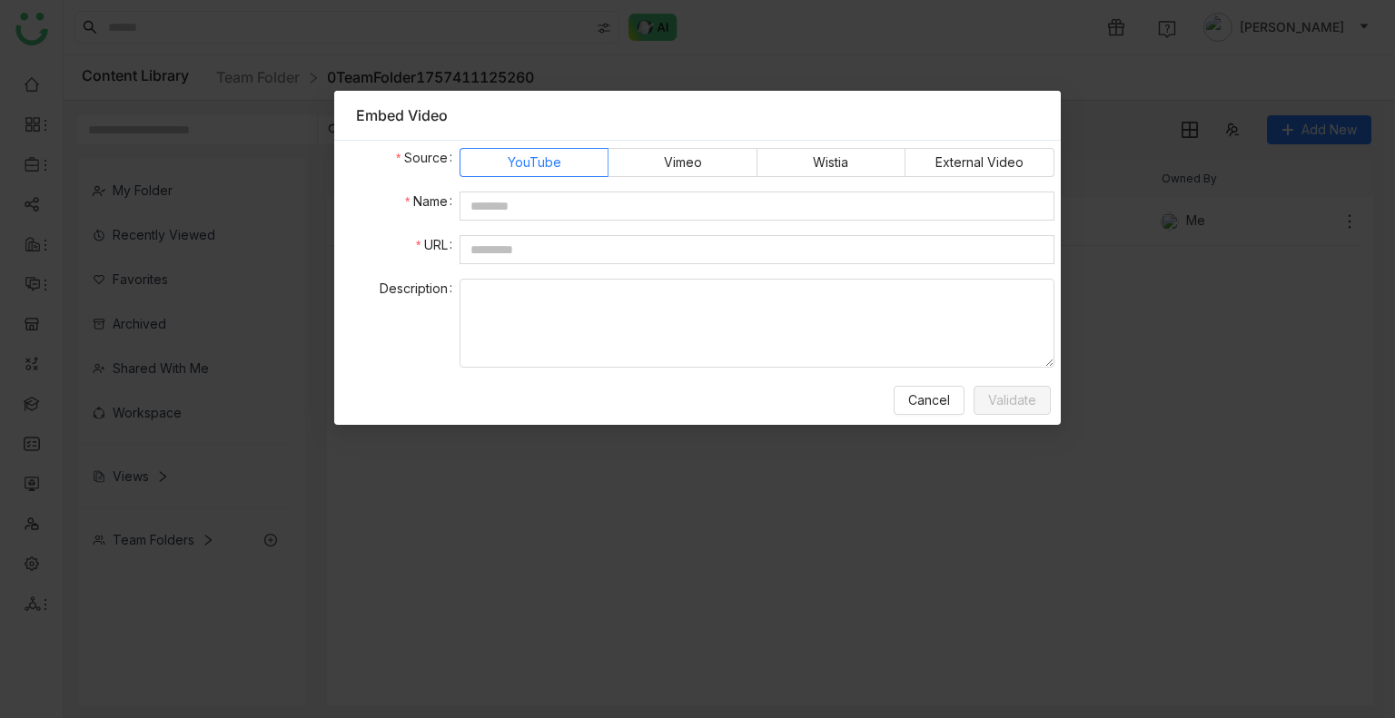
click at [918, 414] on div "Cancel Validate" at bounding box center [697, 400] width 713 height 36
click at [923, 406] on span "Cancel" at bounding box center [929, 401] width 42 height 20
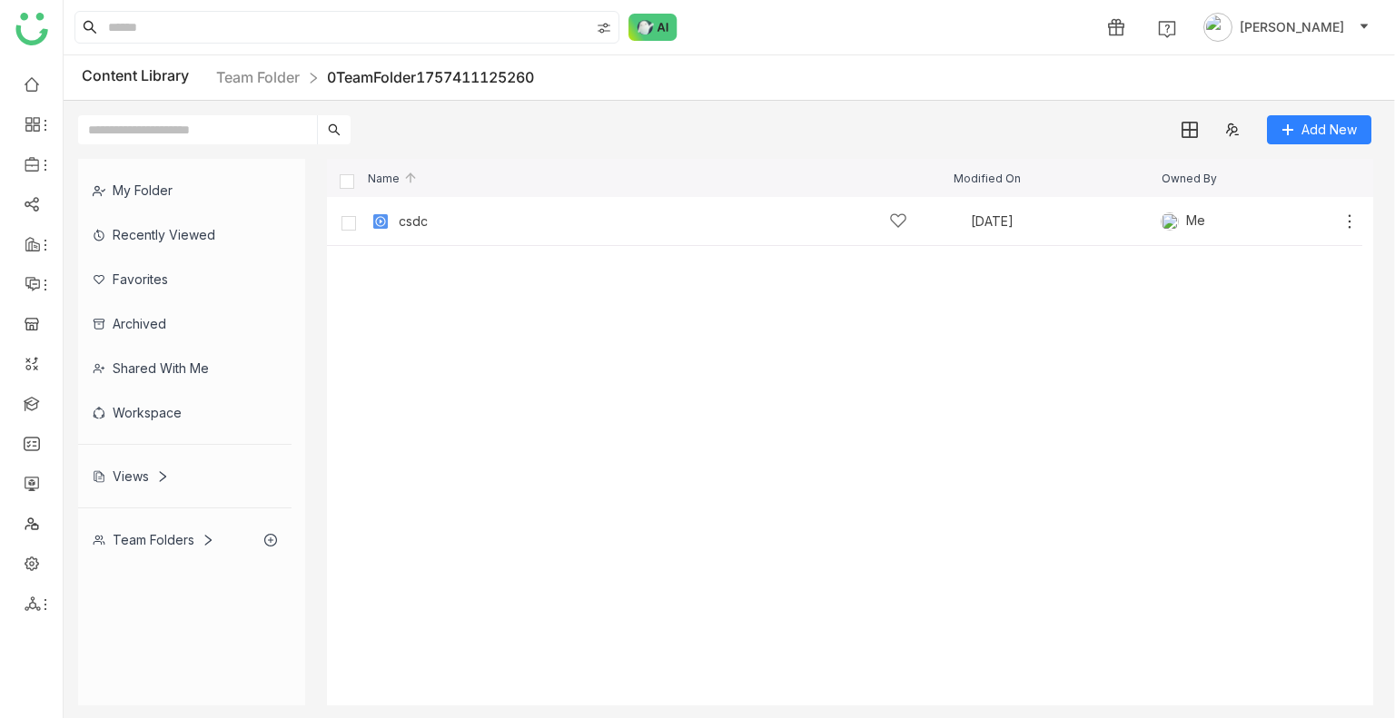
click at [269, 86] on nz-breadcrumb "Team Folder 0TeamFolder1757411125260" at bounding box center [375, 77] width 318 height 23
click at [263, 79] on link "Team Folder" at bounding box center [258, 77] width 84 height 18
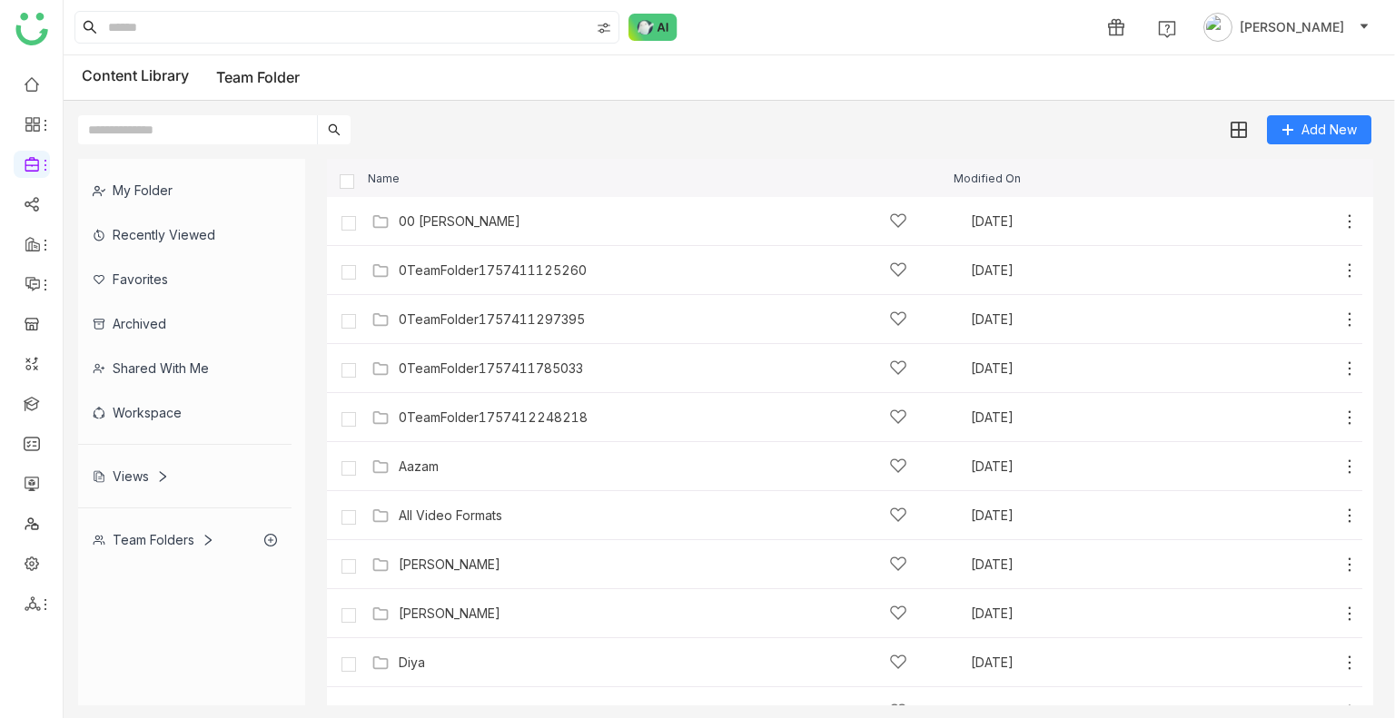
click at [263, 79] on link "Team Folder" at bounding box center [258, 77] width 84 height 18
click at [260, 128] on input "text" at bounding box center [197, 129] width 239 height 29
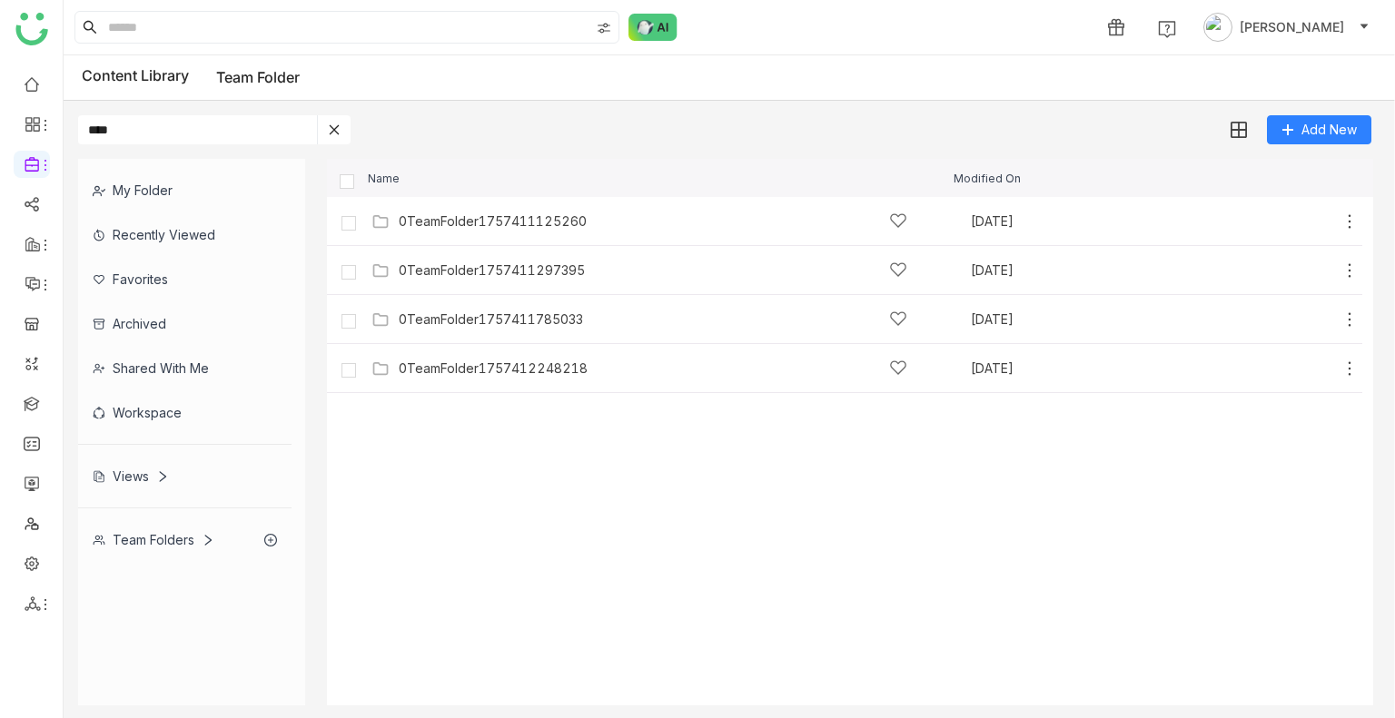
type input "****"
click at [356, 183] on div "Name" at bounding box center [642, 179] width 623 height 12
click at [1240, 134] on img at bounding box center [1238, 131] width 18 height 18
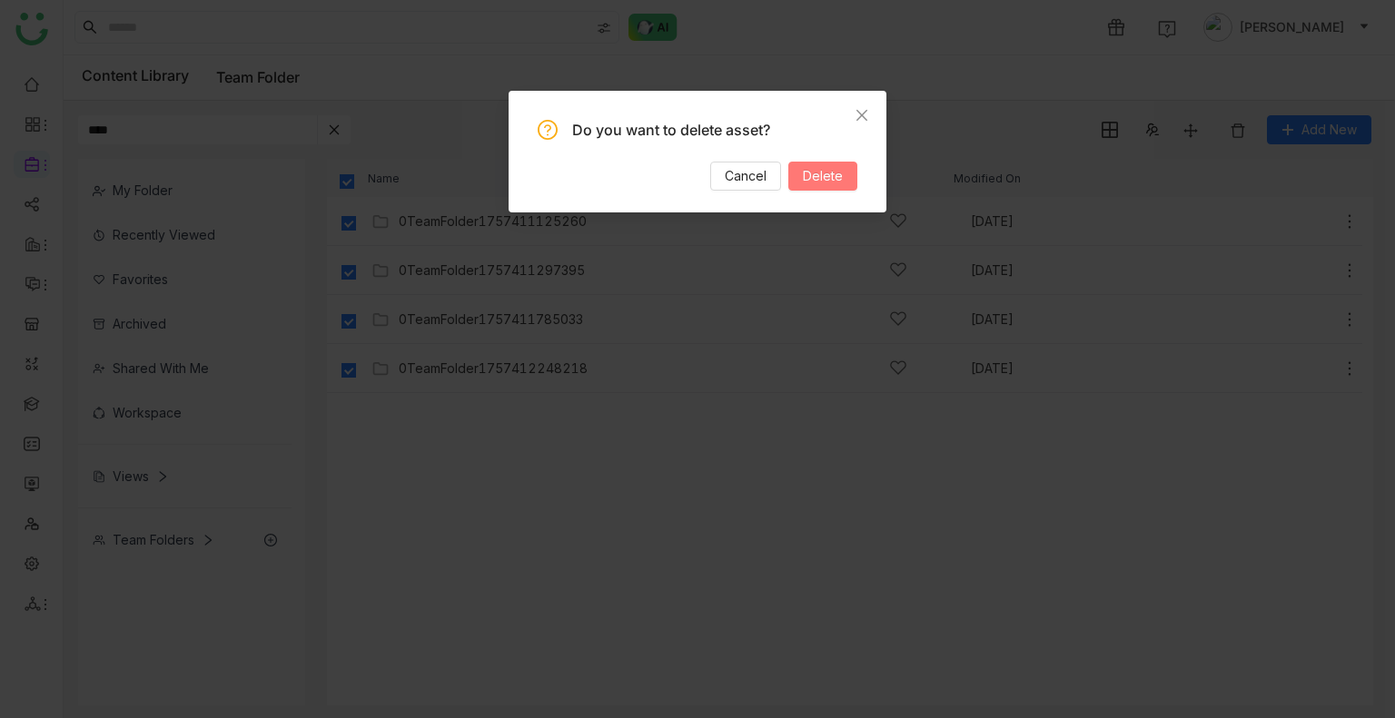
click at [827, 174] on span "Delete" at bounding box center [823, 176] width 40 height 20
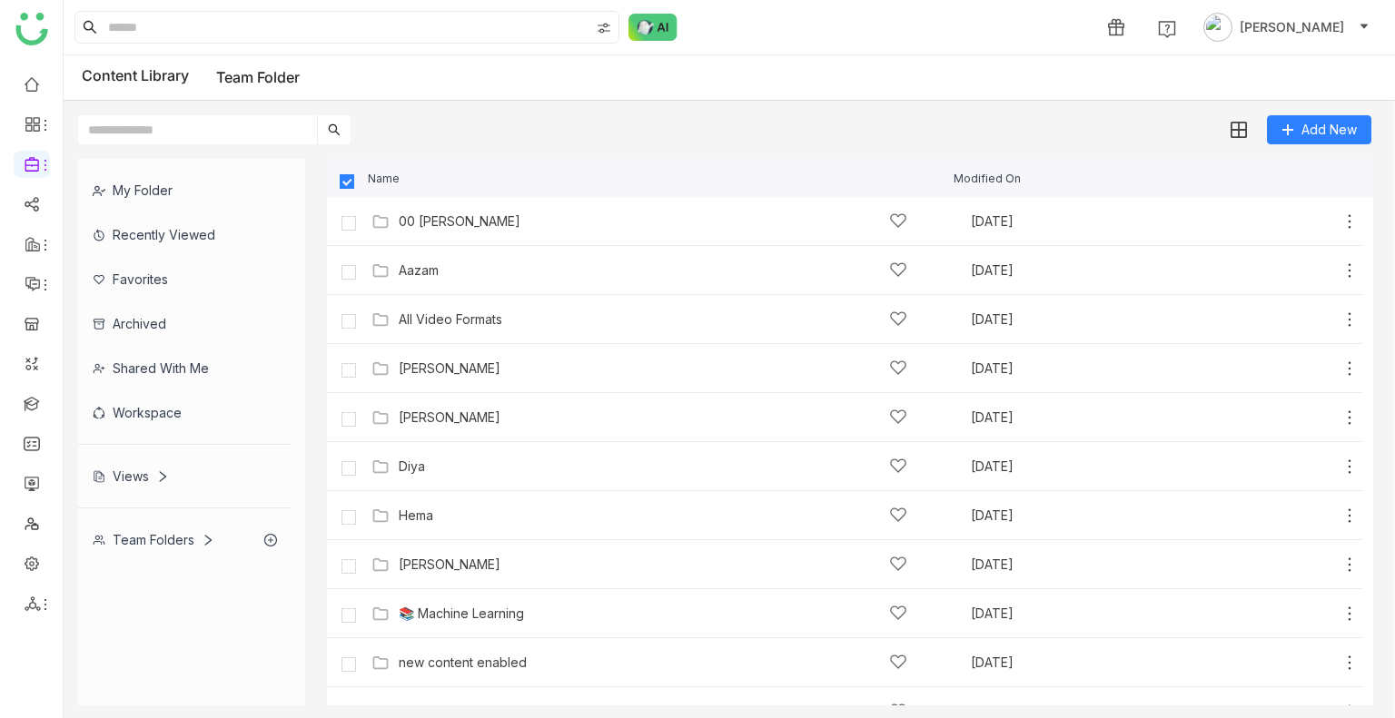
click at [487, 51] on div "1 Uday Bhanu" at bounding box center [729, 27] width 1331 height 54
click at [831, 96] on div "Content Library Team Folder" at bounding box center [729, 77] width 1331 height 45
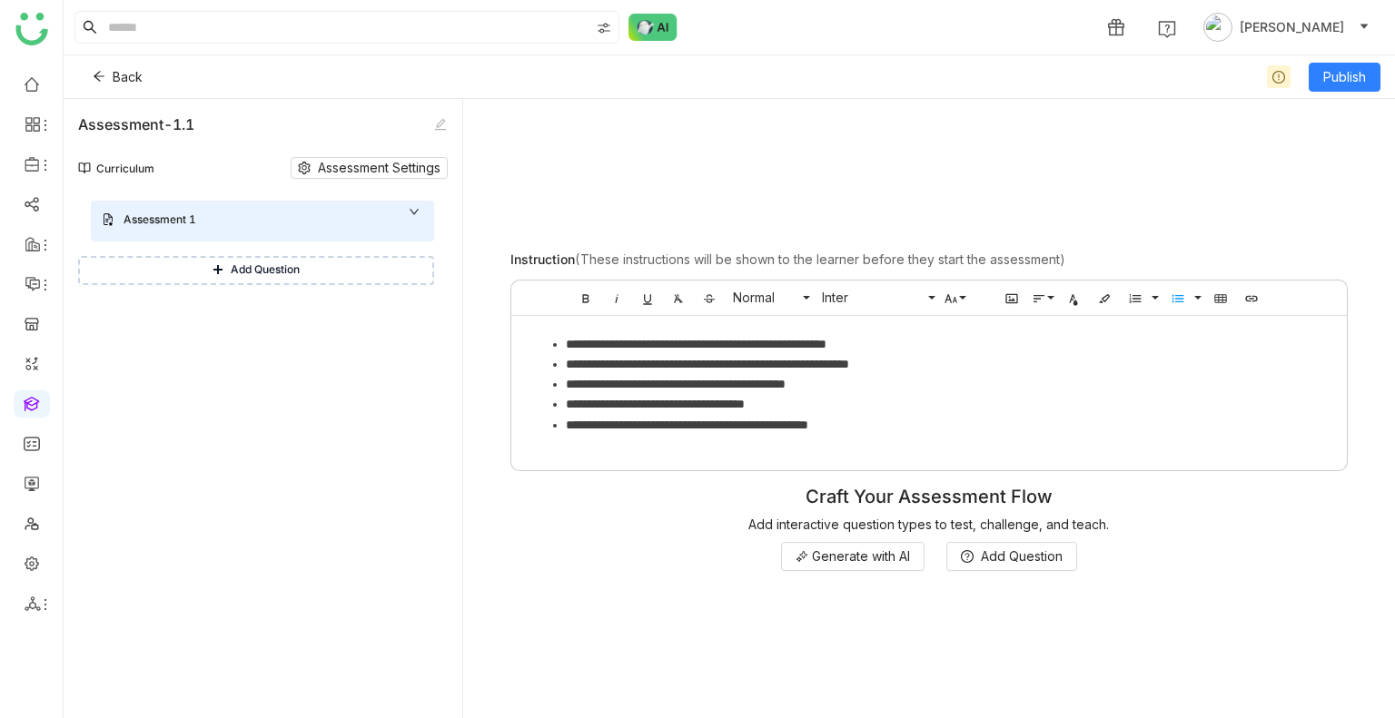
click at [233, 268] on span "Add Question" at bounding box center [265, 270] width 69 height 17
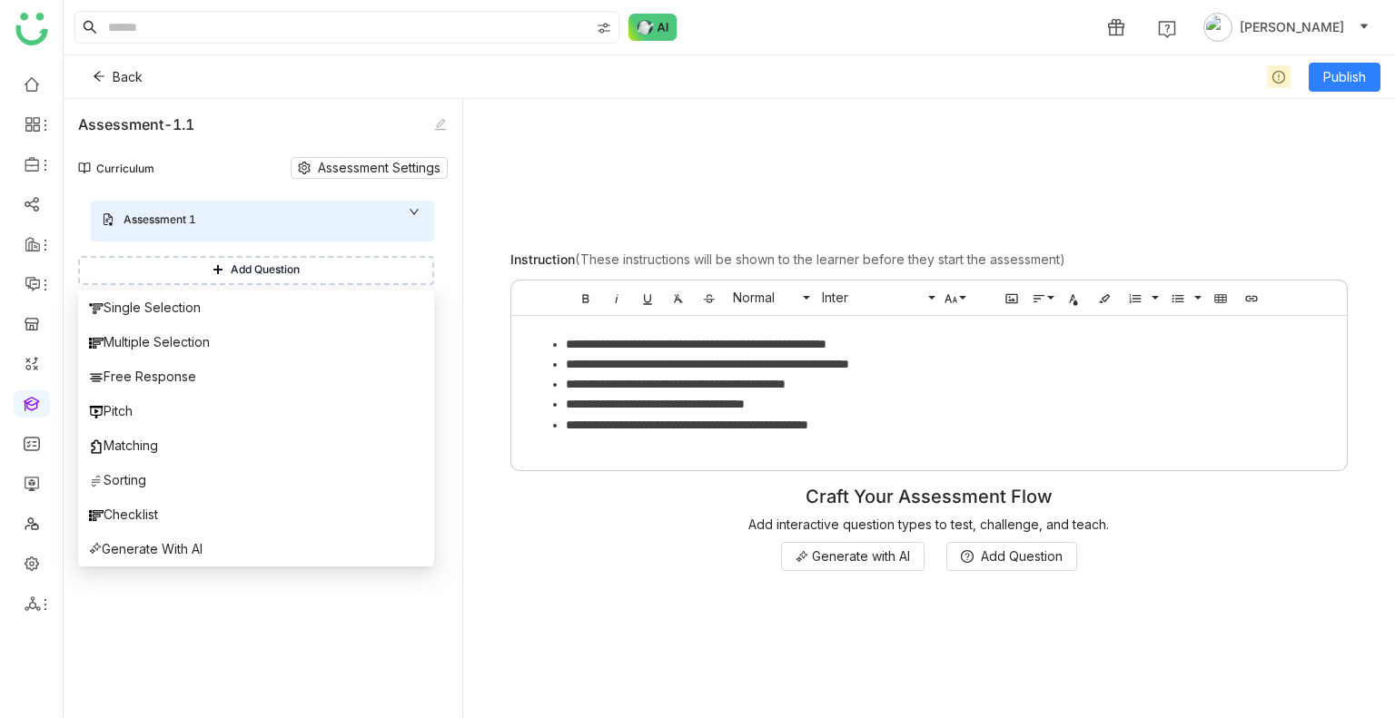
click at [413, 206] on icon at bounding box center [414, 211] width 11 height 11
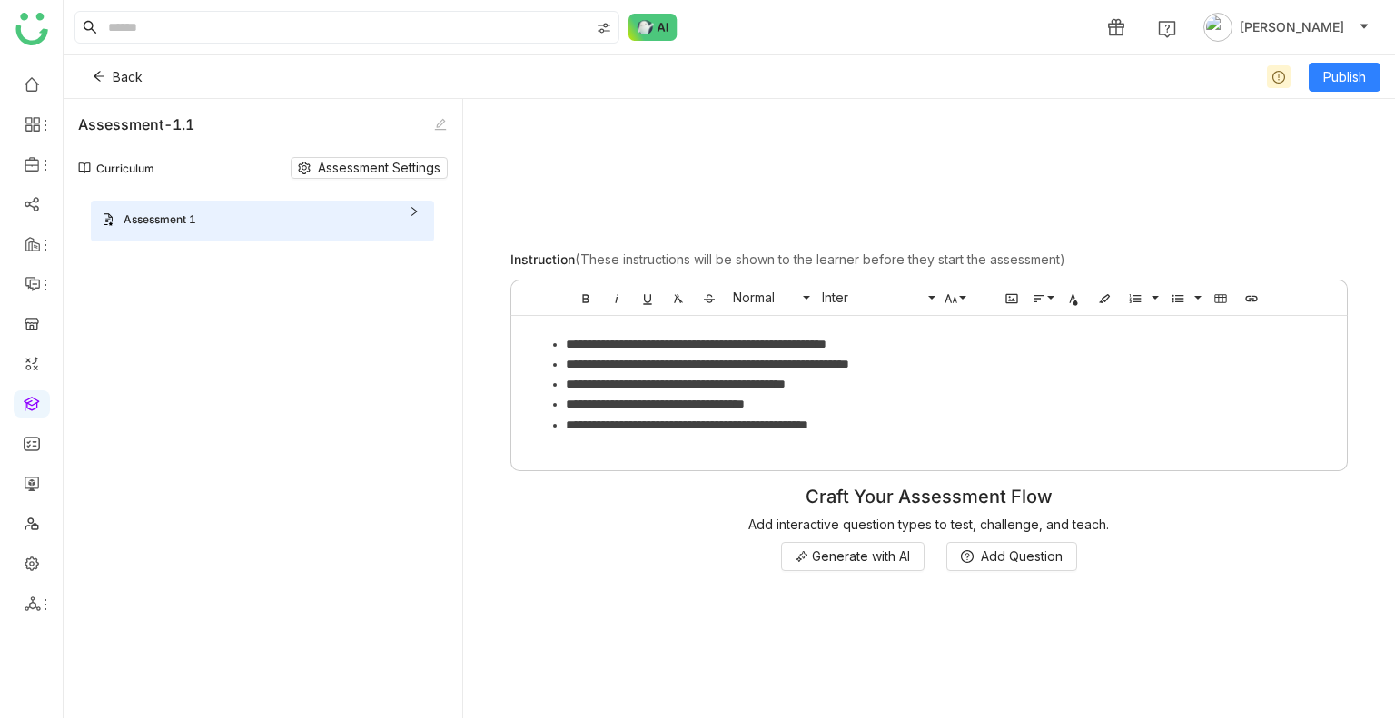
click at [418, 209] on icon at bounding box center [414, 211] width 11 height 11
click at [836, 553] on span "Generate with AI" at bounding box center [861, 557] width 98 height 20
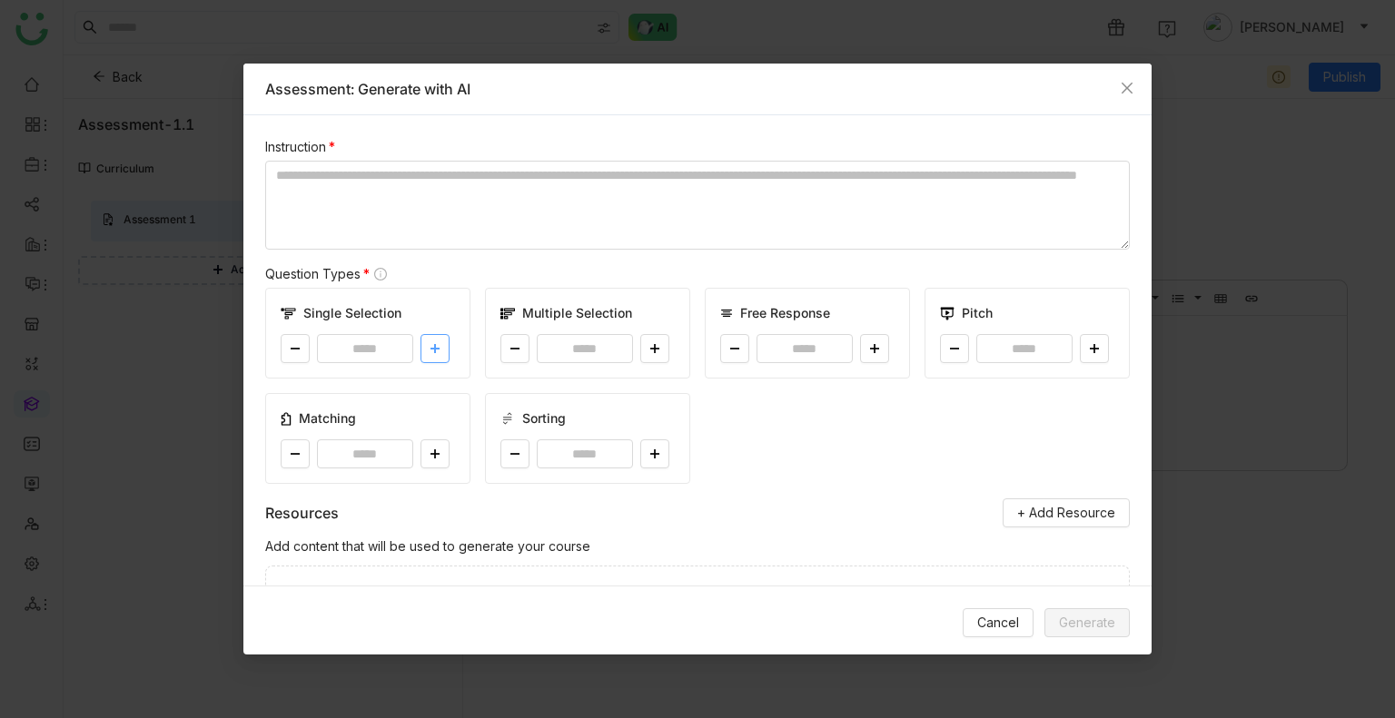
click at [436, 349] on icon at bounding box center [434, 349] width 9 height 1
type input "*"
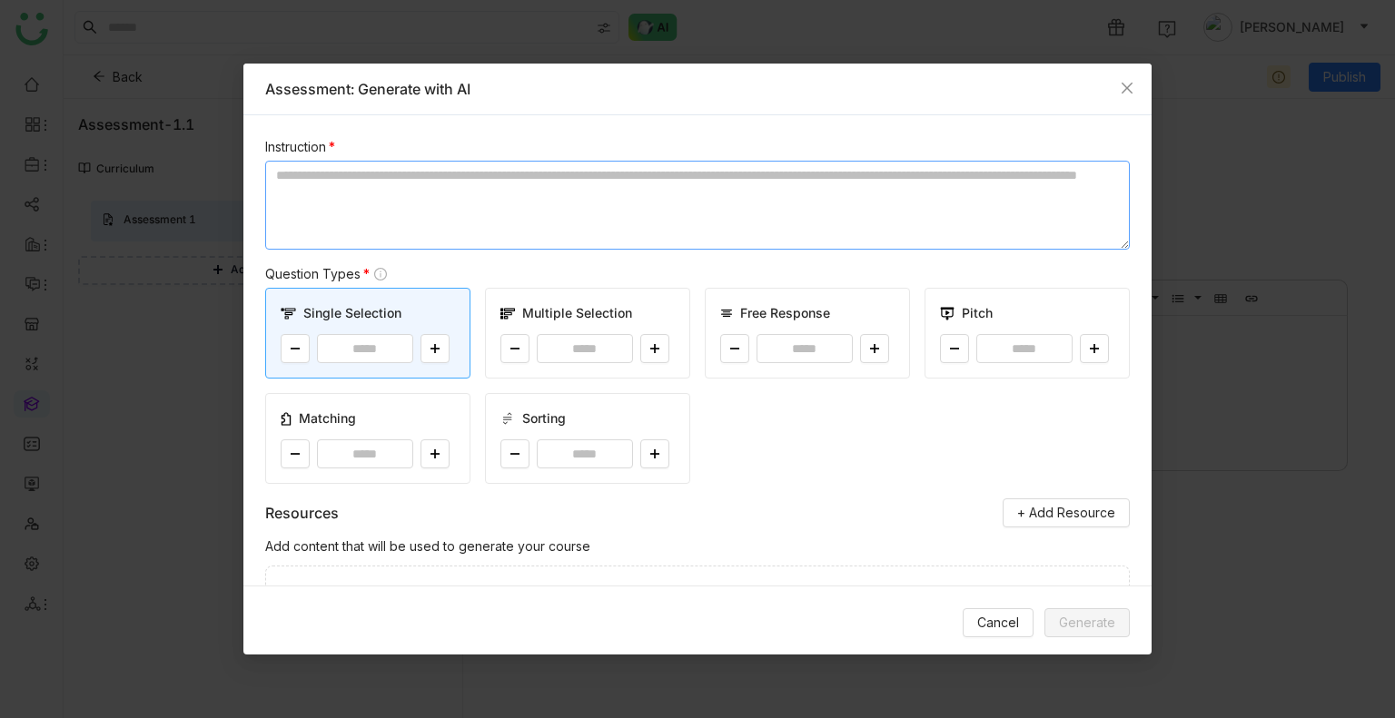
click at [459, 222] on textarea at bounding box center [697, 205] width 865 height 89
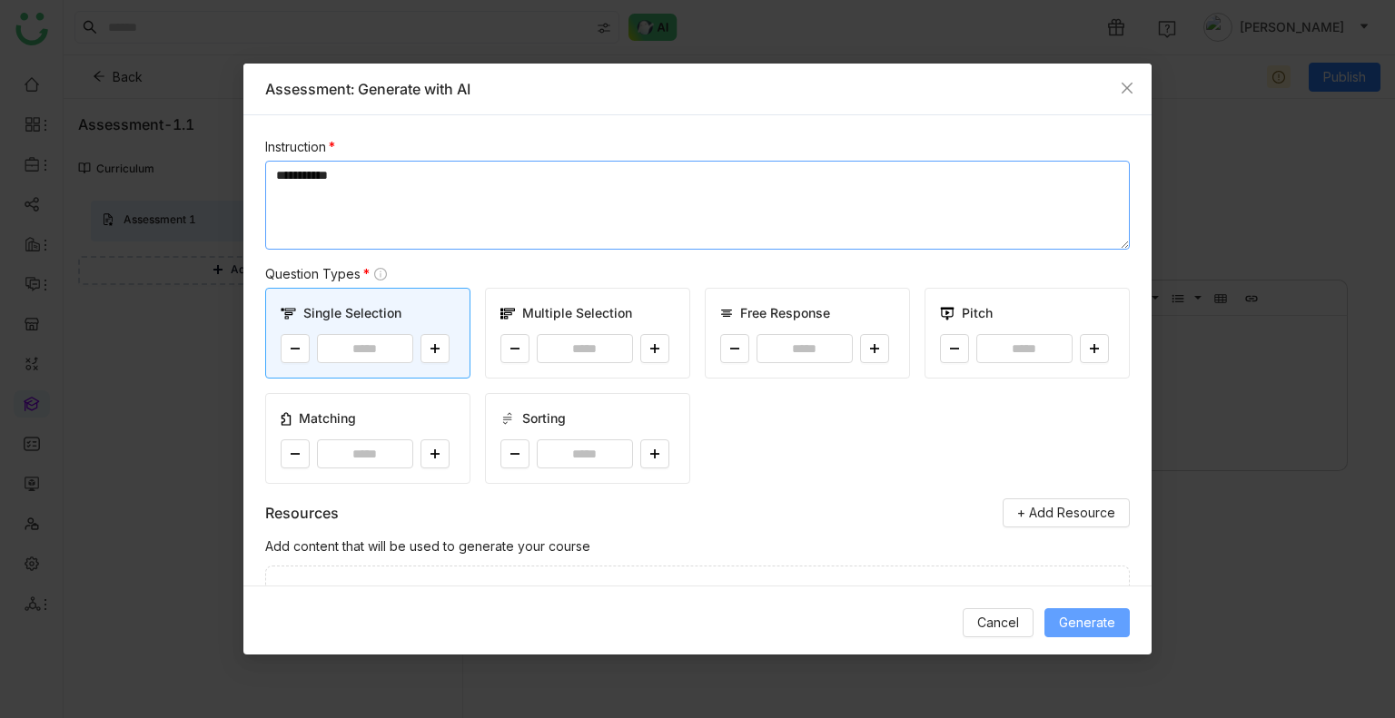
type textarea "**********"
click at [1060, 619] on span "Generate" at bounding box center [1087, 623] width 56 height 20
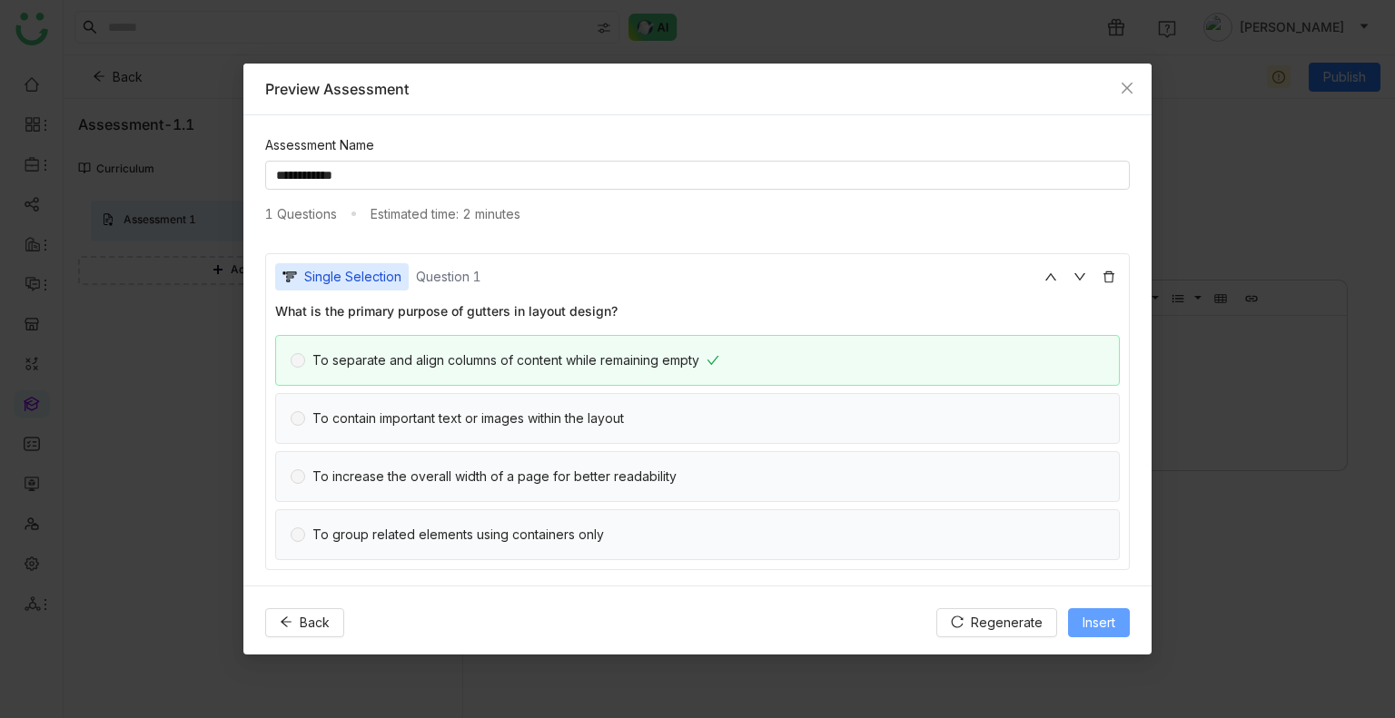
click at [1085, 631] on span "Insert" at bounding box center [1099, 623] width 33 height 20
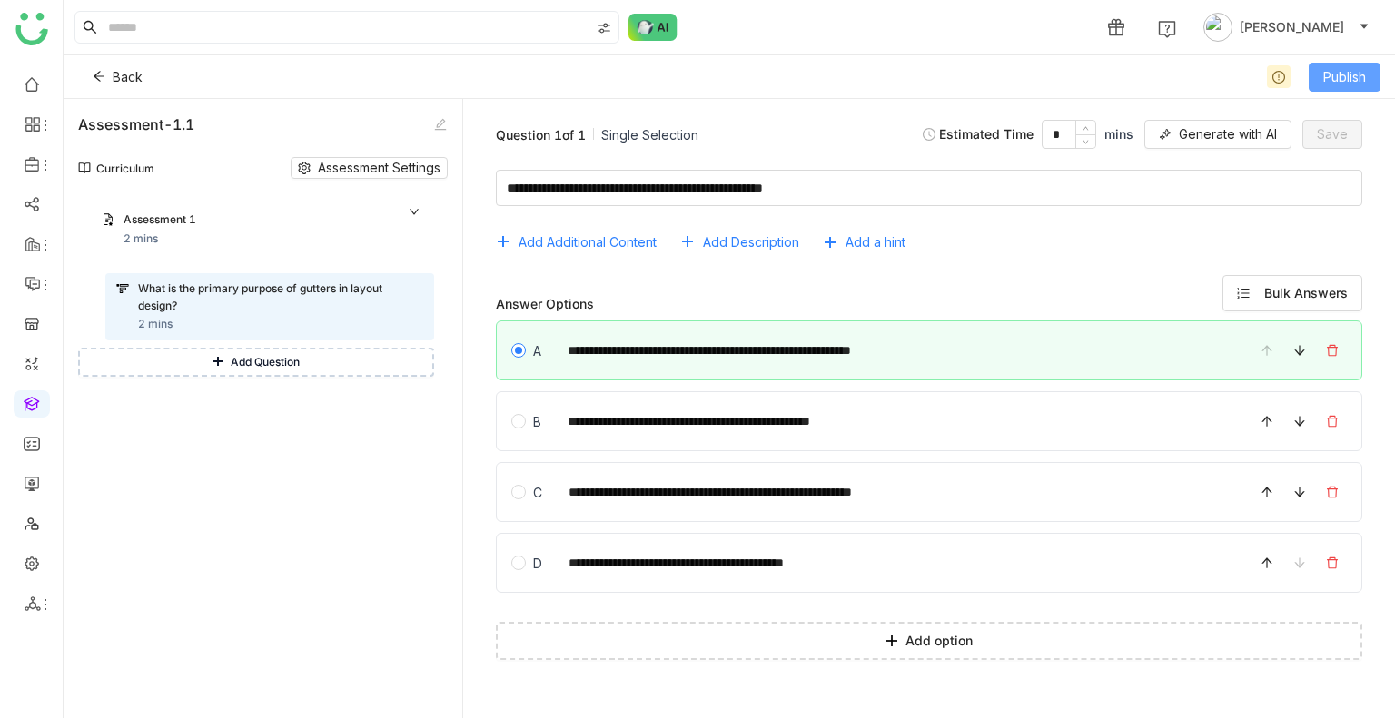
click at [1328, 64] on button "Publish" at bounding box center [1345, 77] width 72 height 29
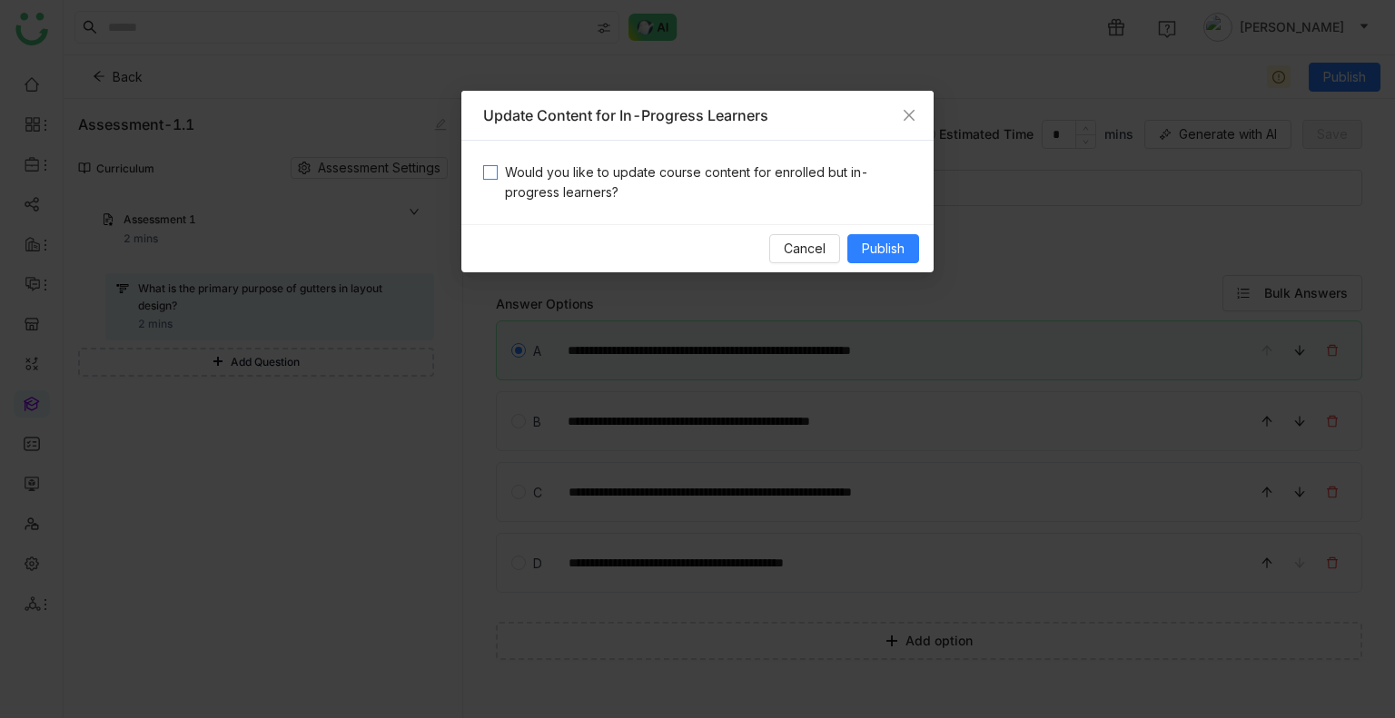
click at [528, 170] on span "Would you like to update course content for enrolled but in-progress learners?" at bounding box center [705, 183] width 414 height 40
click at [895, 253] on span "Publish" at bounding box center [883, 249] width 43 height 20
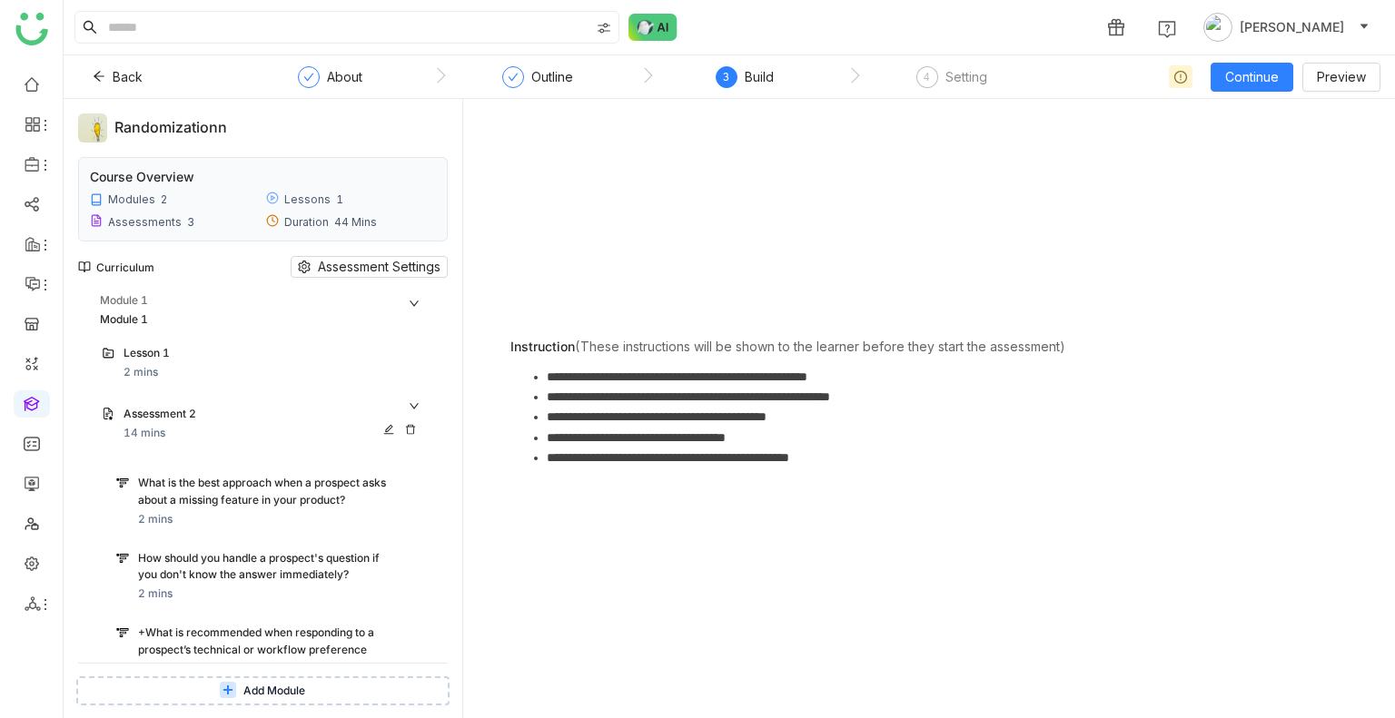
click at [417, 406] on div "Assessment 2" at bounding box center [274, 415] width 300 height 19
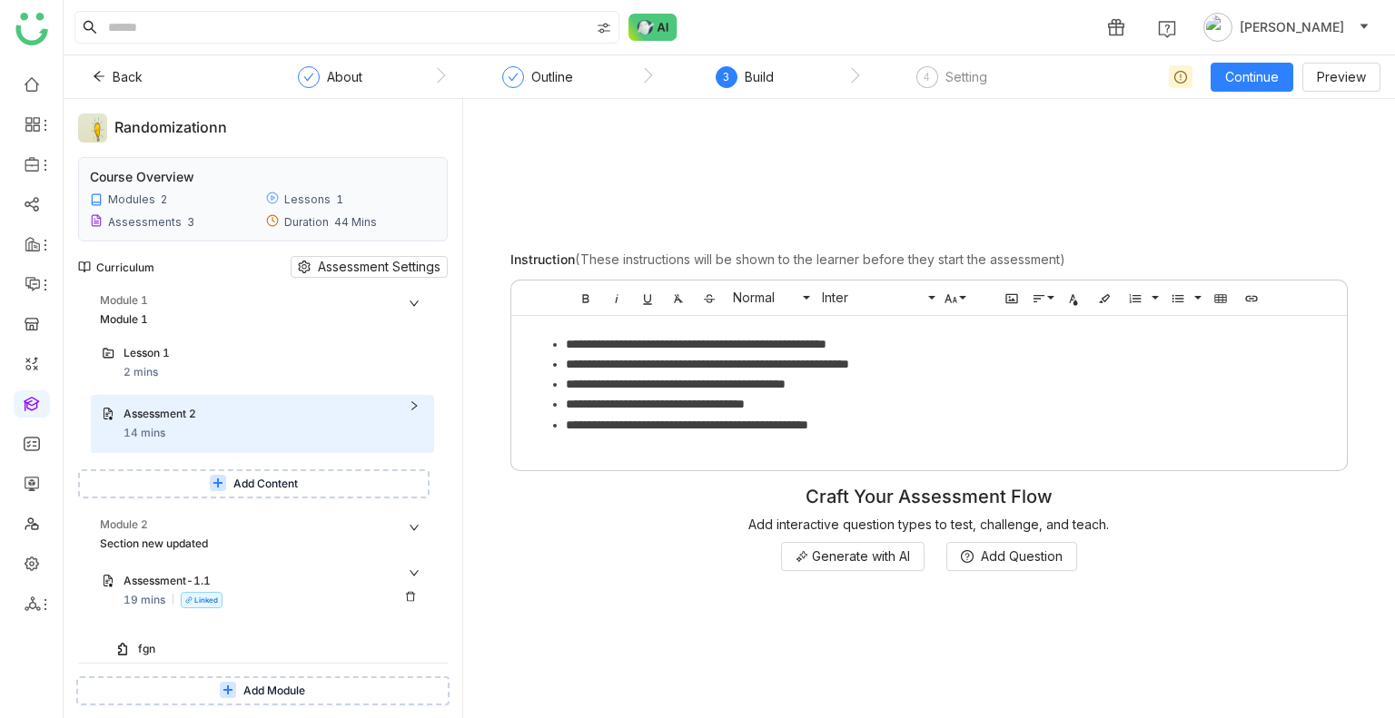
click at [185, 584] on div "Assessment-1.1" at bounding box center [255, 581] width 263 height 17
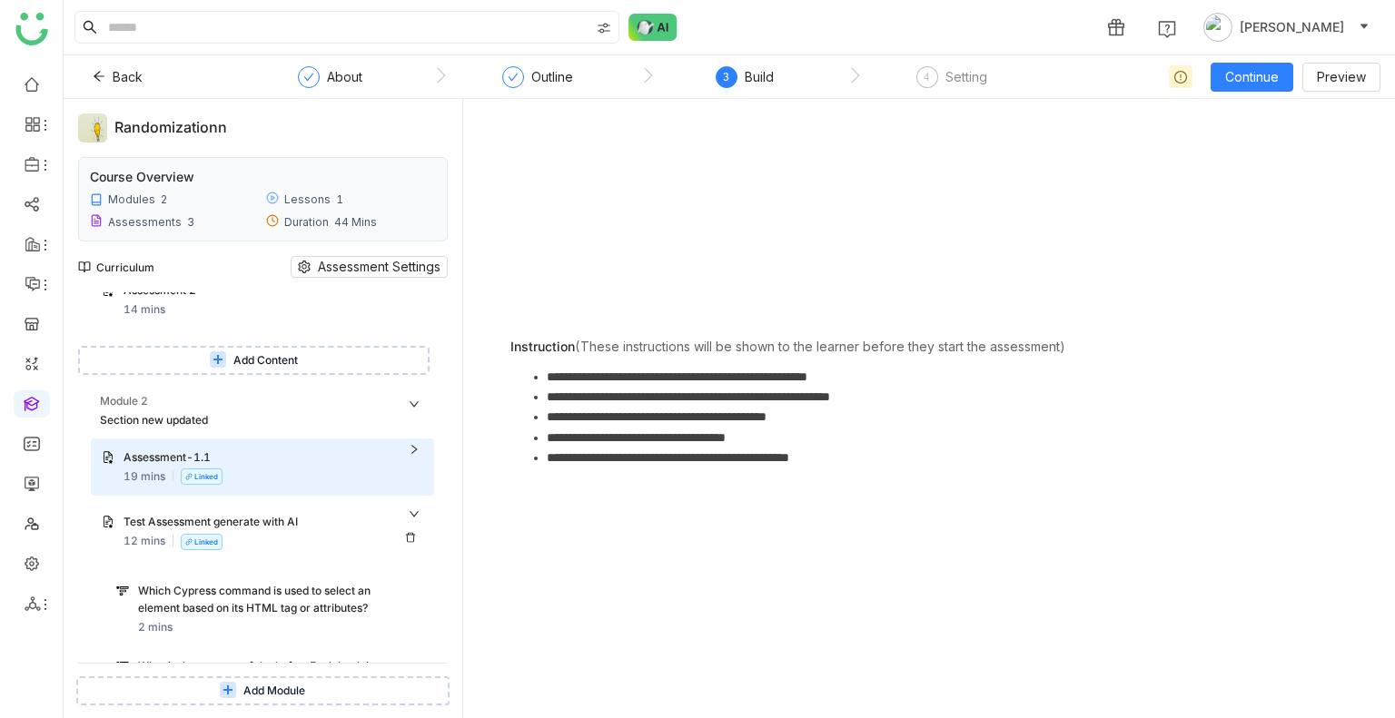
click at [255, 531] on div "Test Assessment generate with AI" at bounding box center [274, 523] width 300 height 19
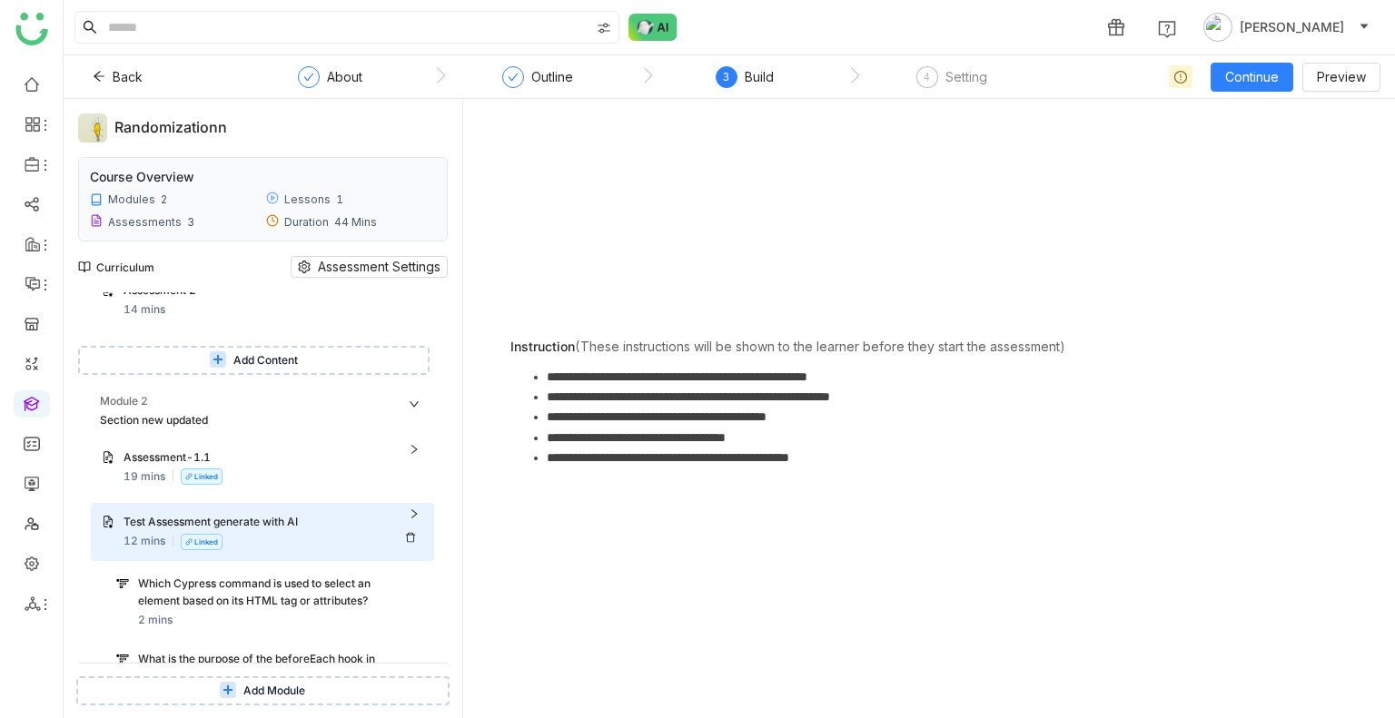
scroll to position [66, 0]
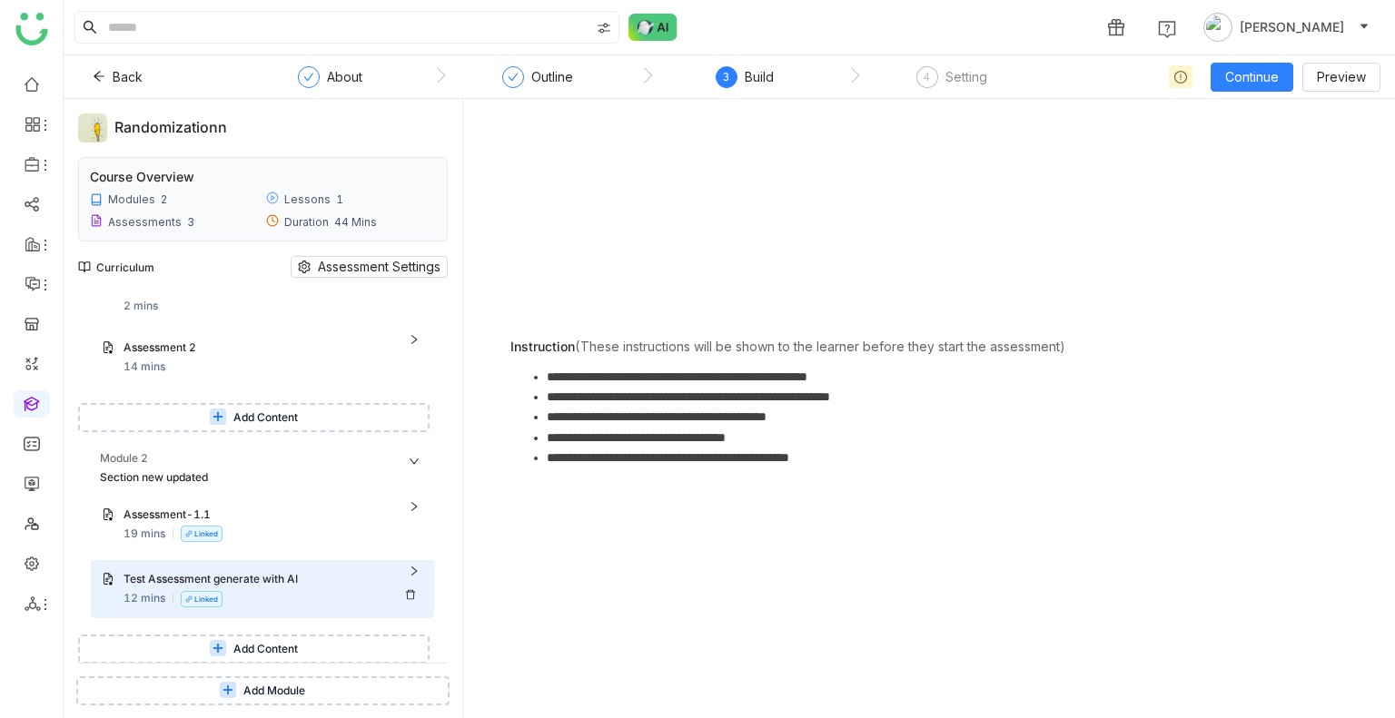
click at [407, 572] on div "Test Assessment generate with AI" at bounding box center [274, 580] width 300 height 19
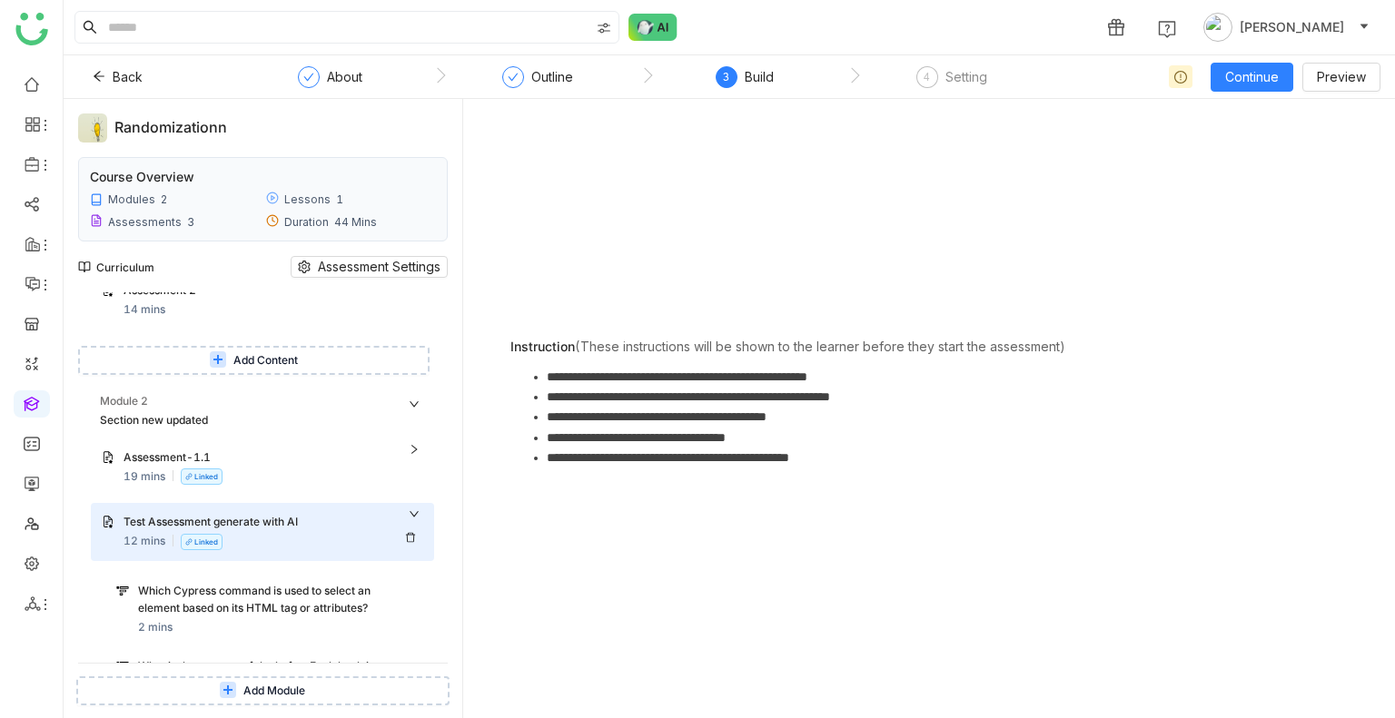
click at [341, 272] on span "Assessment Settings" at bounding box center [379, 267] width 123 height 20
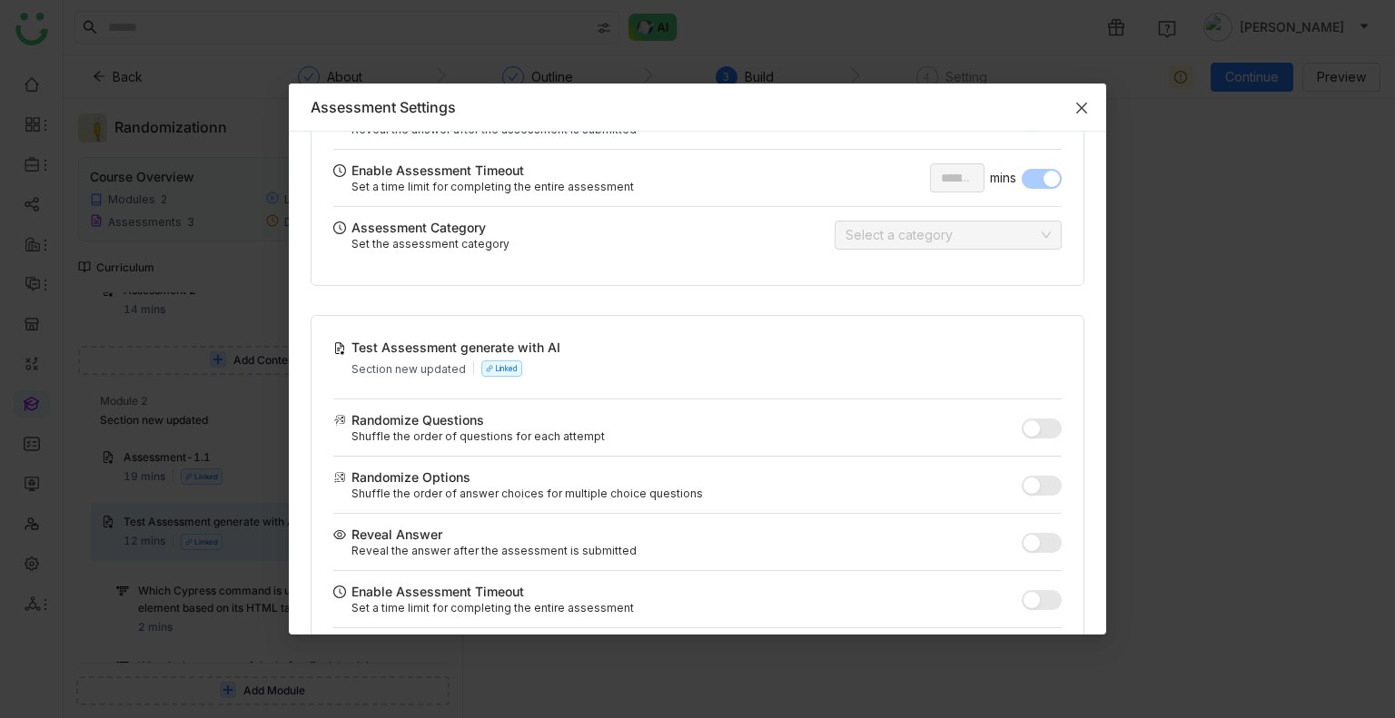
scroll to position [761, 0]
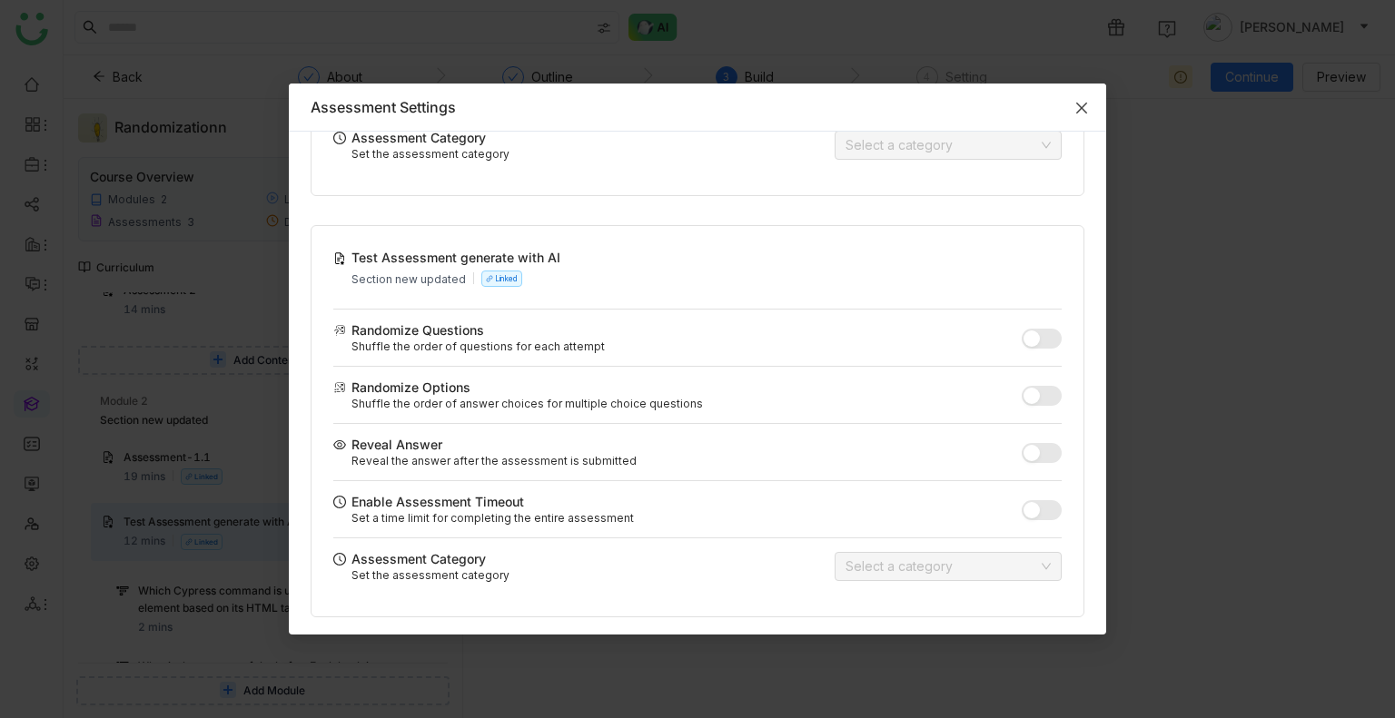
click at [1093, 95] on span "Close" at bounding box center [1081, 108] width 49 height 49
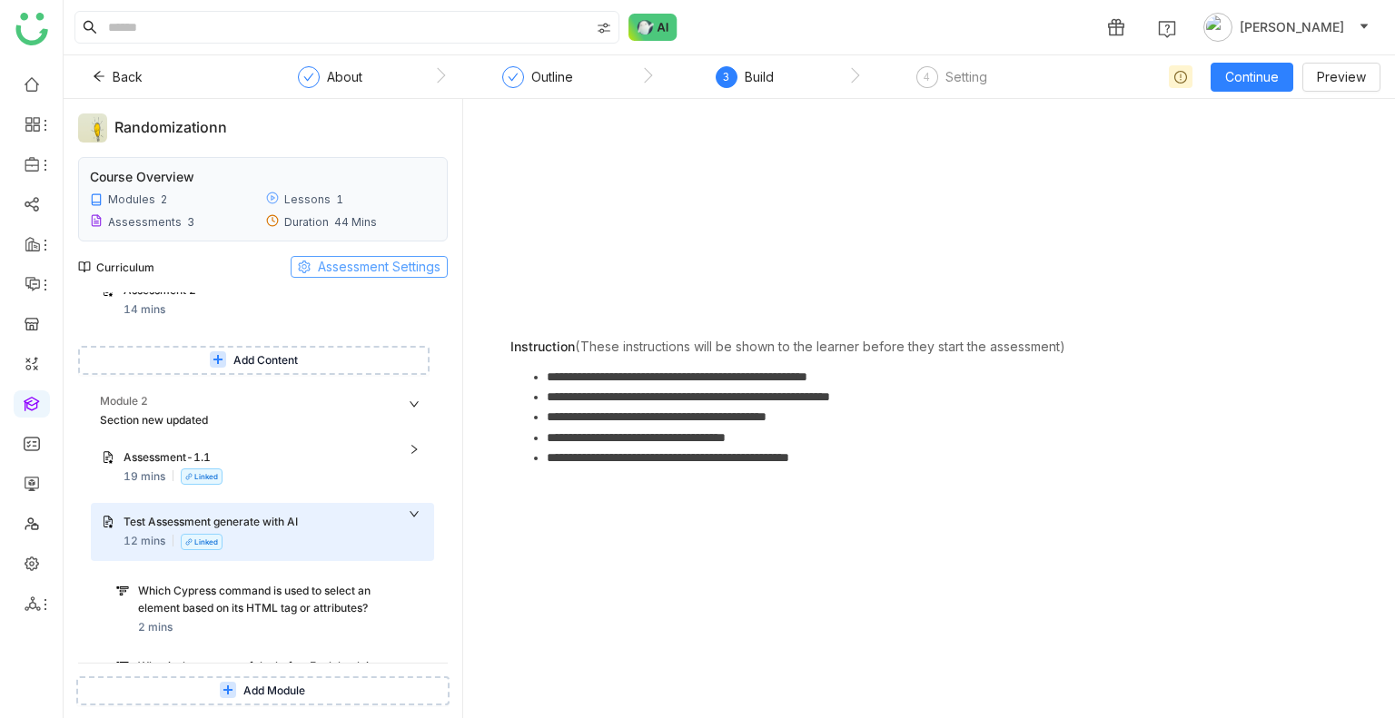
click at [372, 270] on span "Assessment Settings" at bounding box center [379, 267] width 123 height 20
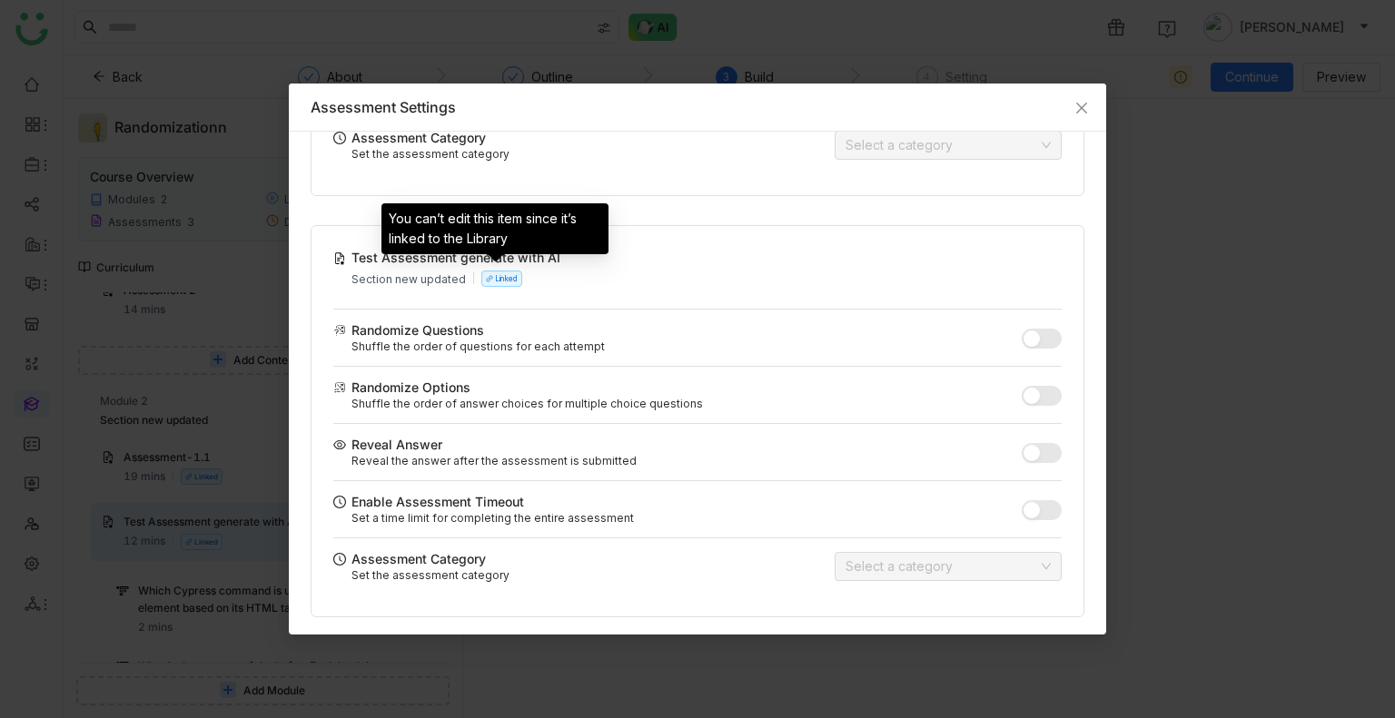
click at [486, 275] on icon at bounding box center [489, 278] width 7 height 7
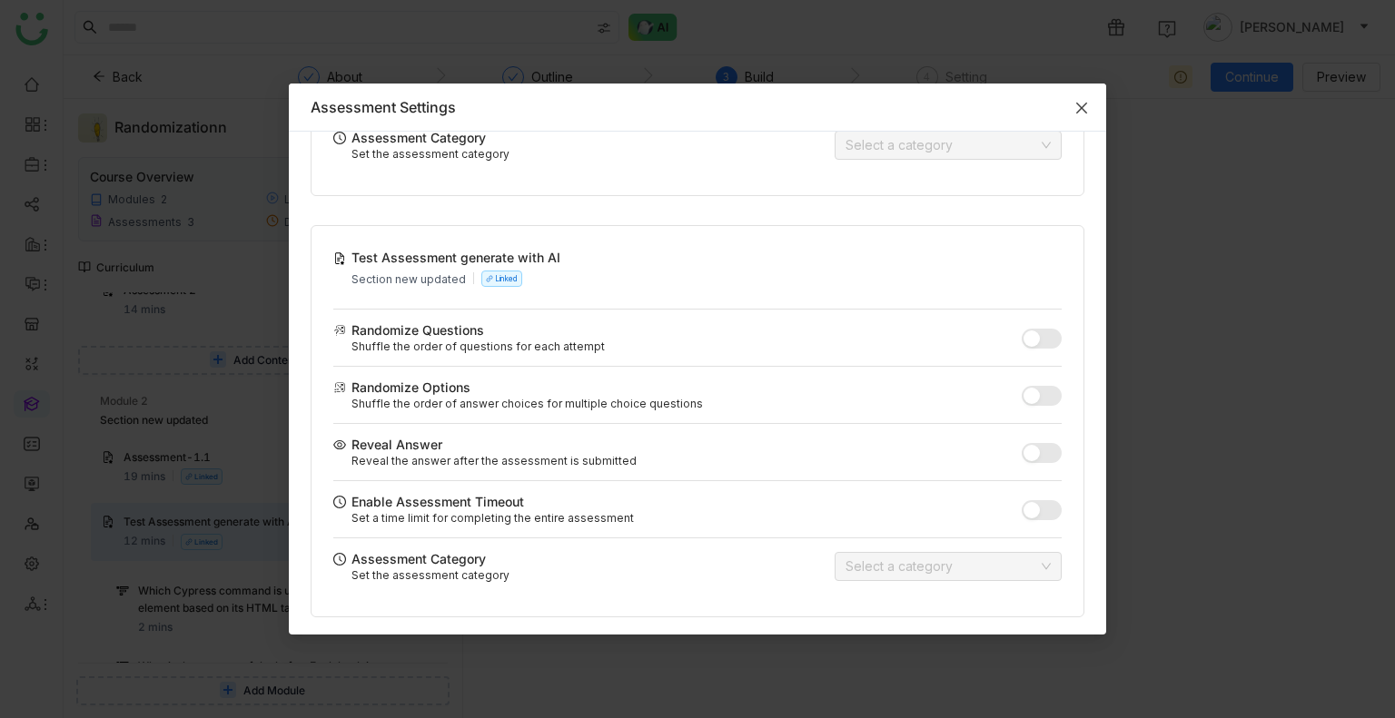
click at [1075, 115] on span "Close" at bounding box center [1081, 108] width 49 height 49
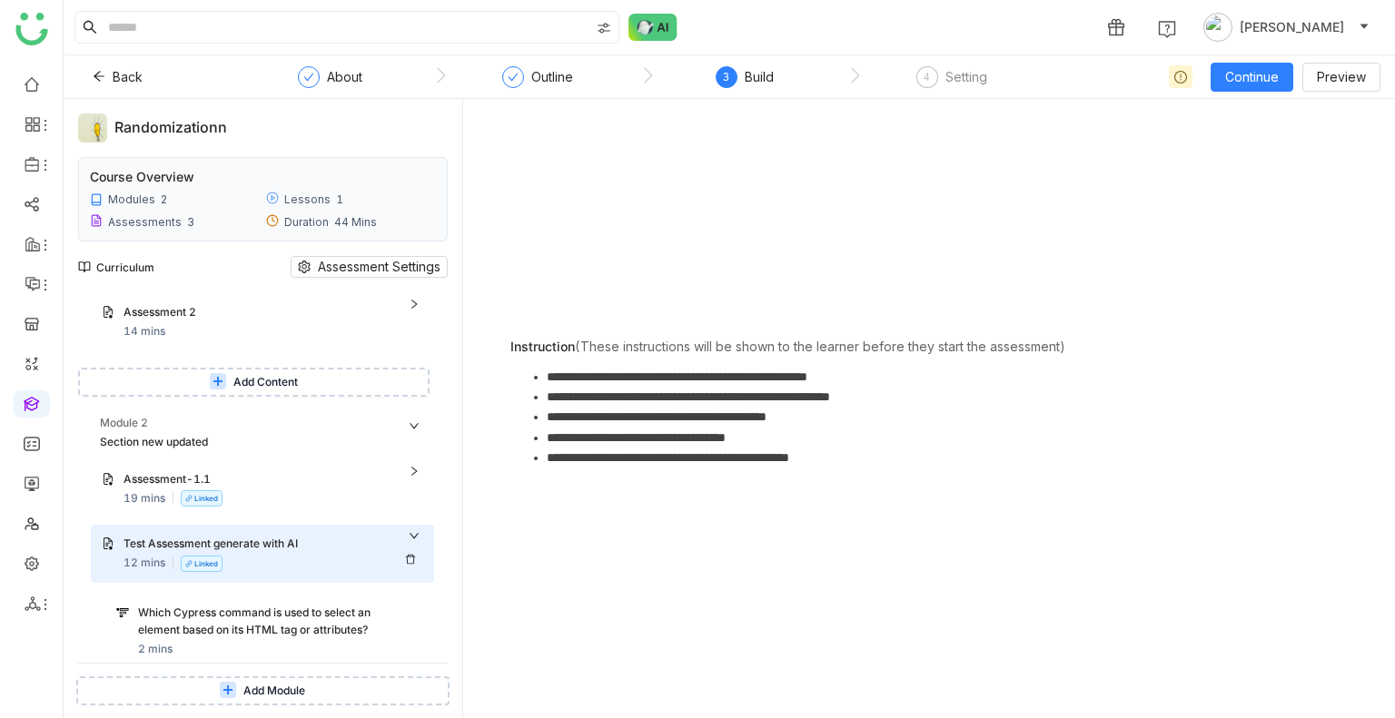
scroll to position [91, 0]
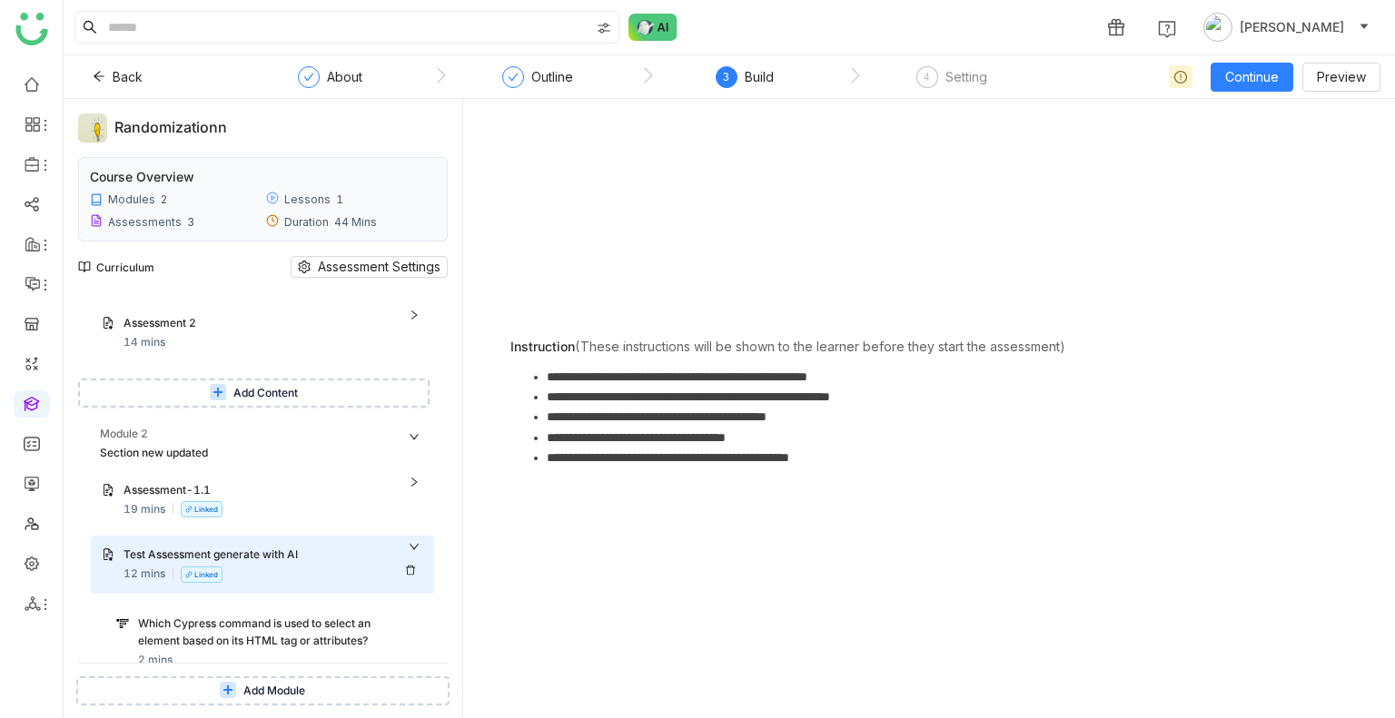
click at [411, 549] on div "Test Assessment generate with AI" at bounding box center [274, 556] width 300 height 19
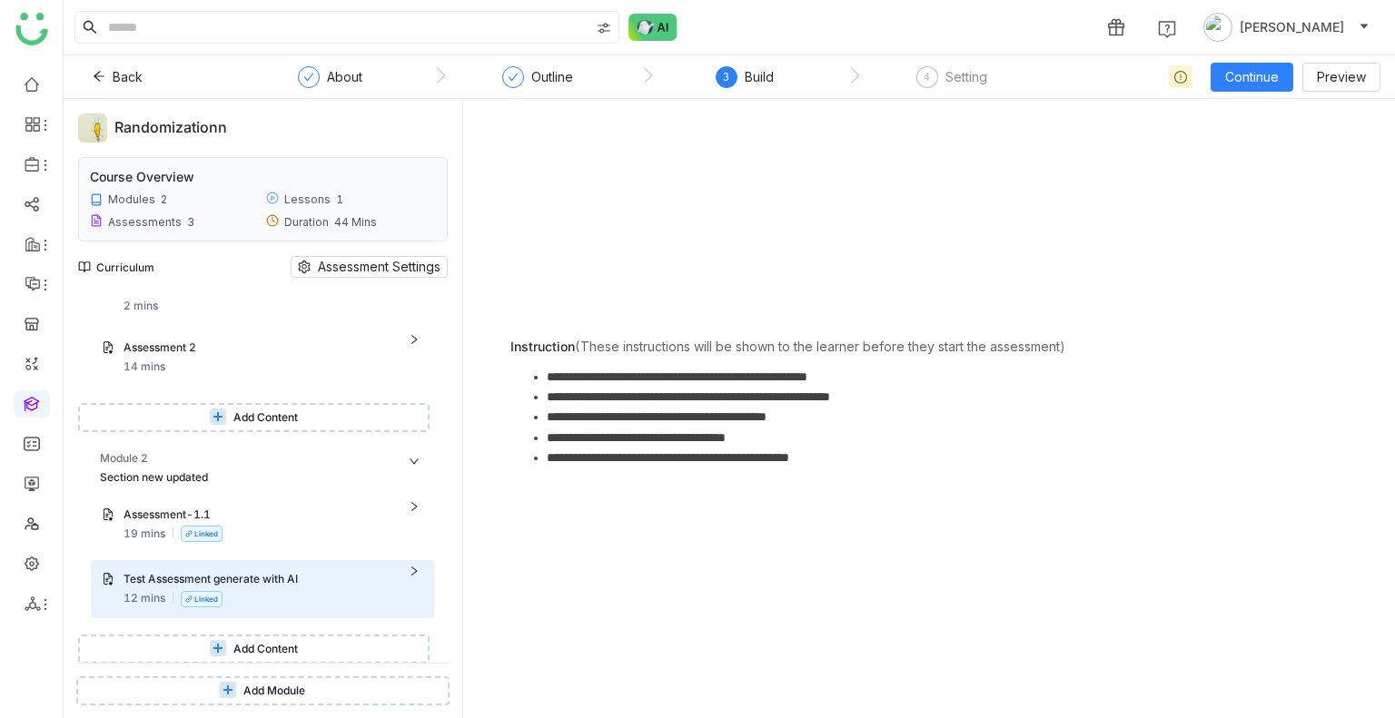
click at [412, 460] on icon at bounding box center [414, 461] width 11 height 11
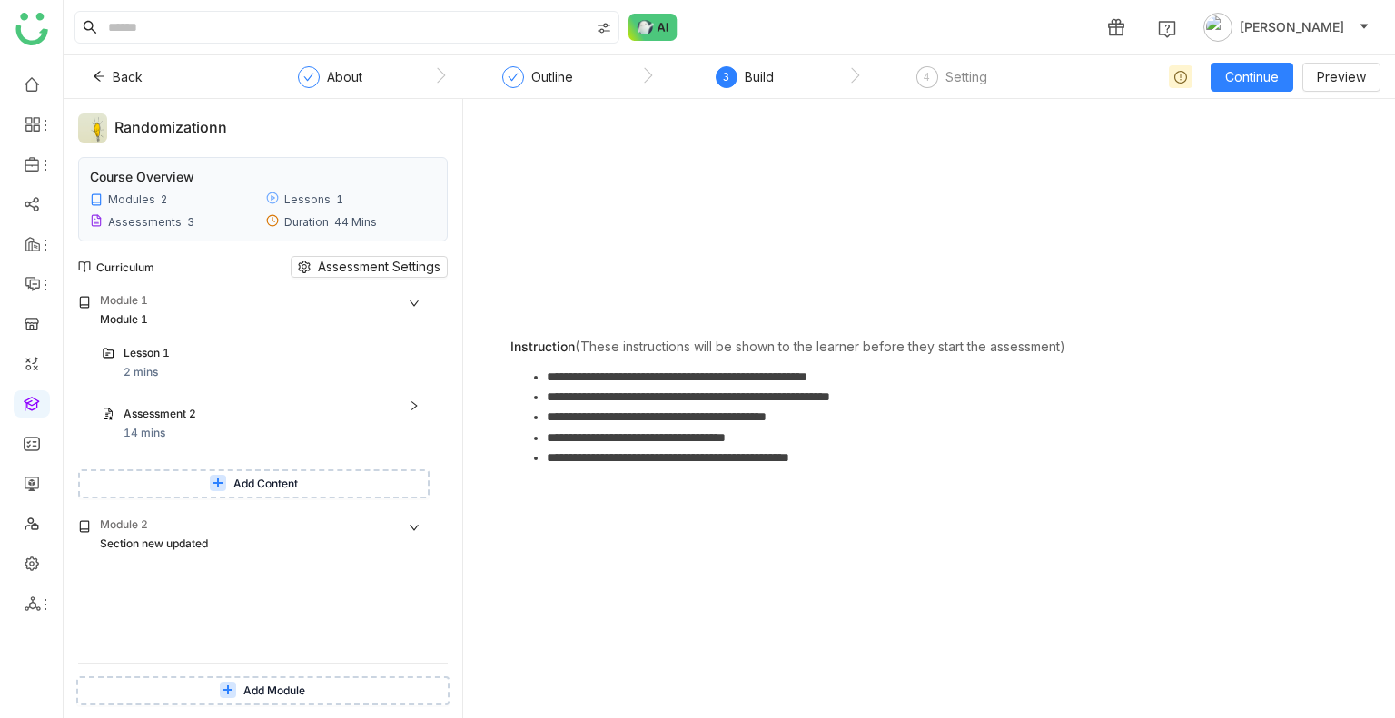
scroll to position [0, 0]
click at [411, 307] on icon at bounding box center [414, 303] width 11 height 11
click at [1079, 199] on div "**********" at bounding box center [929, 409] width 903 height 590
click at [120, 75] on span "Back" at bounding box center [128, 77] width 30 height 20
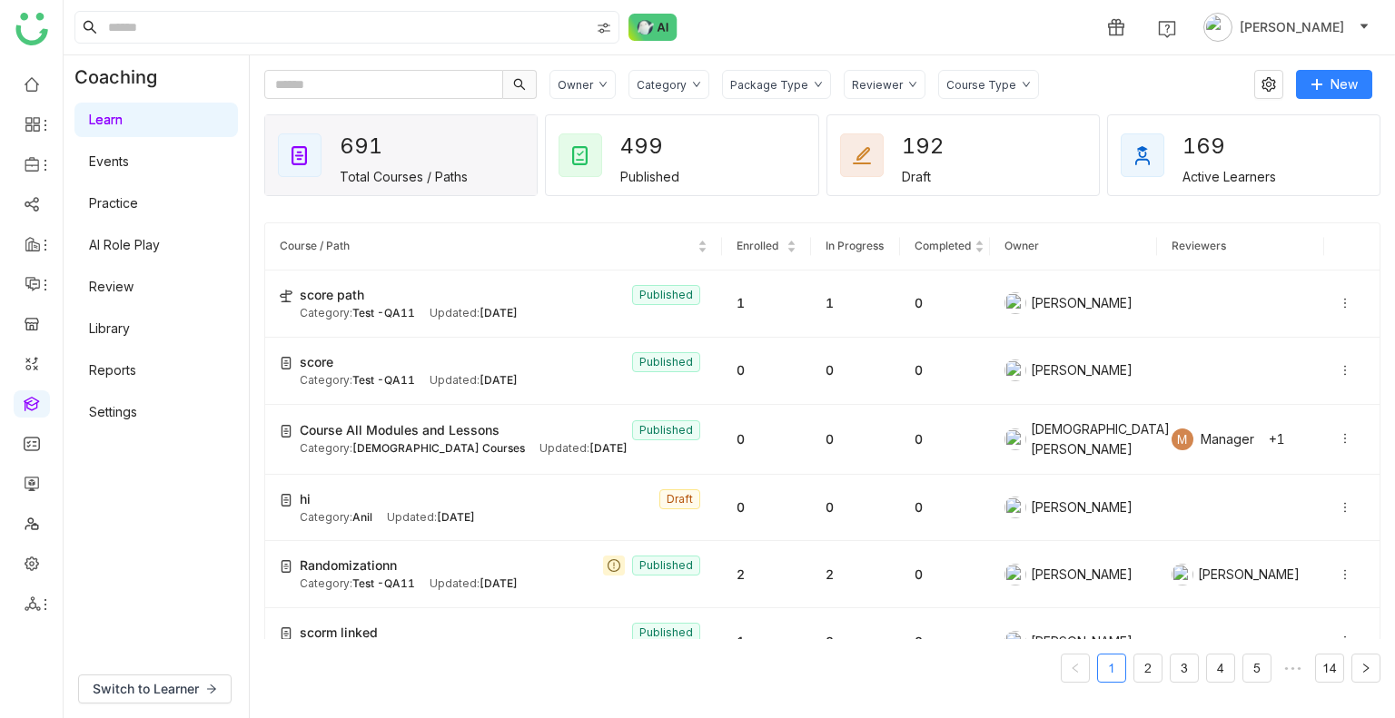
click at [129, 153] on link "Events" at bounding box center [109, 160] width 40 height 15
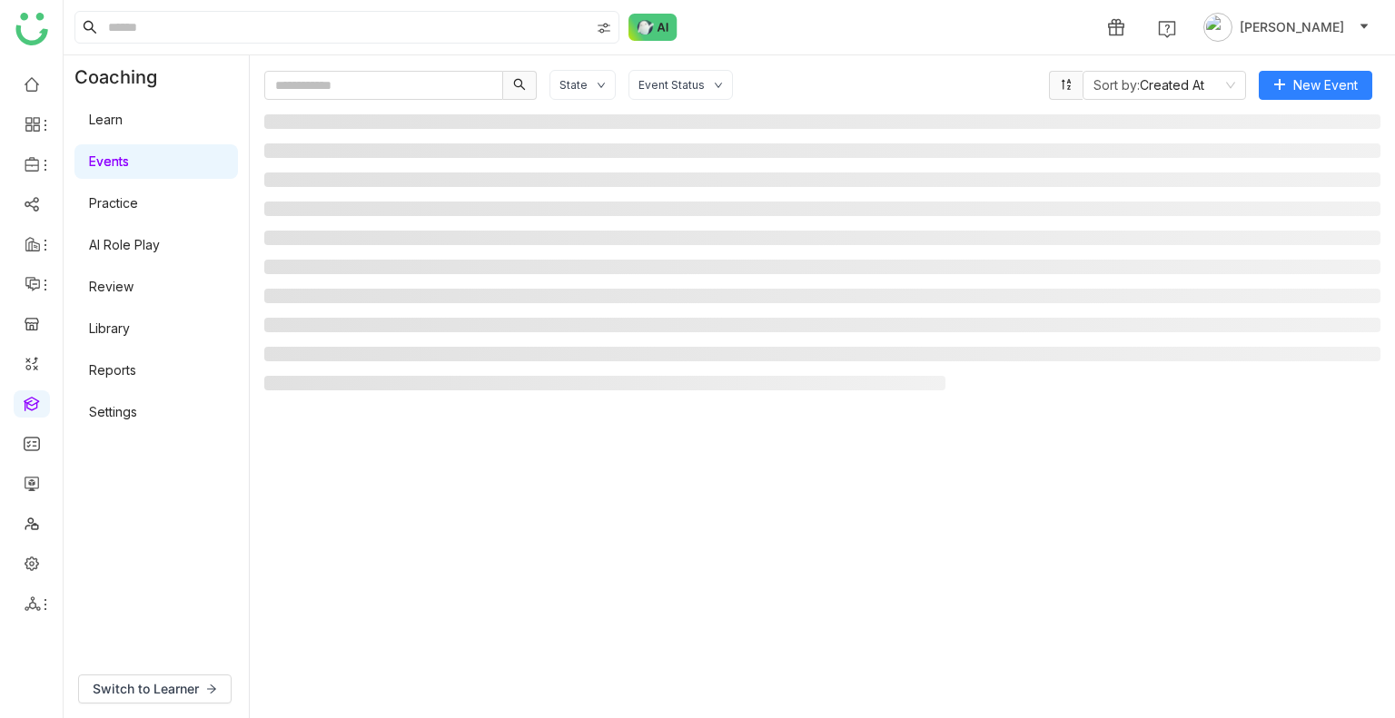
click at [129, 153] on link "Events" at bounding box center [109, 160] width 40 height 15
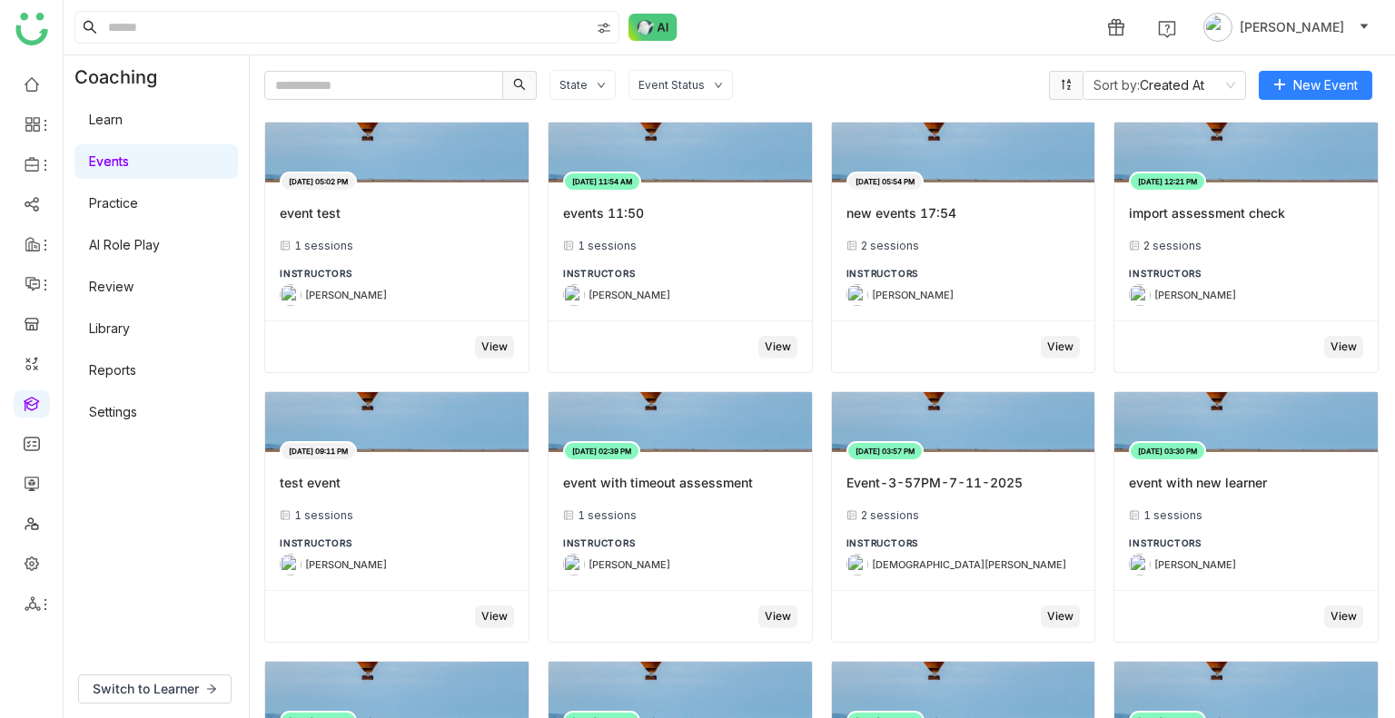
click at [138, 206] on link "Practice" at bounding box center [113, 202] width 49 height 15
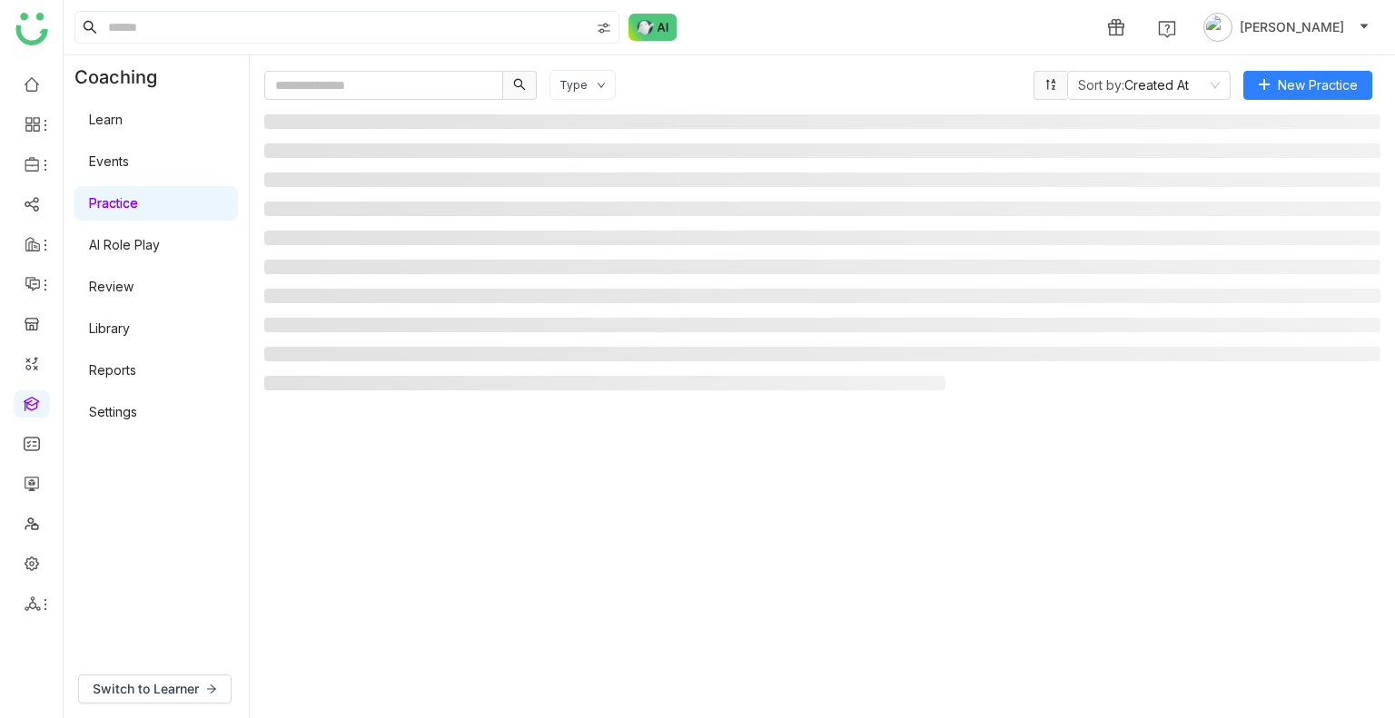
click at [138, 206] on link "Practice" at bounding box center [113, 202] width 49 height 15
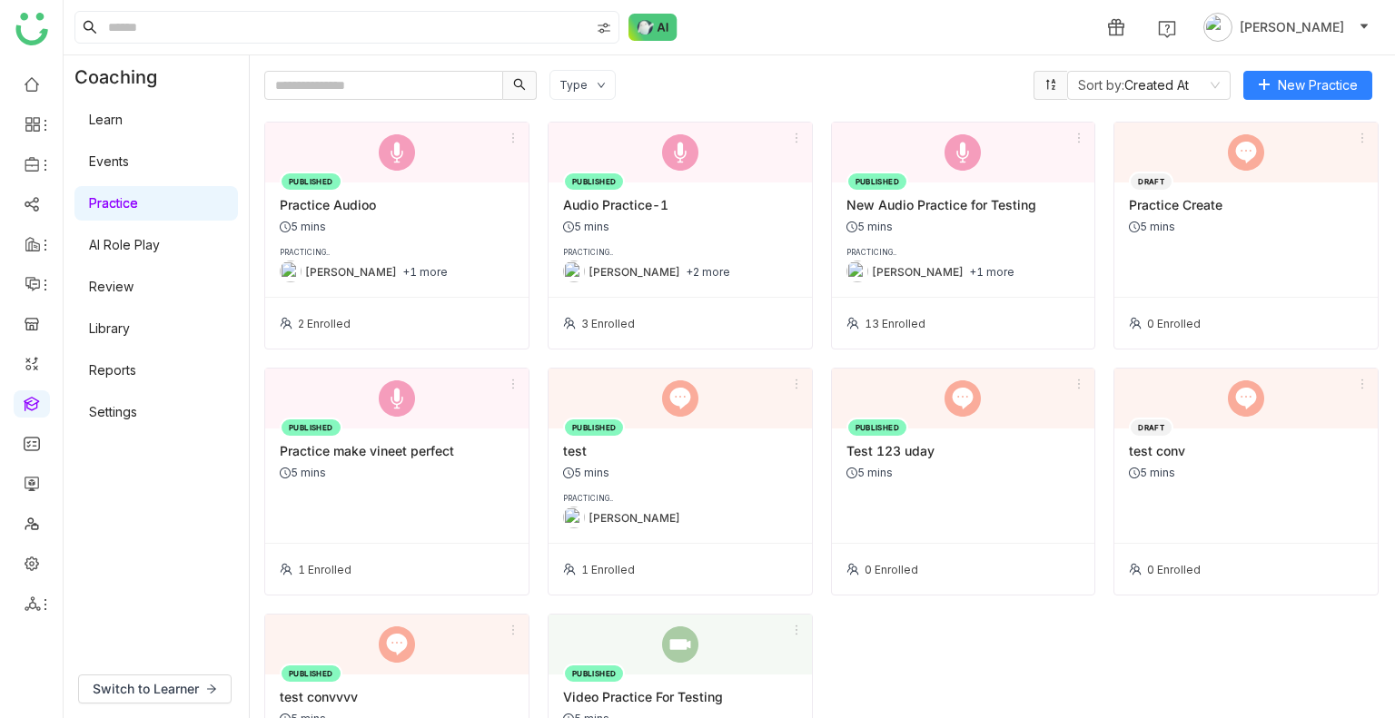
click at [138, 206] on link "Practice" at bounding box center [113, 202] width 49 height 15
click at [143, 245] on link "AI Role Play" at bounding box center [124, 244] width 71 height 15
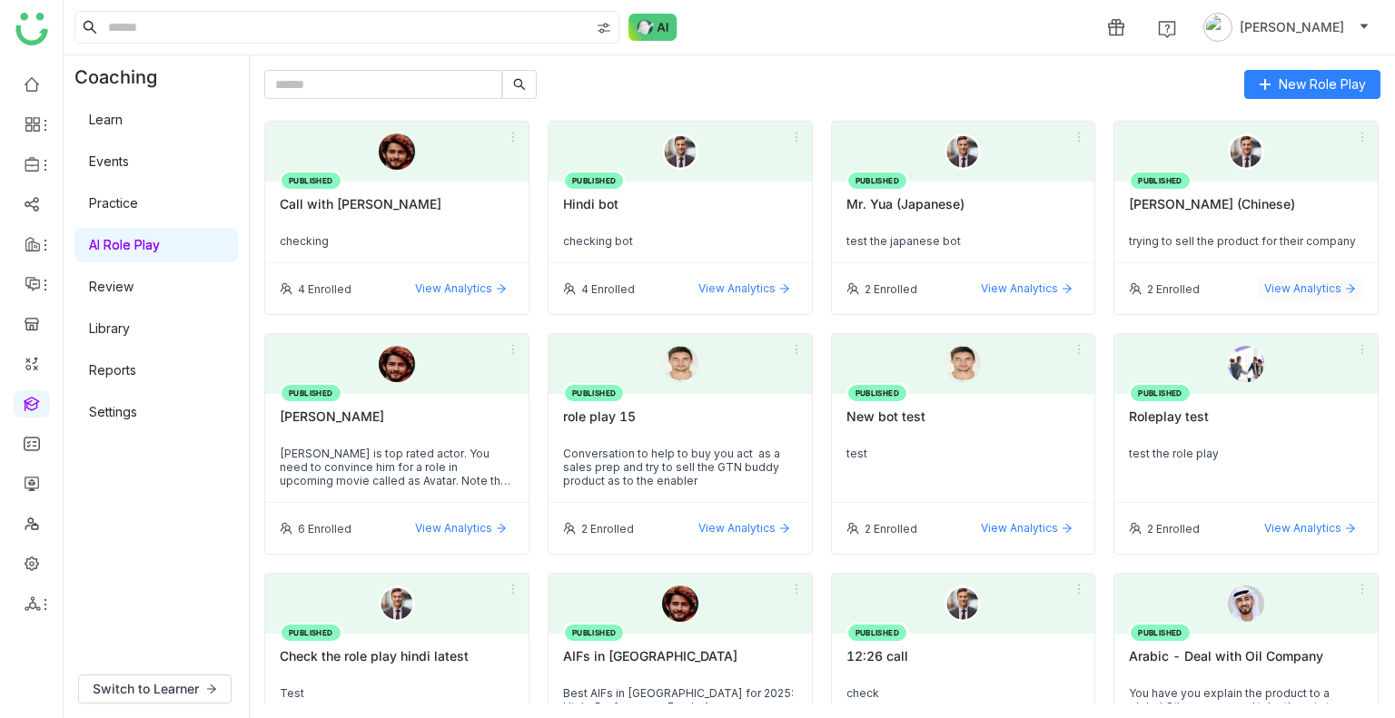
click at [1282, 284] on span "View Analytics" at bounding box center [1302, 289] width 77 height 16
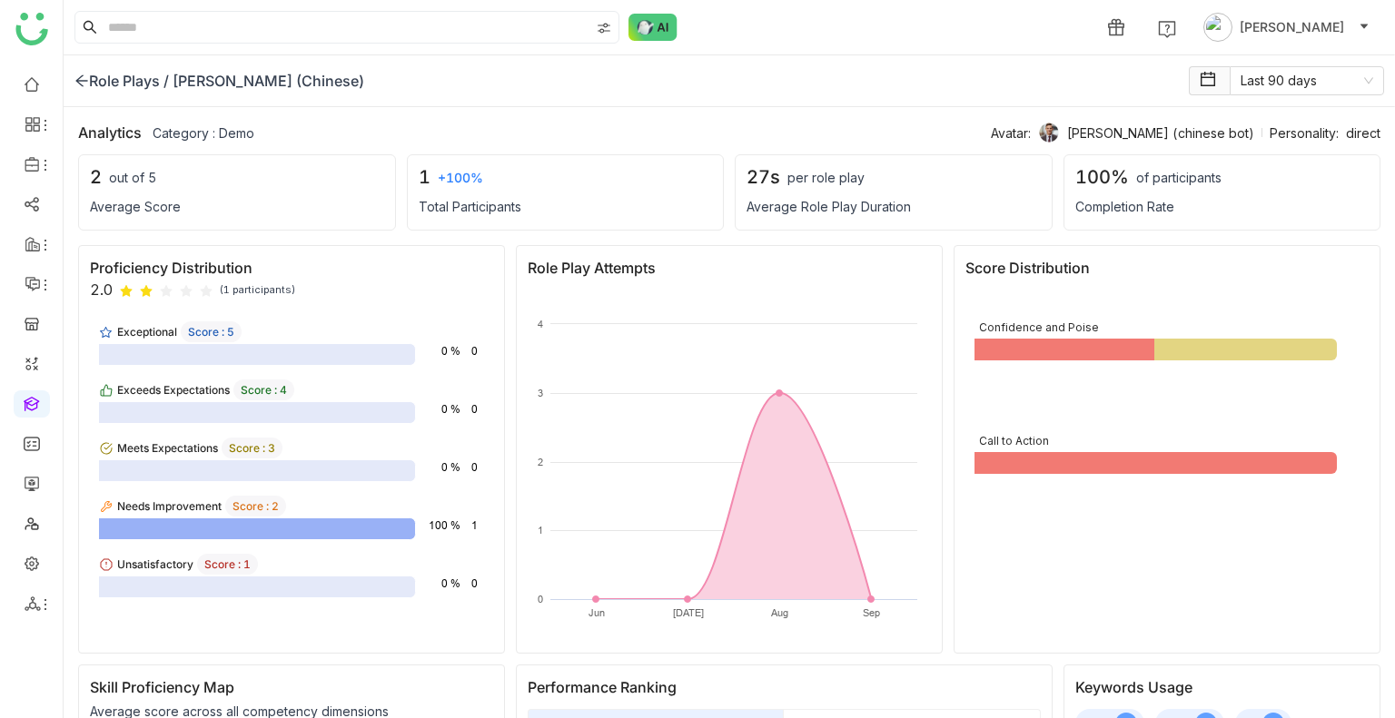
click at [94, 85] on div "Role Plays /" at bounding box center [121, 81] width 94 height 22
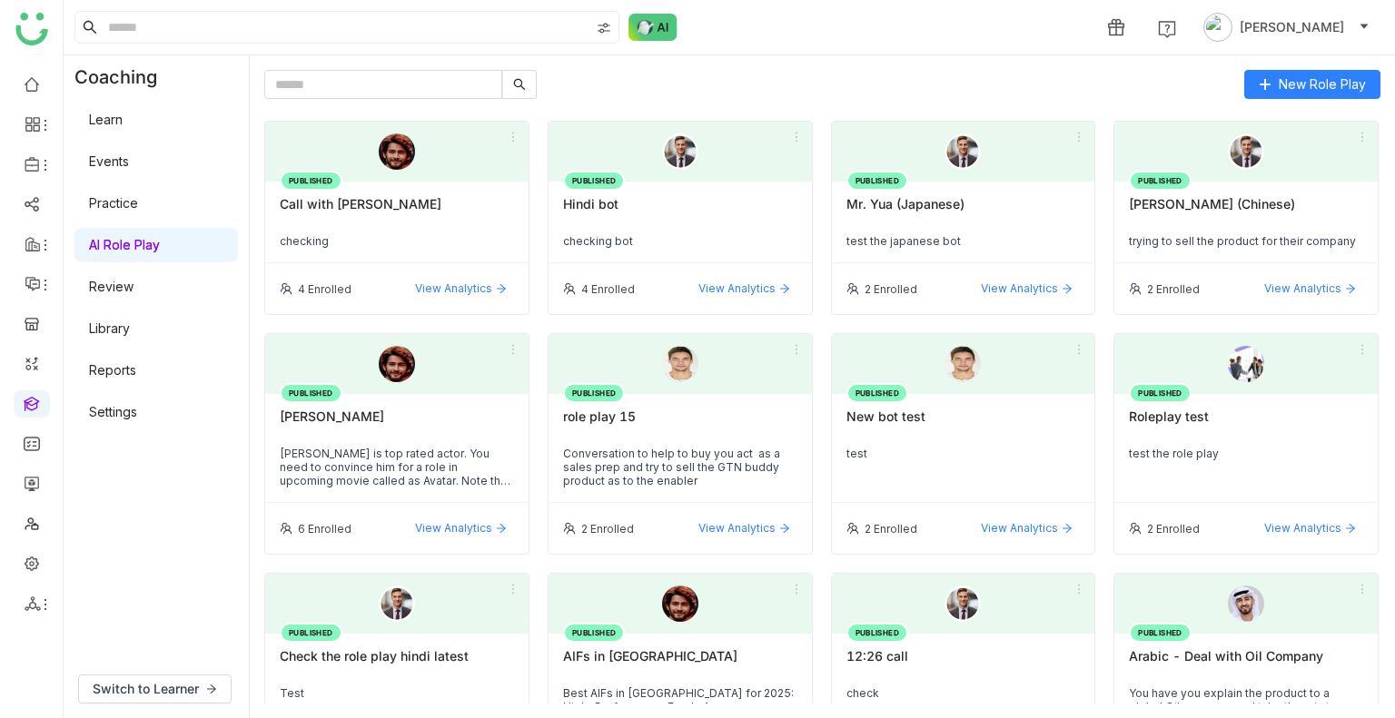
click at [125, 290] on link "Review" at bounding box center [111, 286] width 45 height 15
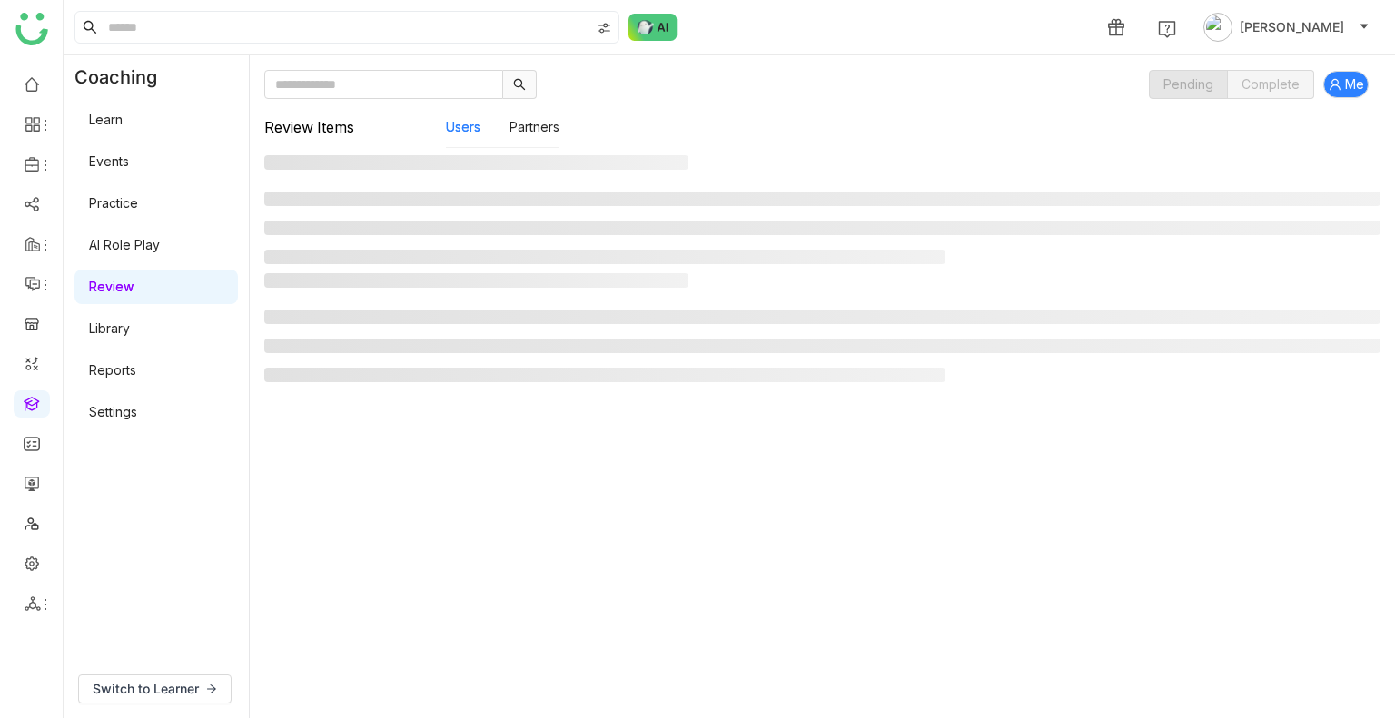
click at [125, 290] on link "Review" at bounding box center [111, 286] width 45 height 15
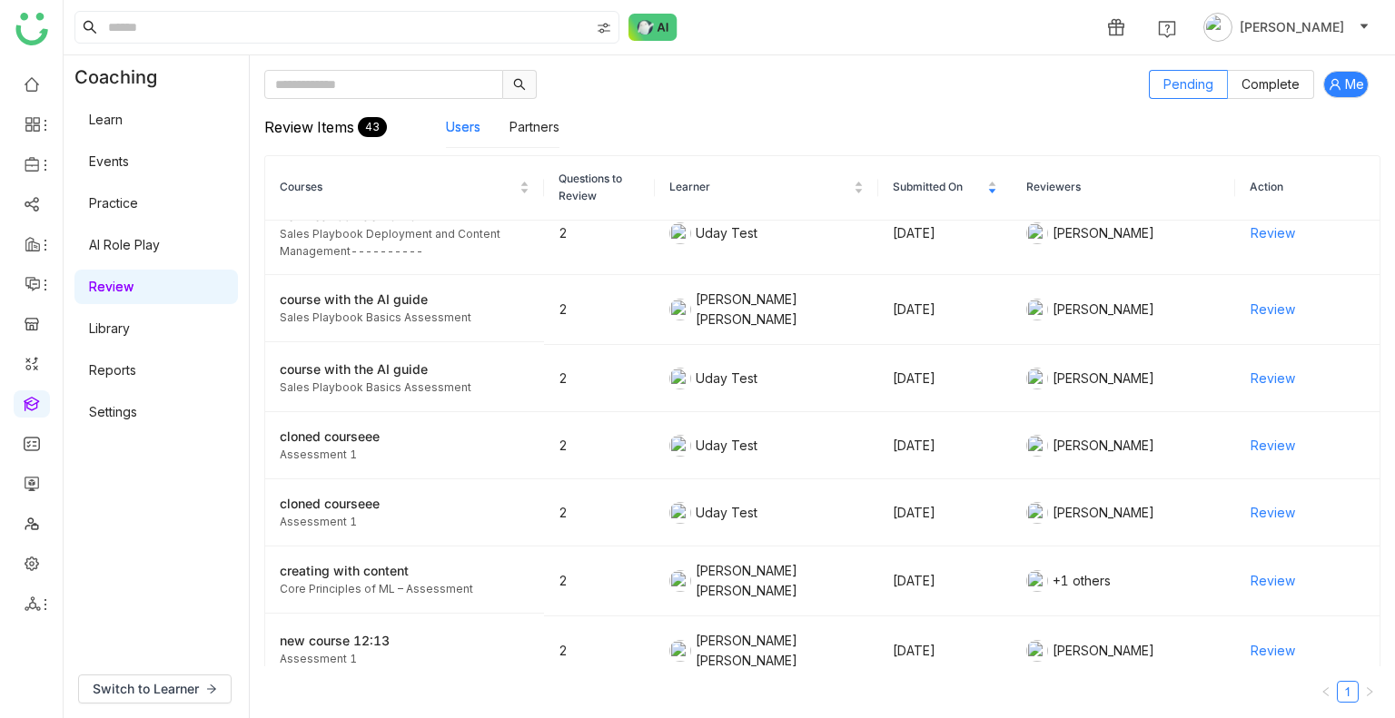
scroll to position [1747, 0]
click at [105, 325] on link "Library" at bounding box center [109, 328] width 41 height 15
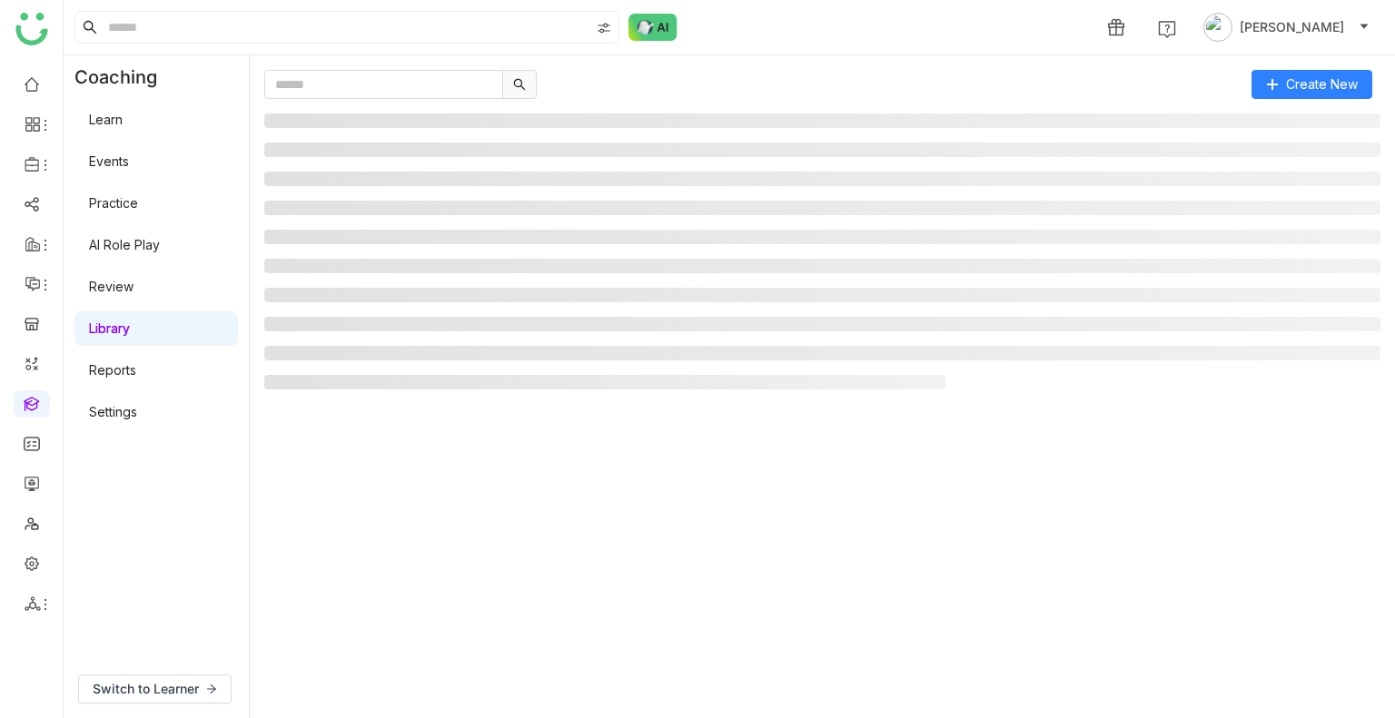
click at [105, 325] on link "Library" at bounding box center [109, 328] width 41 height 15
